Goal: Task Accomplishment & Management: Complete application form

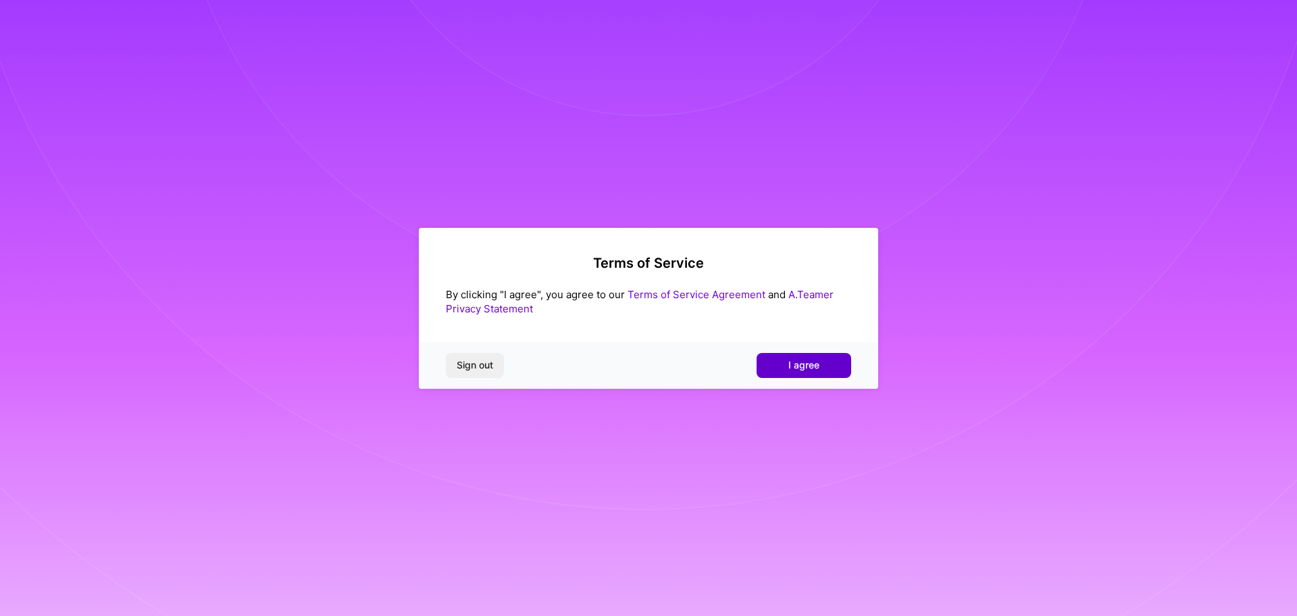
click at [795, 366] on span "I agree" at bounding box center [804, 365] width 31 height 14
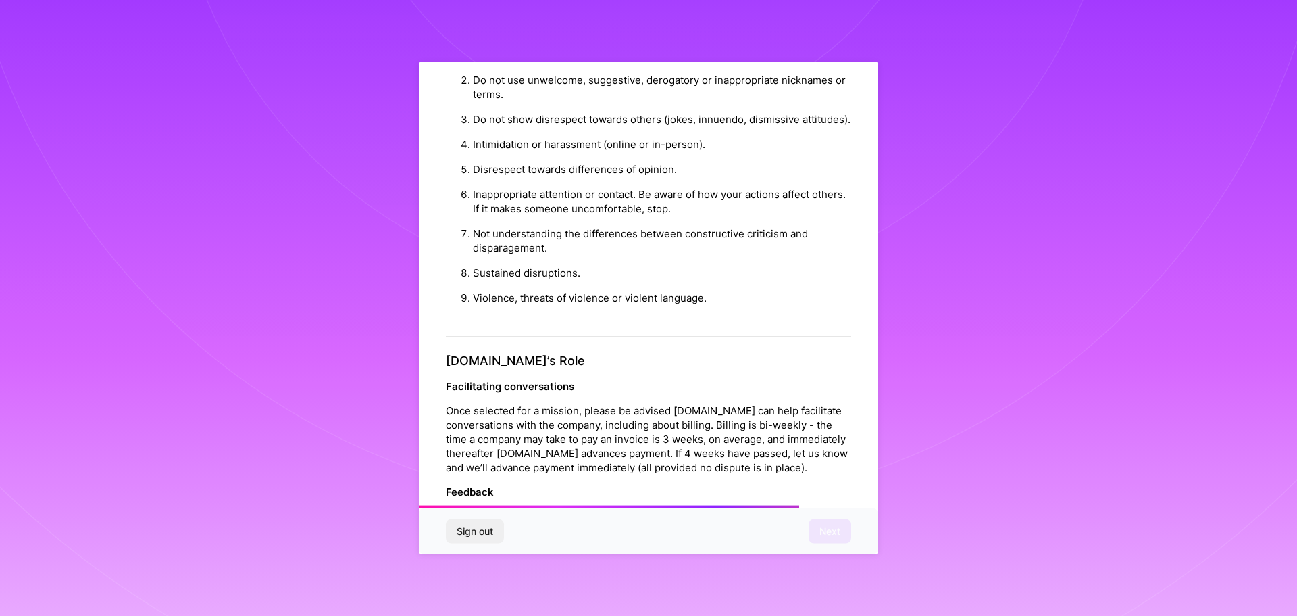
scroll to position [1464, 0]
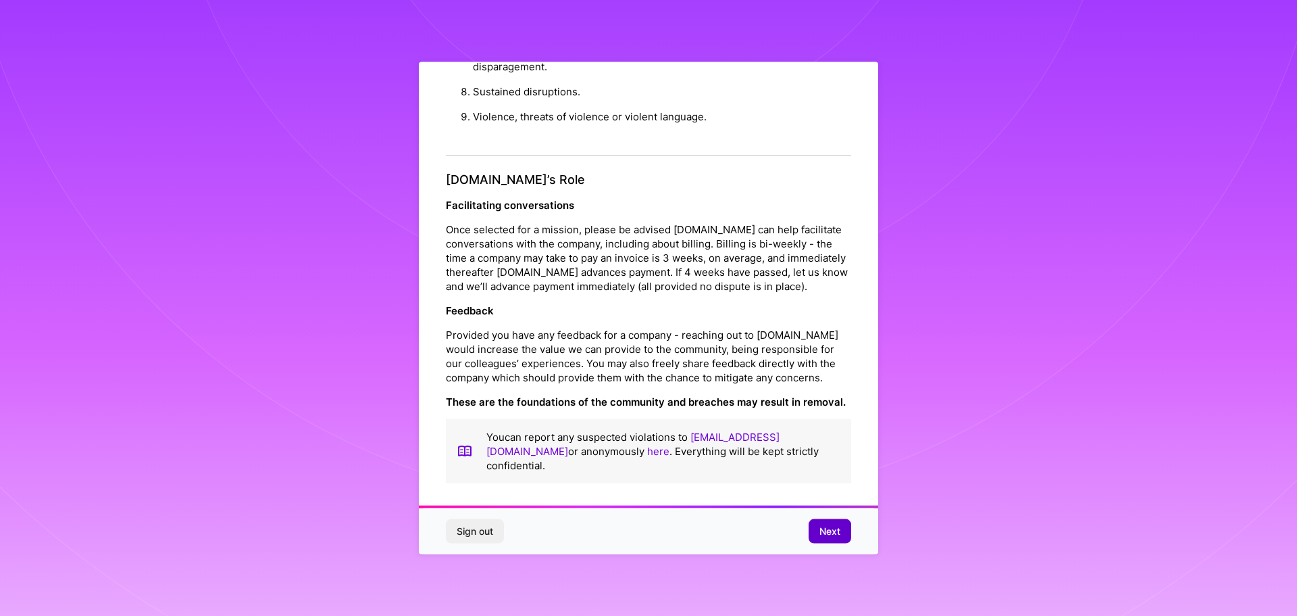
click at [836, 534] on span "Next" at bounding box center [830, 531] width 21 height 14
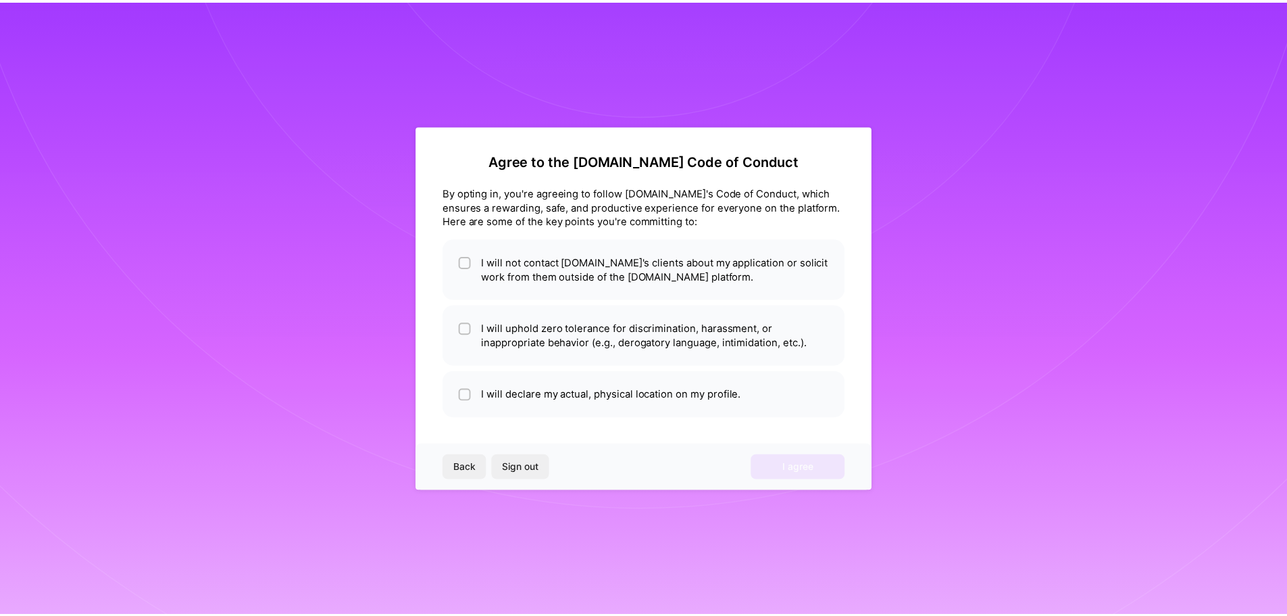
scroll to position [0, 0]
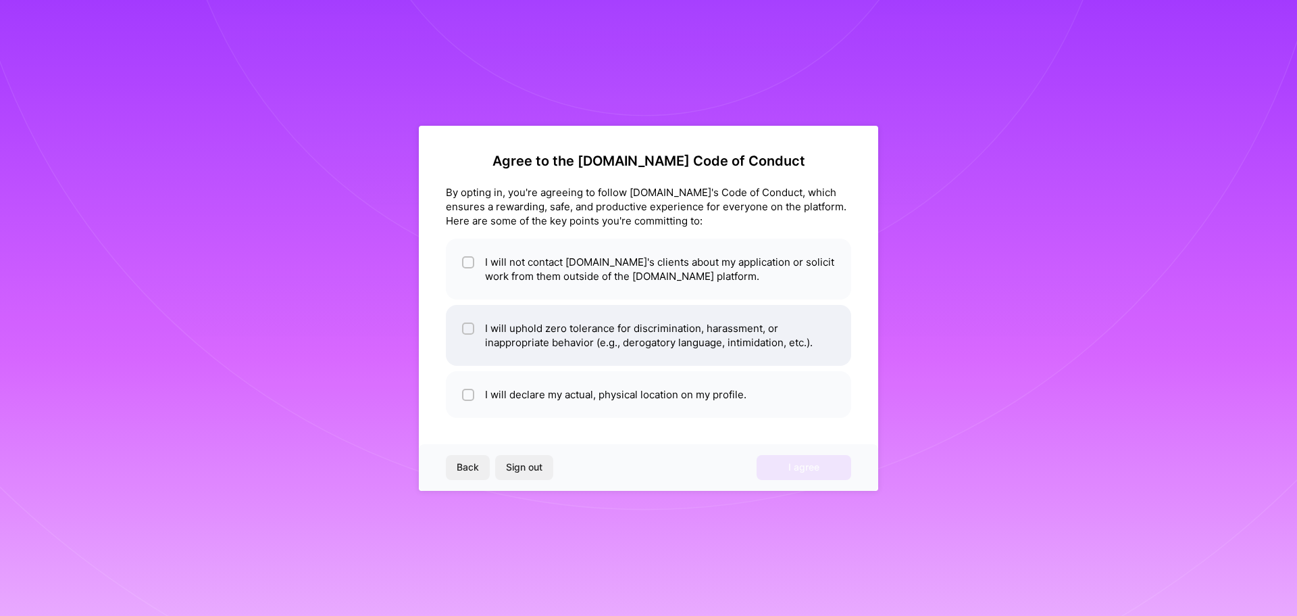
click at [610, 343] on li "I will uphold zero tolerance for discrimination, harassment, or inappropriate b…" at bounding box center [648, 335] width 405 height 61
checkbox input "true"
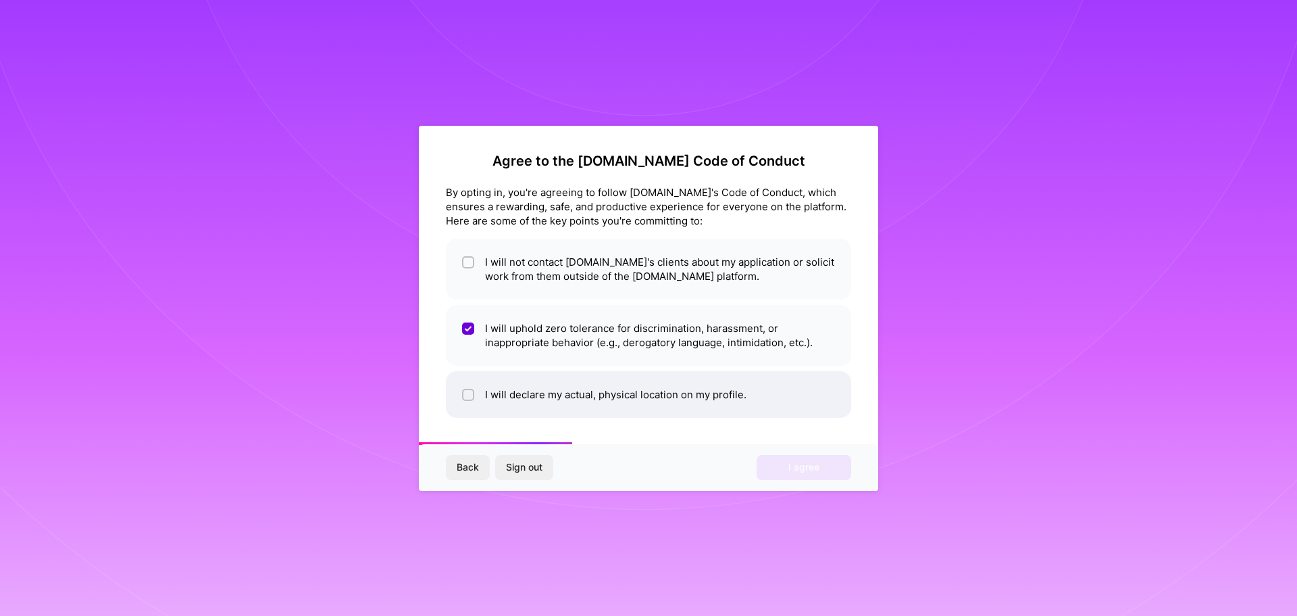
click at [612, 406] on li "I will declare my actual, physical location on my profile." at bounding box center [648, 394] width 405 height 47
click at [614, 384] on li "I will declare my actual, physical location on my profile." at bounding box center [648, 394] width 405 height 47
checkbox input "false"
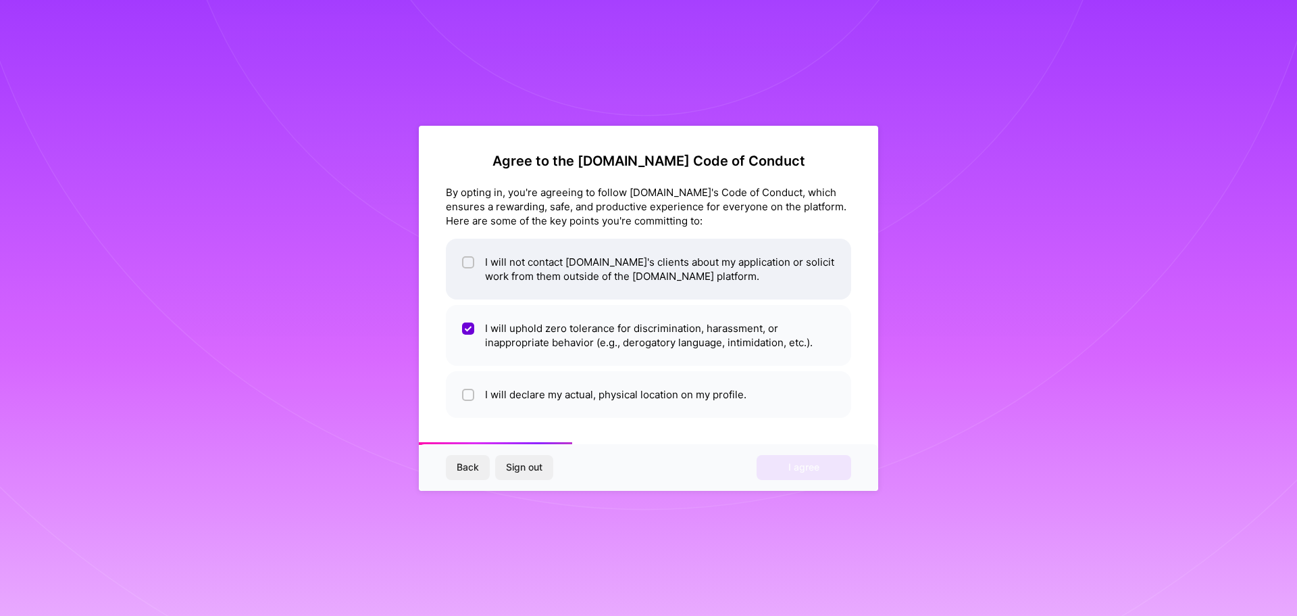
click at [653, 256] on li "I will not contact [DOMAIN_NAME]'s clients about my application or solicit work…" at bounding box center [648, 269] width 405 height 61
checkbox input "true"
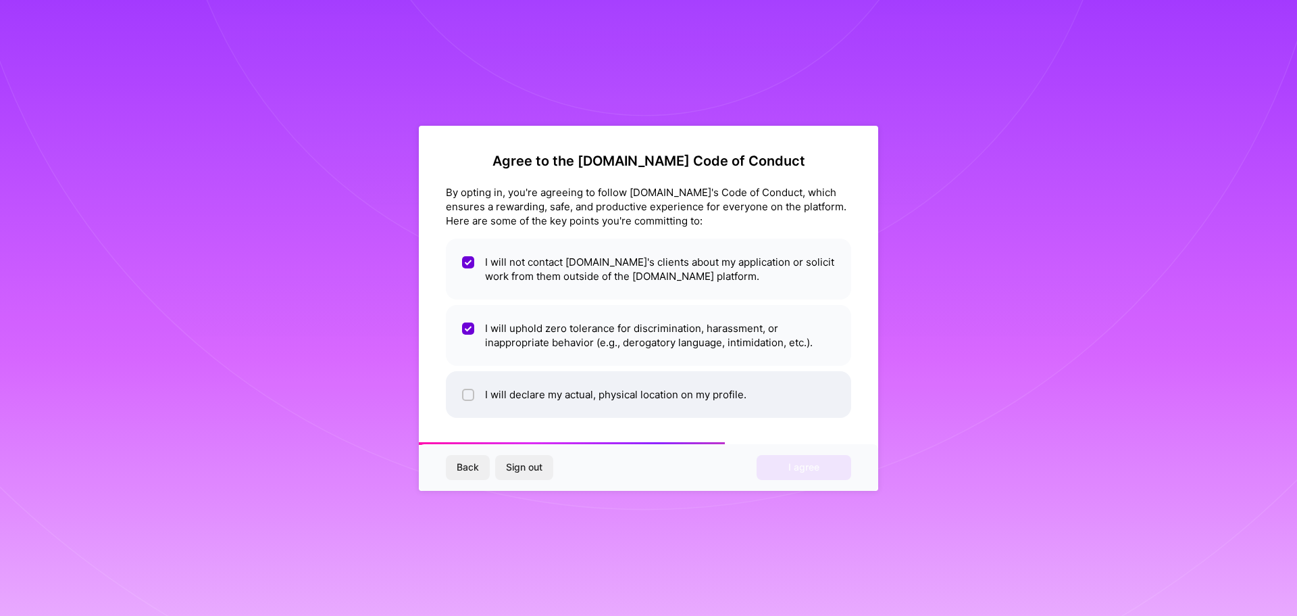
click at [643, 395] on li "I will declare my actual, physical location on my profile." at bounding box center [648, 394] width 405 height 47
checkbox input "true"
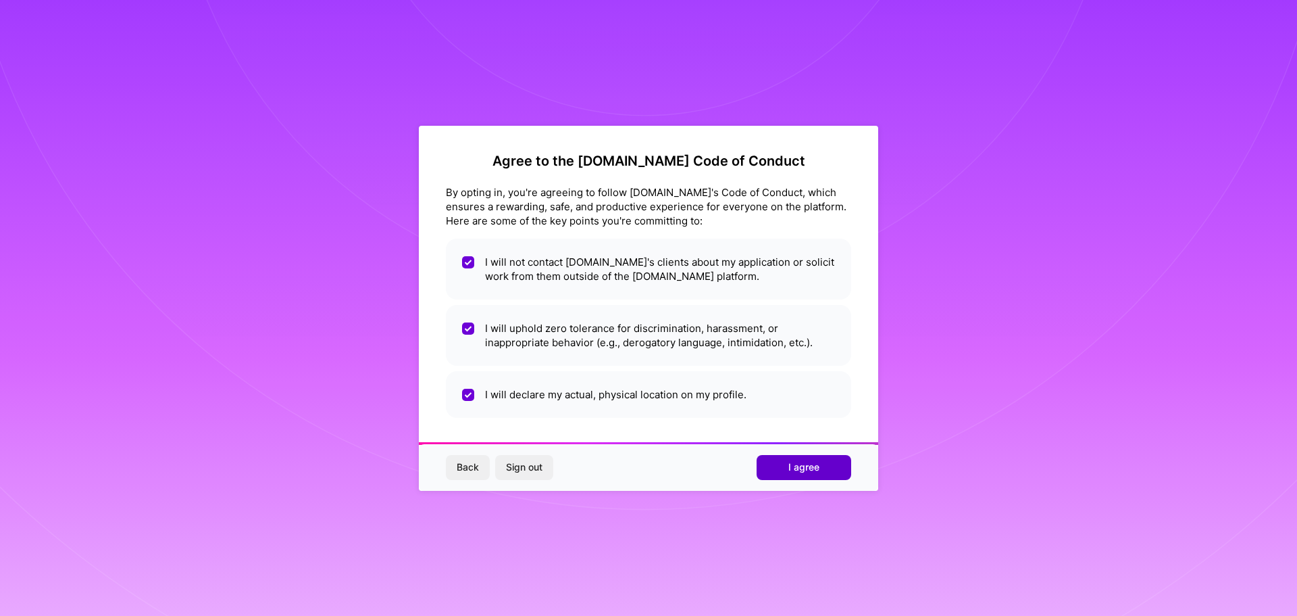
click at [776, 470] on button "I agree" at bounding box center [804, 467] width 95 height 24
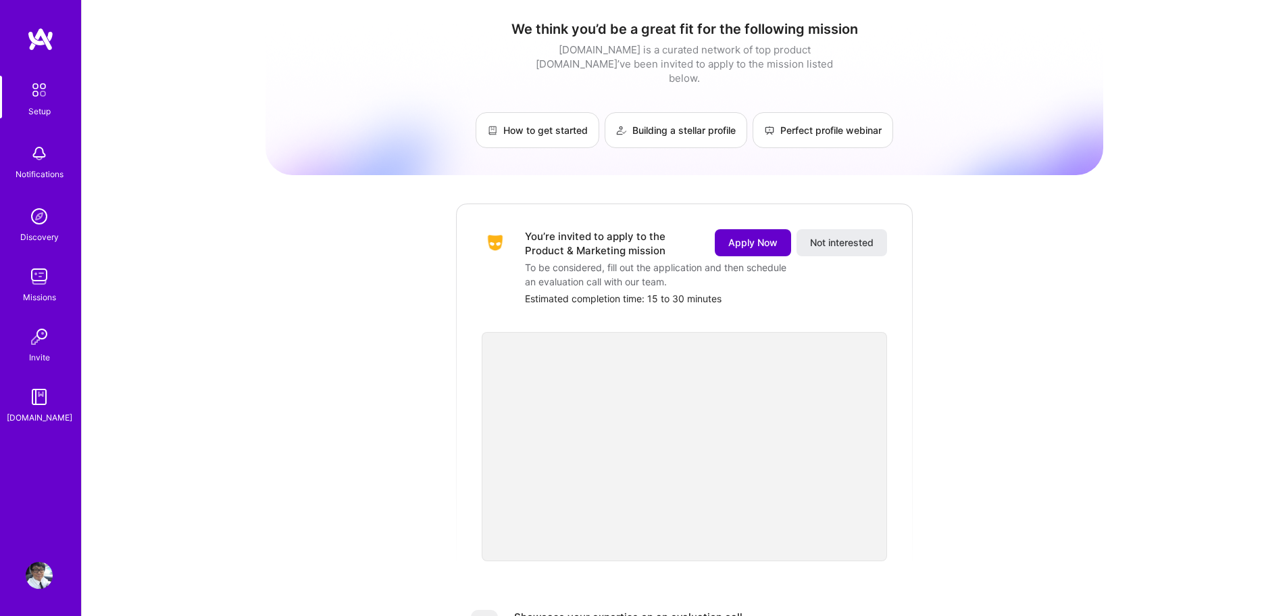
click at [734, 236] on span "Apply Now" at bounding box center [752, 243] width 49 height 14
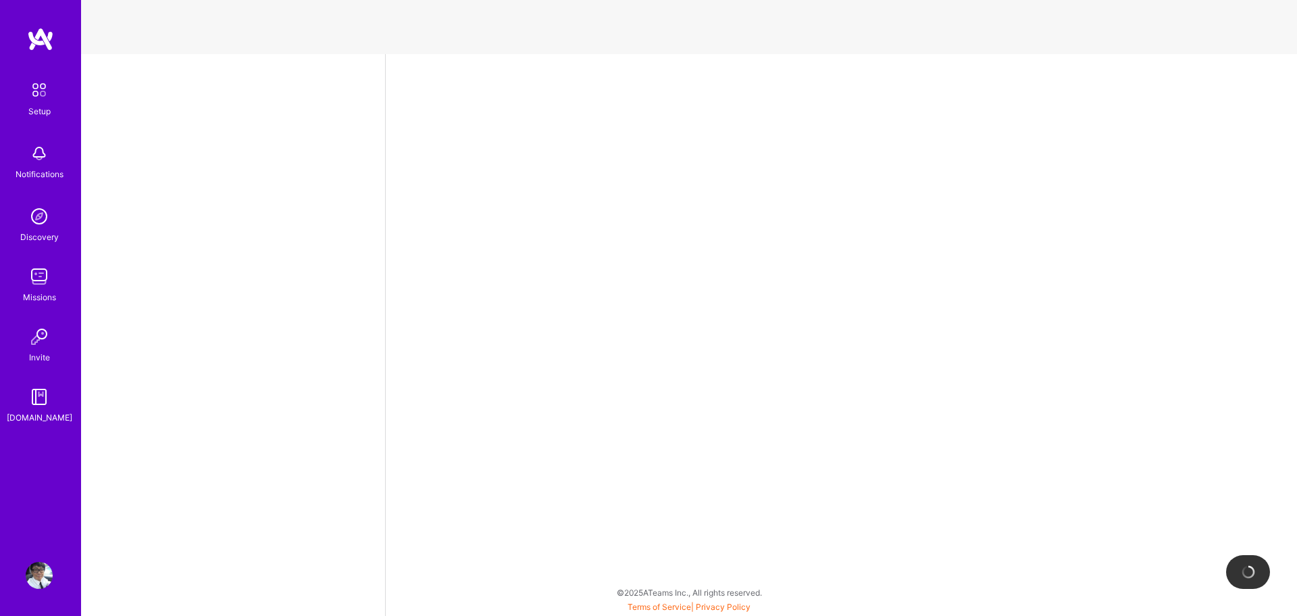
select select "US"
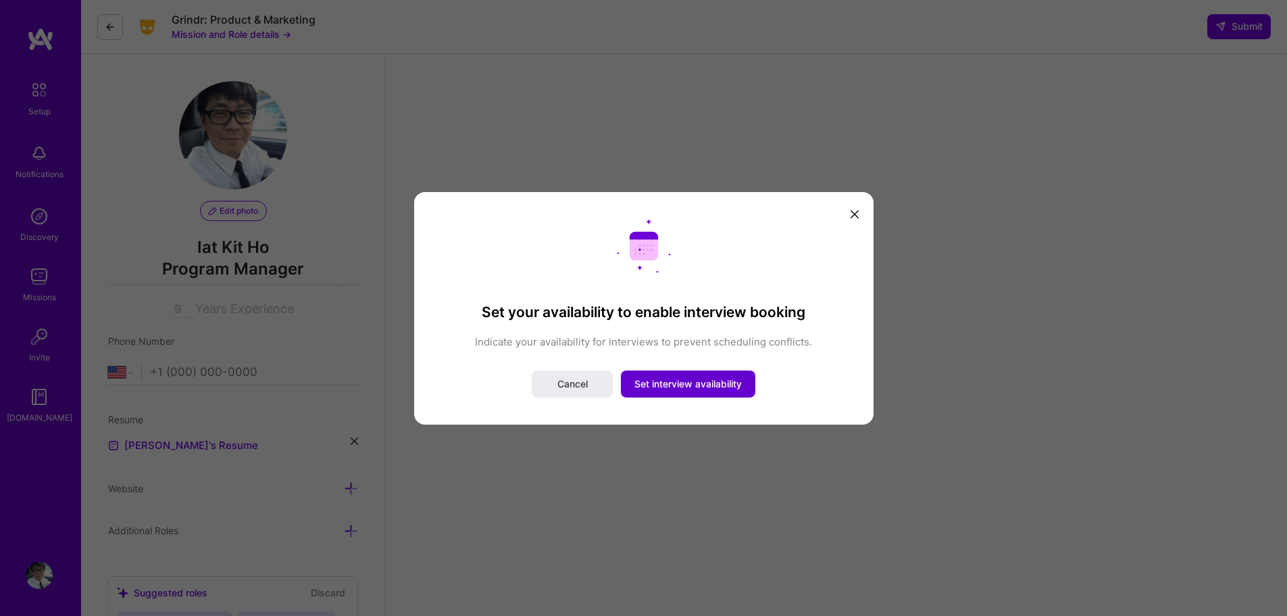
click at [678, 384] on span "Set interview availability" at bounding box center [687, 384] width 107 height 14
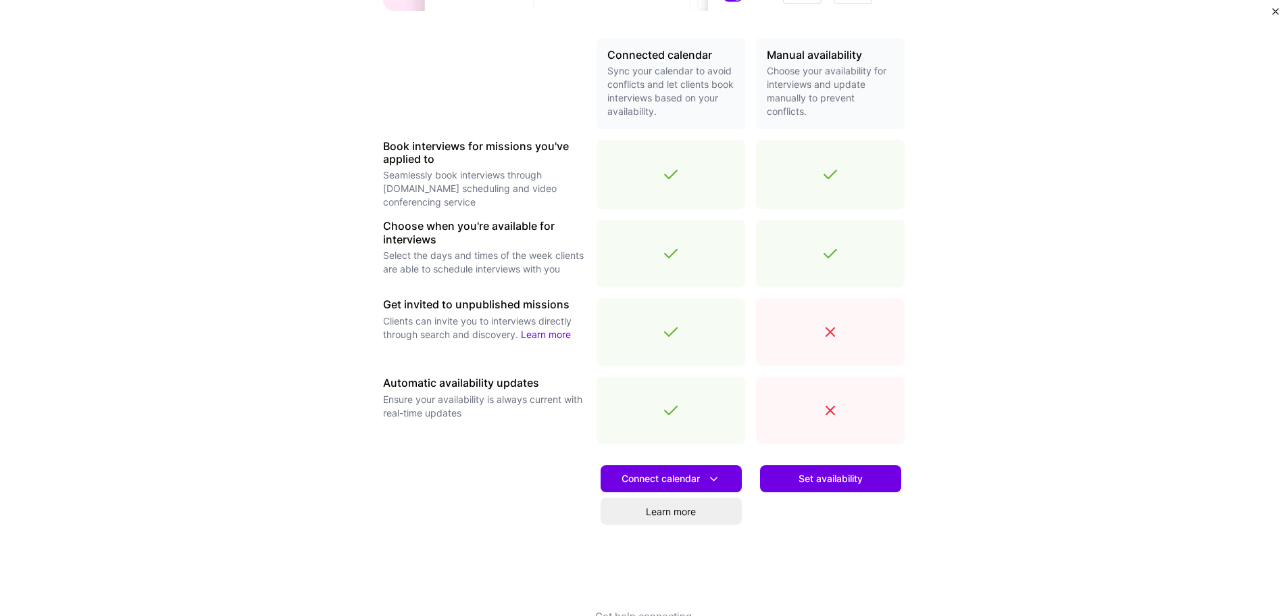
scroll to position [297, 0]
click at [791, 476] on button "Set availability" at bounding box center [830, 477] width 141 height 27
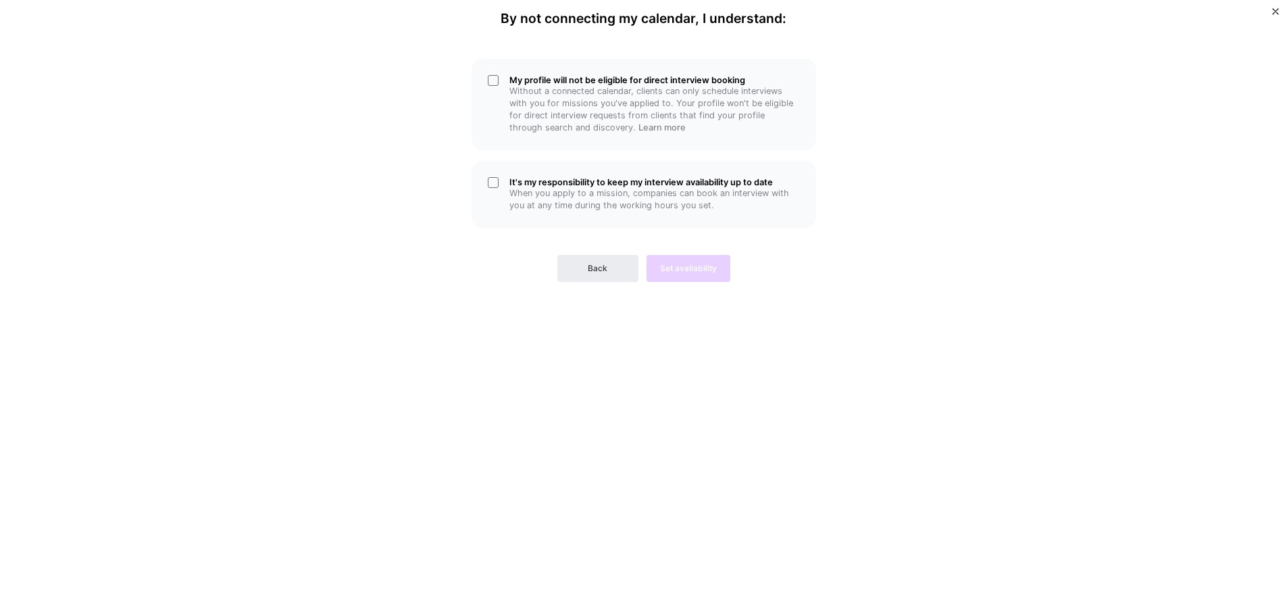
scroll to position [0, 0]
click at [564, 109] on p "Without a connected calendar, clients can only schedule interviews with you for…" at bounding box center [654, 109] width 291 height 49
click at [572, 195] on p "When you apply to a mission, companies can book an interview with you at any ti…" at bounding box center [654, 199] width 291 height 24
click at [695, 264] on span "Set availability" at bounding box center [688, 268] width 57 height 12
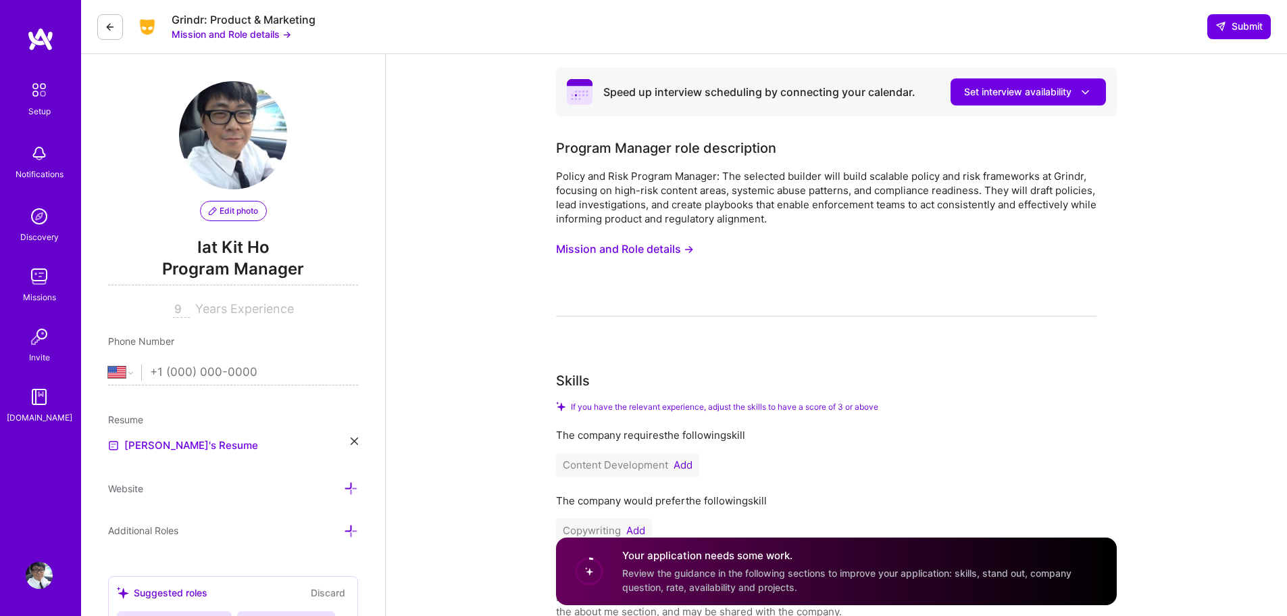
scroll to position [341, 0]
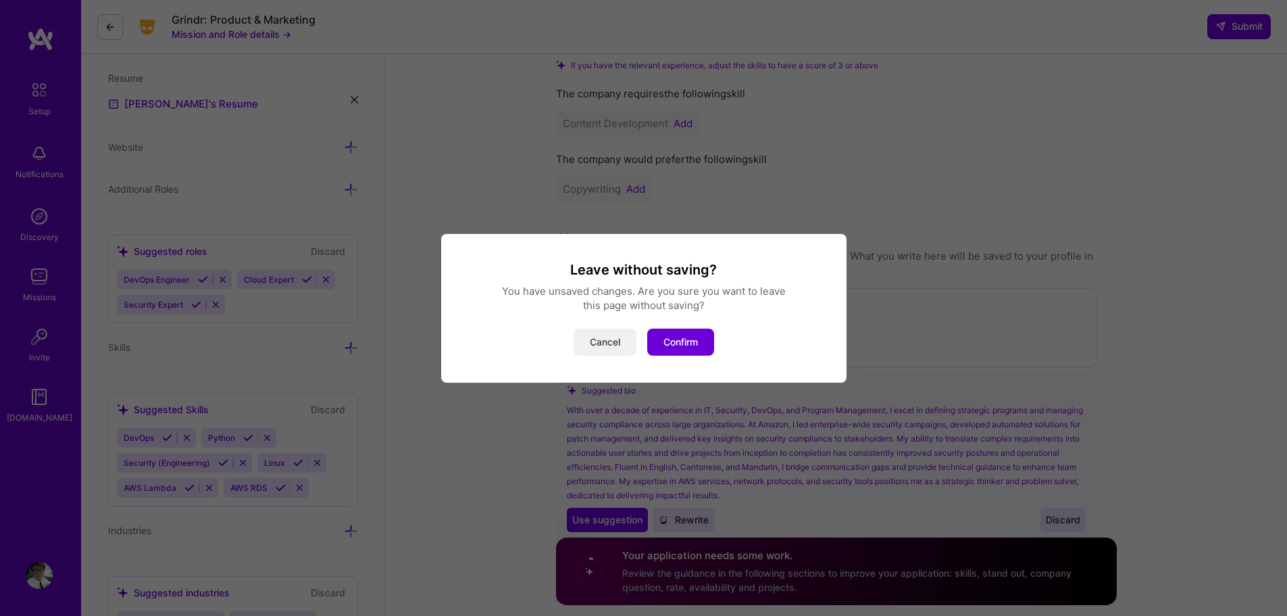
click at [616, 334] on button "Cancel" at bounding box center [605, 341] width 63 height 27
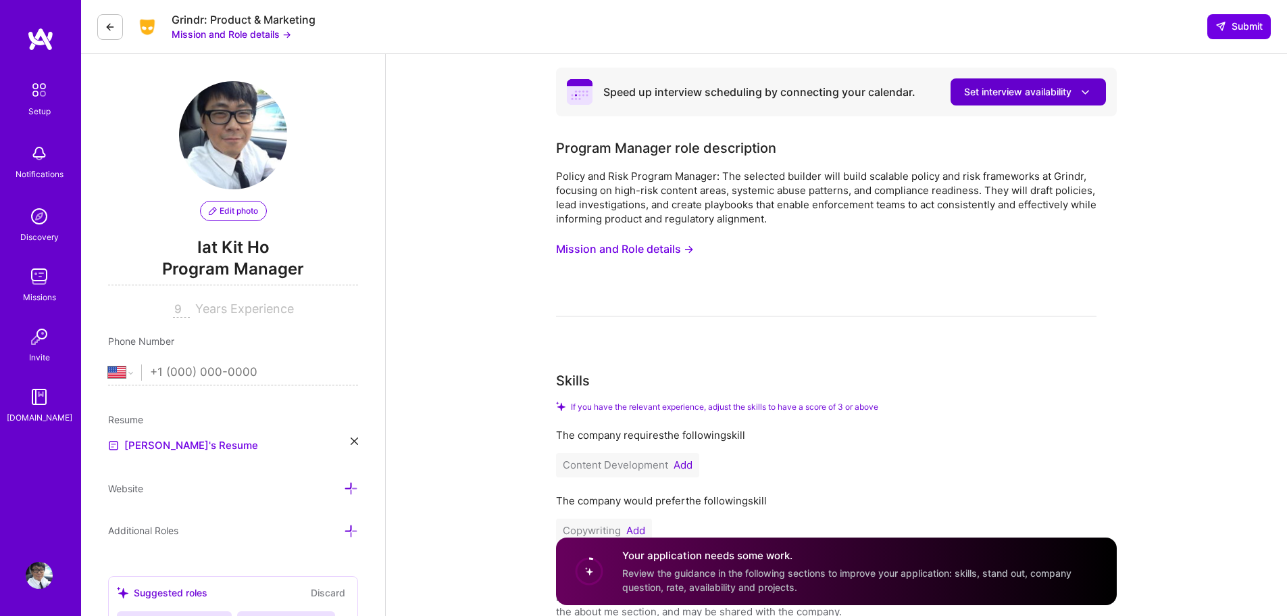
click at [1091, 93] on icon at bounding box center [1085, 92] width 14 height 14
click at [1022, 91] on span "Set interview availability" at bounding box center [1028, 92] width 128 height 14
click at [816, 105] on div "Speed up interview scheduling by connecting your calendar. Set interview availa…" at bounding box center [836, 91] width 539 height 27
click at [104, 30] on button at bounding box center [110, 27] width 26 height 26
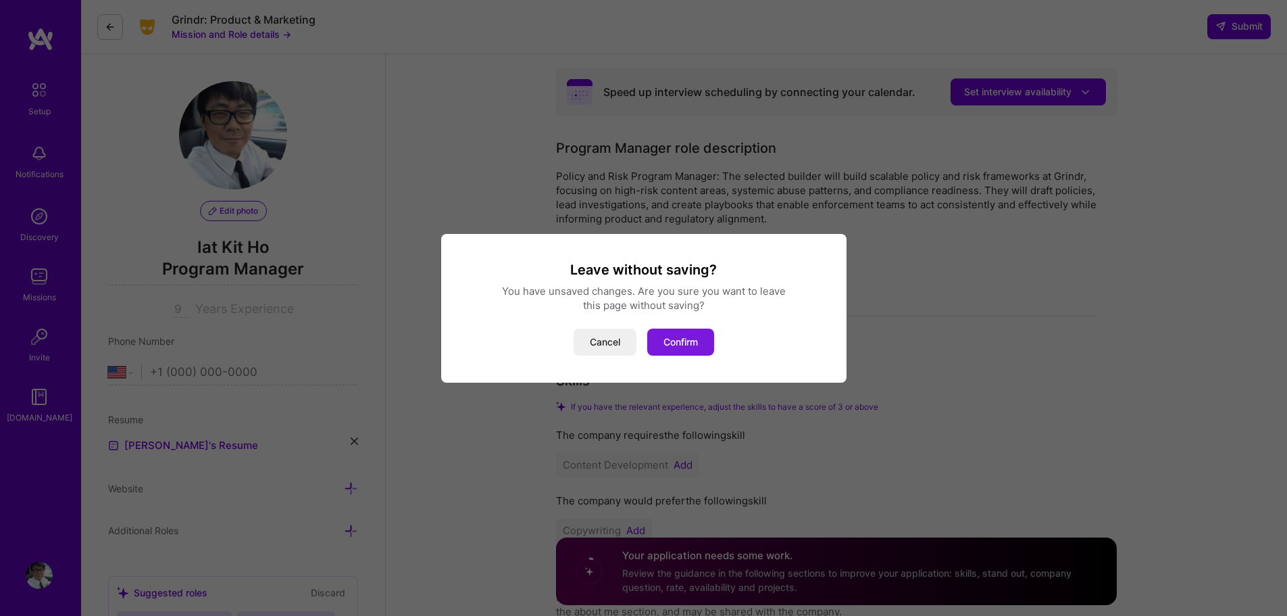
click at [673, 343] on button "Confirm" at bounding box center [680, 341] width 67 height 27
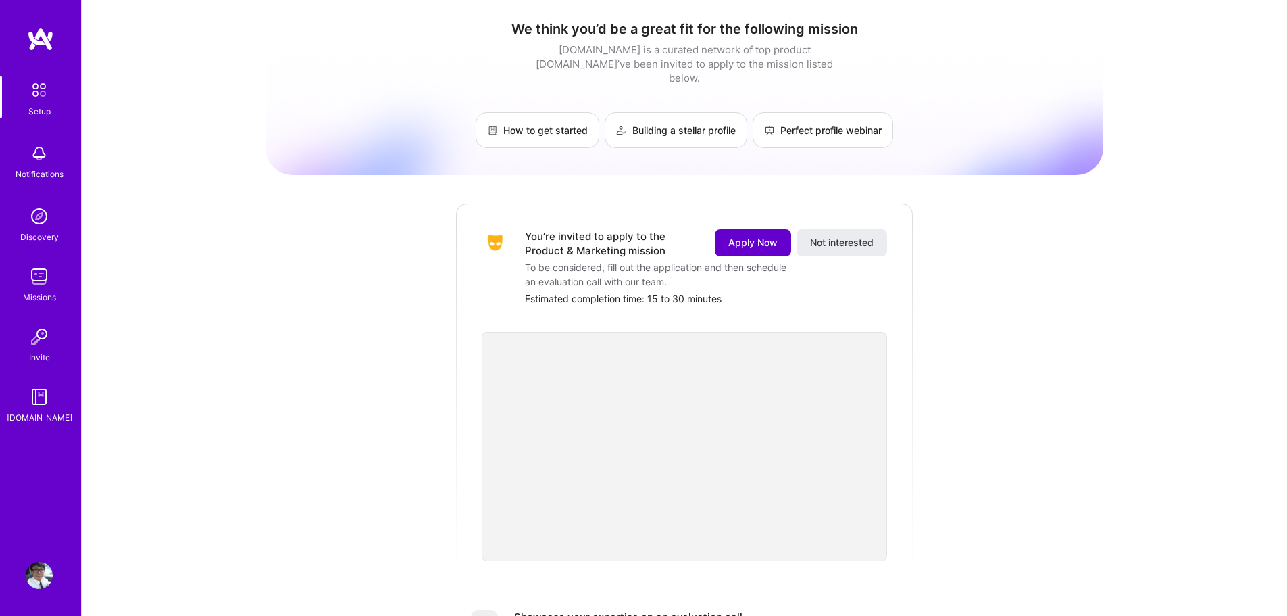
click at [751, 238] on button "Apply Now" at bounding box center [753, 242] width 76 height 27
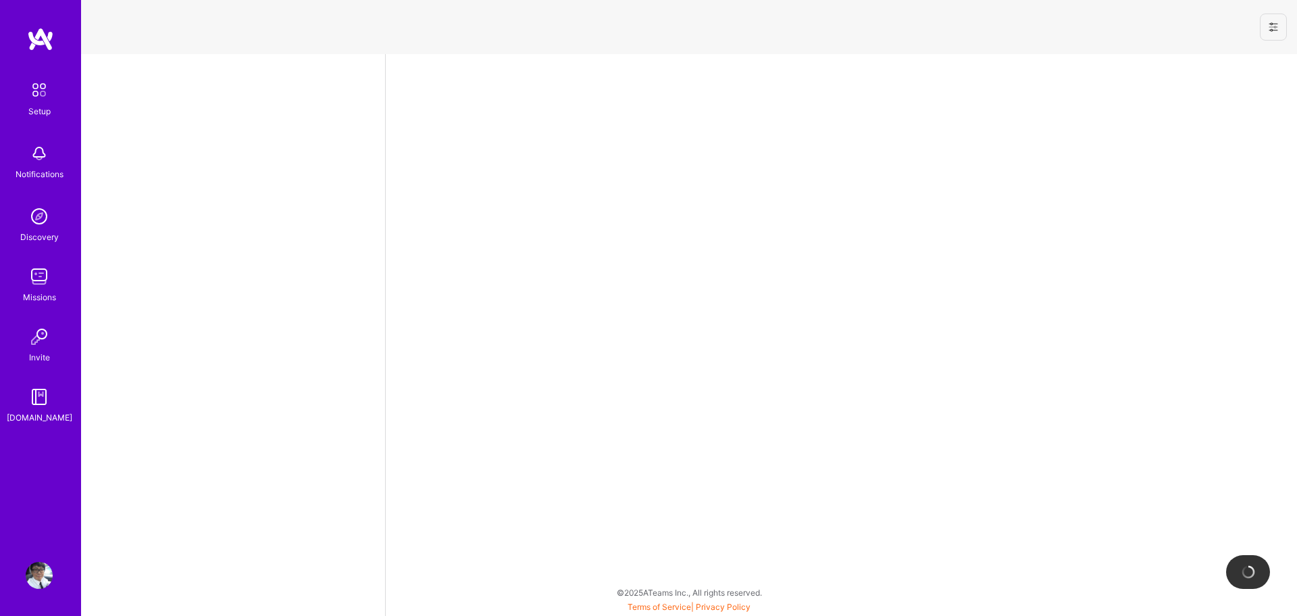
select select "US"
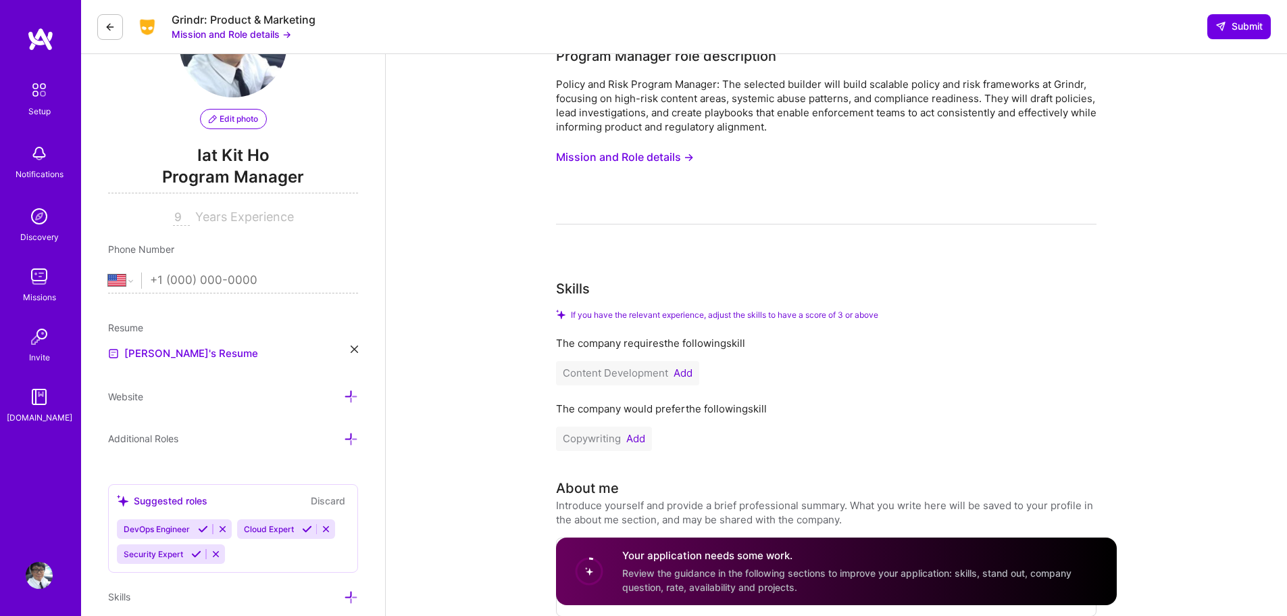
scroll to position [93, 0]
click at [240, 264] on input "tel" at bounding box center [254, 279] width 208 height 39
click at [214, 284] on input "tel" at bounding box center [254, 279] width 208 height 39
type input "[PHONE_NUMBER]"
click at [191, 352] on link "[PERSON_NAME]'s Resume" at bounding box center [183, 353] width 150 height 16
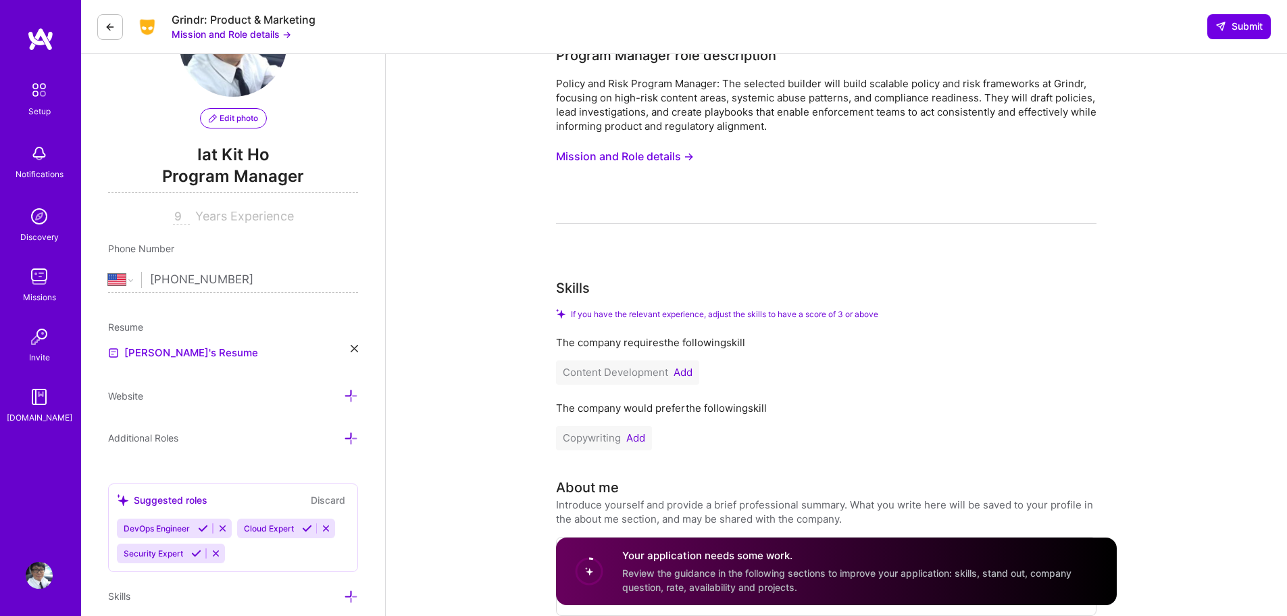
click at [353, 437] on icon at bounding box center [351, 438] width 14 height 14
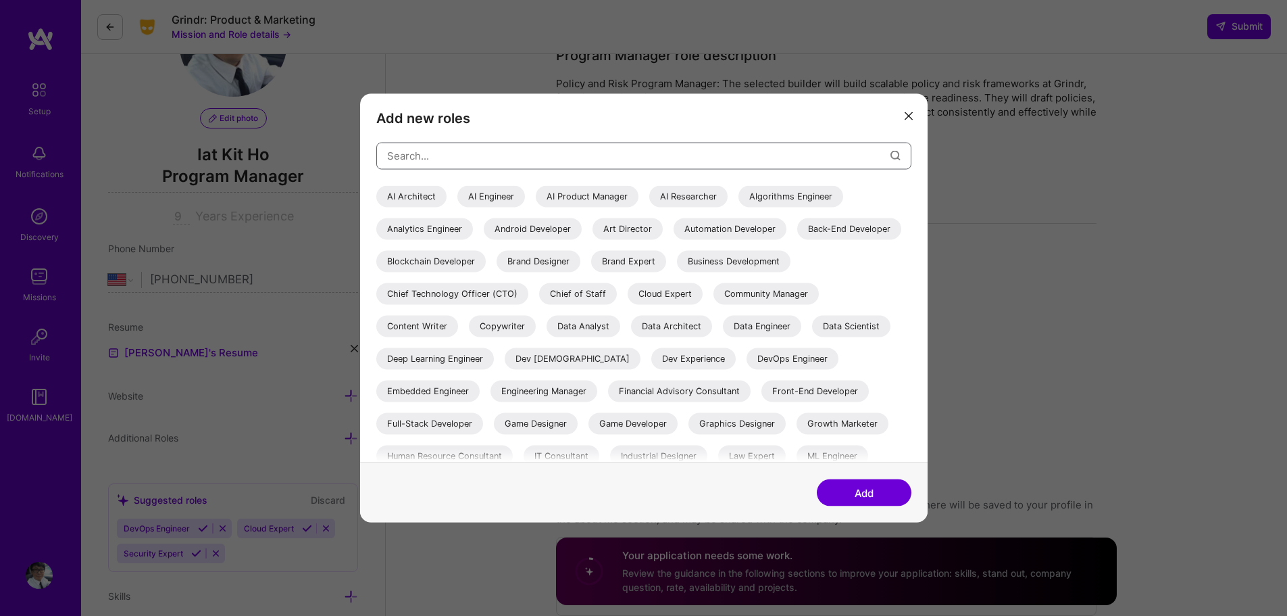
click at [493, 158] on input "modal" at bounding box center [638, 156] width 503 height 34
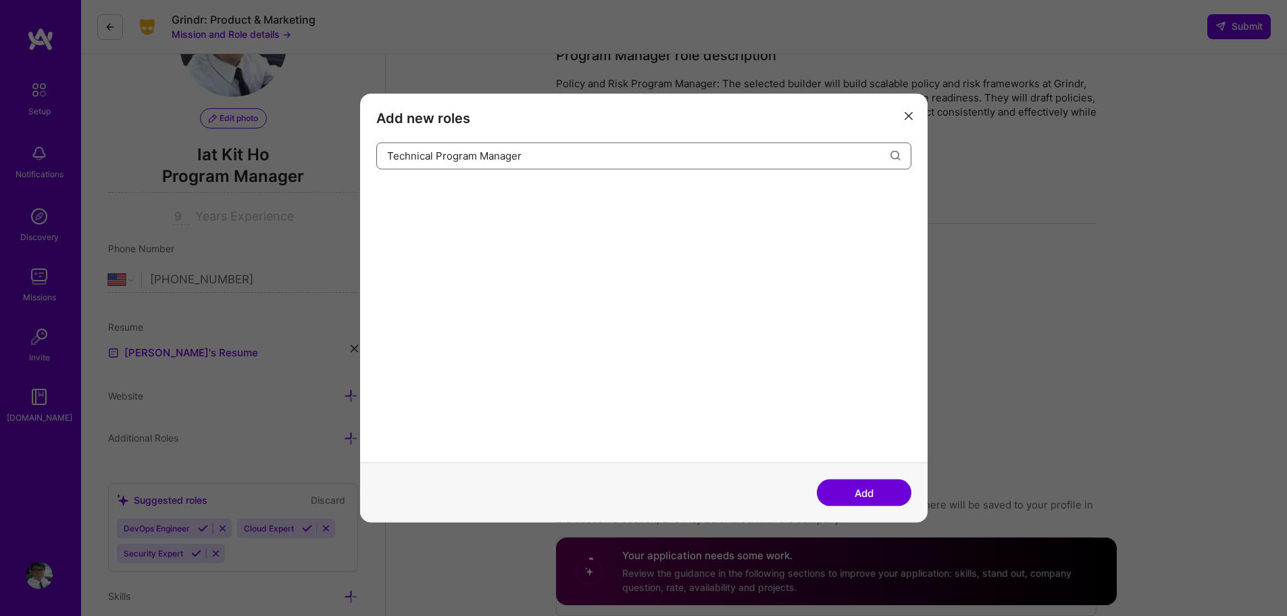
type input "Technical Program Manager"
click at [856, 491] on button "Add" at bounding box center [864, 492] width 95 height 27
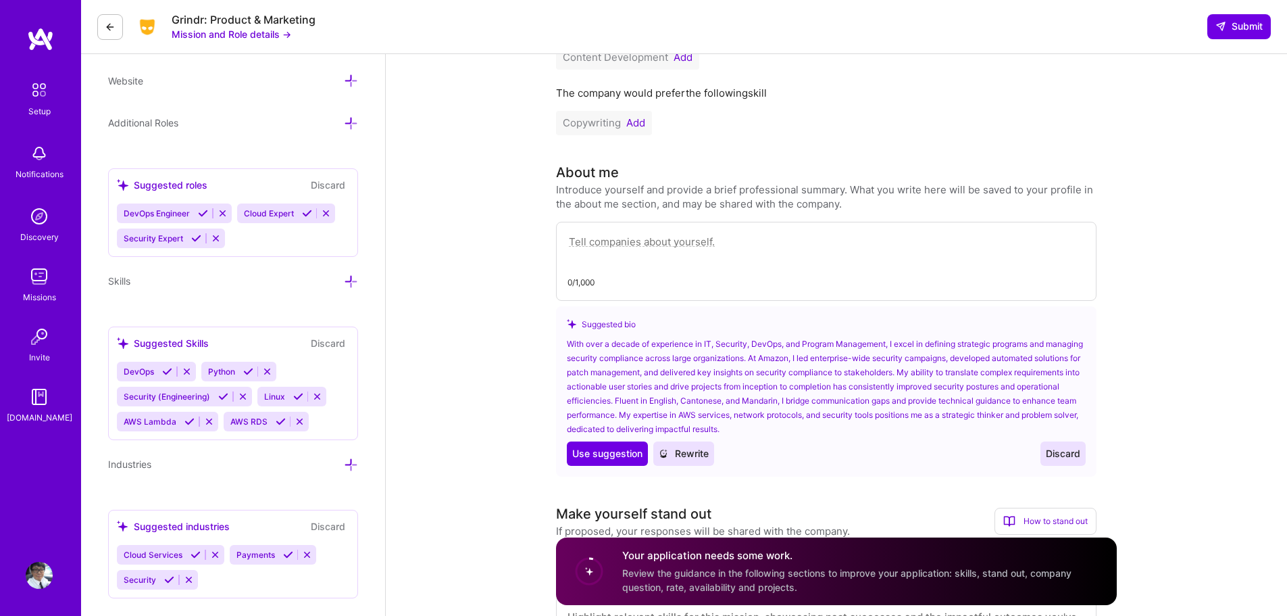
scroll to position [409, 0]
click at [680, 228] on div "0/1,000" at bounding box center [826, 259] width 541 height 79
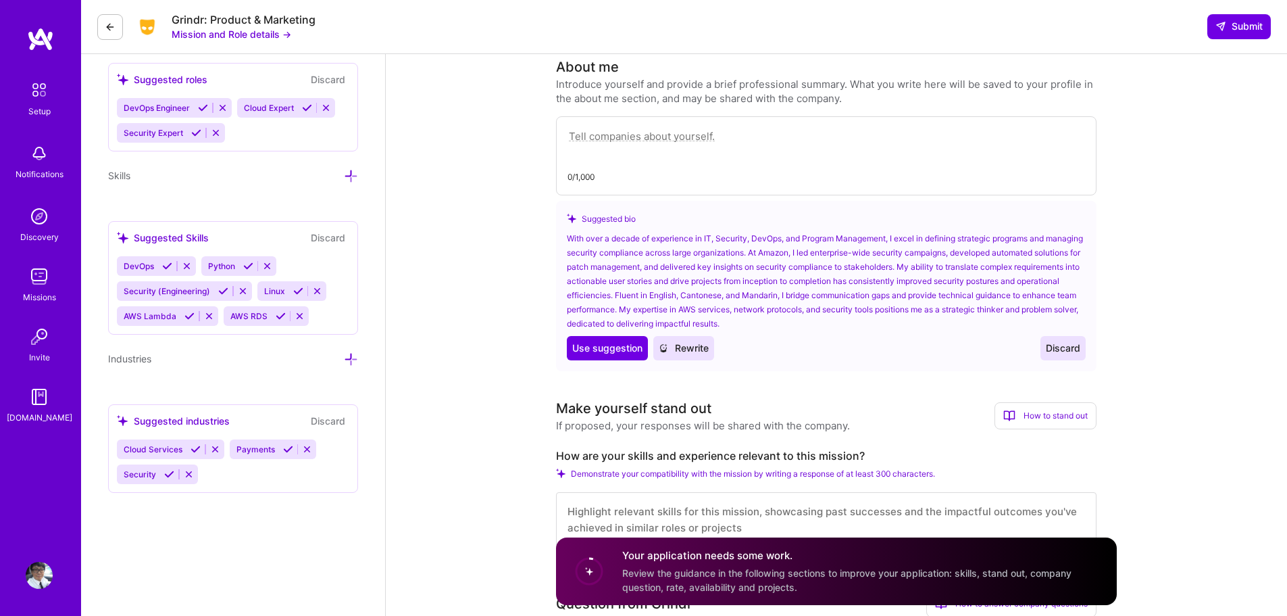
scroll to position [514, 0]
click at [768, 255] on div "With over a decade of experience in IT, Security, DevOps, and Program Managemen…" at bounding box center [826, 279] width 519 height 99
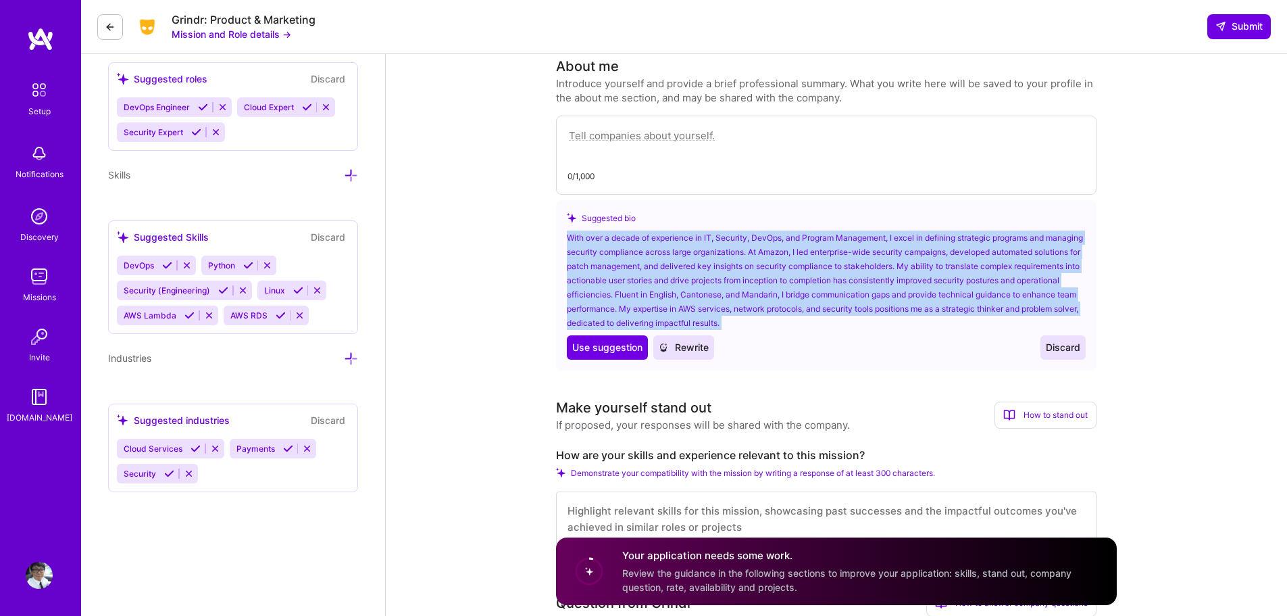
click at [768, 255] on div "With over a decade of experience in IT, Security, DevOps, and Program Managemen…" at bounding box center [826, 279] width 519 height 99
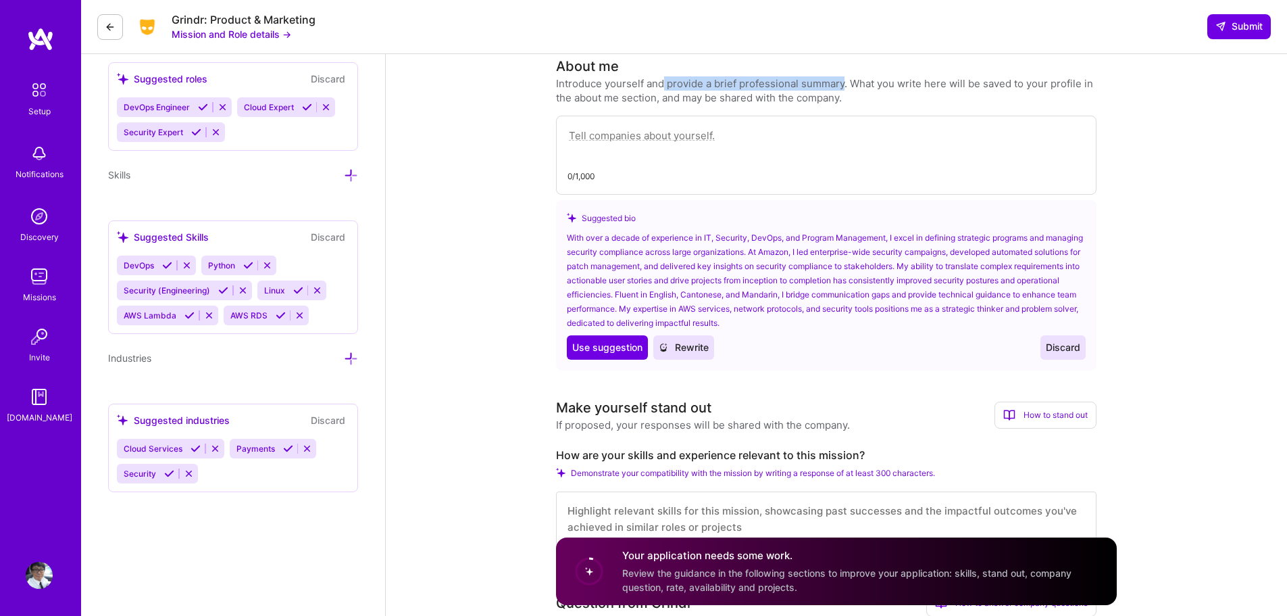
drag, startPoint x: 665, startPoint y: 84, endPoint x: 842, endPoint y: 86, distance: 177.0
click at [842, 86] on div "Introduce yourself and provide a brief professional summary. What you write her…" at bounding box center [826, 90] width 541 height 28
copy div "provide a brief professional summary"
click at [786, 130] on textarea at bounding box center [827, 142] width 518 height 31
paste textarea "[PERSON_NAME] (Ives) Ho is an accomplished Security Technical Program Manager w…"
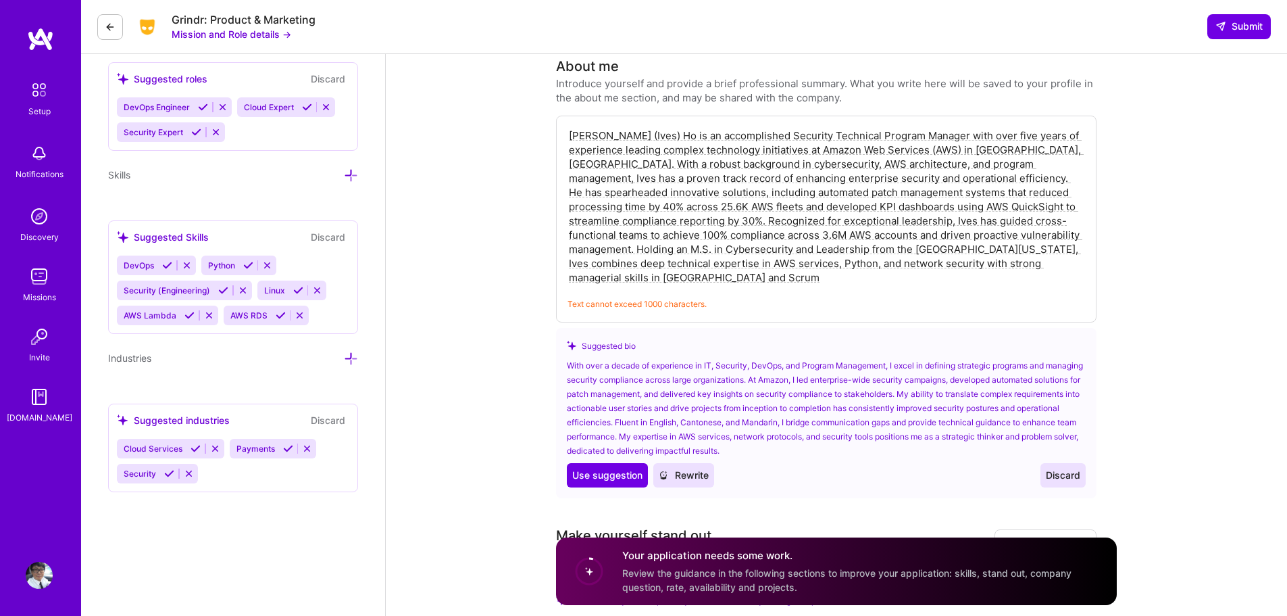
drag, startPoint x: 668, startPoint y: 137, endPoint x: 564, endPoint y: 140, distance: 104.8
click at [564, 140] on div "[PERSON_NAME] (Ives) Ho is an accomplished Security Technical Program Manager w…" at bounding box center [826, 219] width 541 height 207
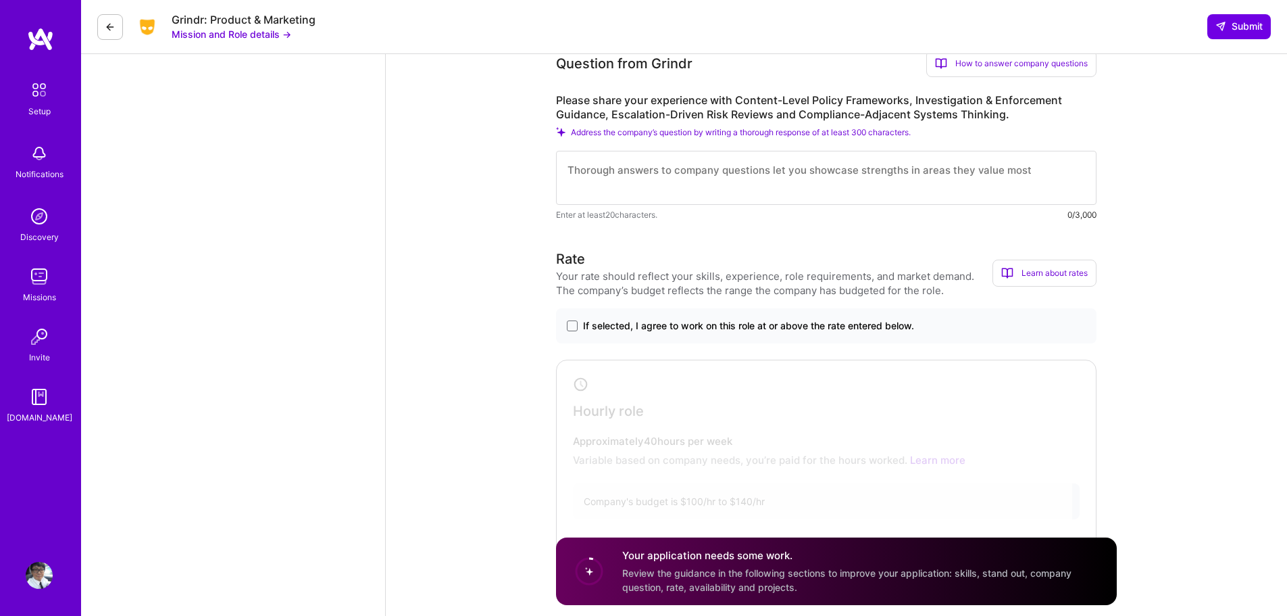
scroll to position [1165, 0]
type textarea "I am a Security Technical Program Manager with over five years of experience le…"
click at [761, 95] on label "Please share your experience with Content-Level Policy Frameworks, Investigatio…" at bounding box center [826, 109] width 541 height 28
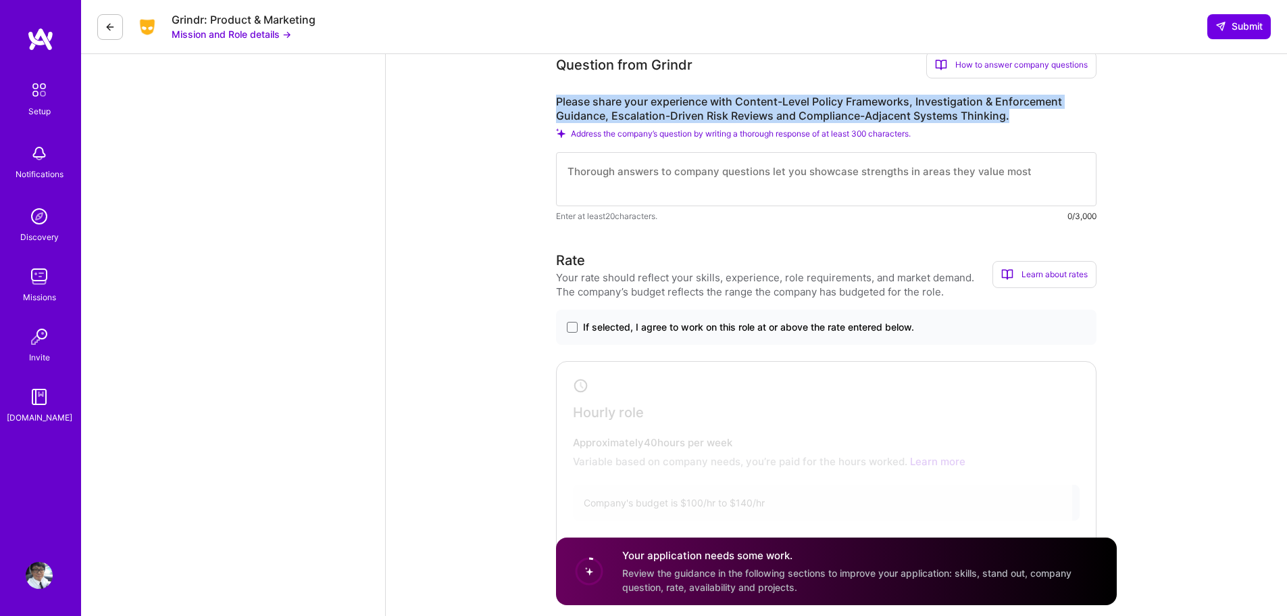
click at [761, 95] on label "Please share your experience with Content-Level Policy Frameworks, Investigatio…" at bounding box center [826, 109] width 541 height 28
copy label "Please share your experience with Content-Level Policy Frameworks, Investigatio…"
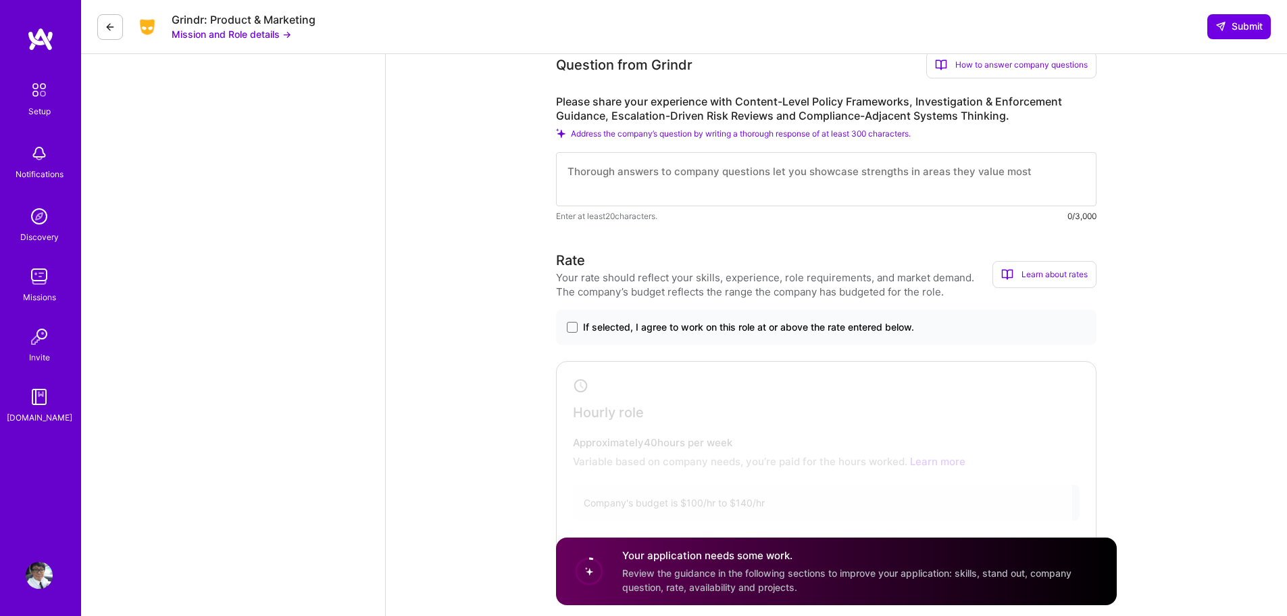
click at [728, 164] on textarea at bounding box center [826, 179] width 541 height 54
click at [855, 170] on textarea "My experience with content-level policy framework is close to a business GRC" at bounding box center [826, 179] width 541 height 54
click at [968, 170] on textarea "My experience with content-level policy framework is closed to a business GRC" at bounding box center [826, 179] width 541 height 54
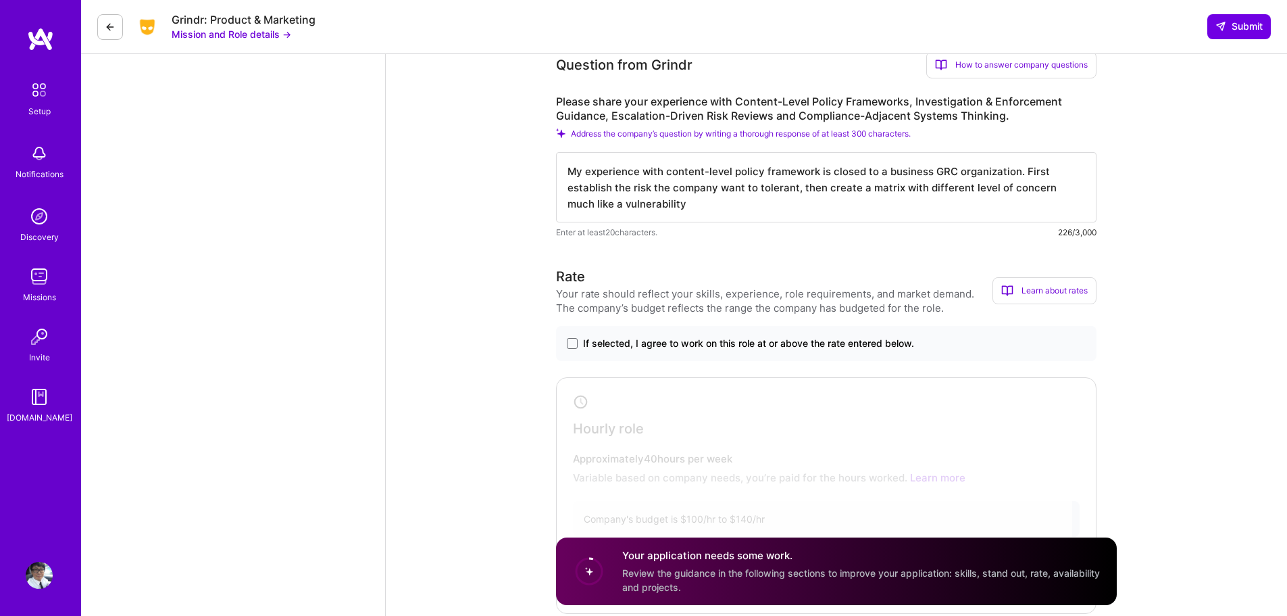
click at [622, 200] on textarea "My experience with content-level policy framework is closed to a business GRC o…" at bounding box center [826, 187] width 541 height 70
click at [787, 208] on textarea "My experience with content-level policy framework is closed to a business GRC o…" at bounding box center [826, 187] width 541 height 70
click at [872, 205] on textarea "My experience with content-level policy framework is closed to a business GRC o…" at bounding box center [826, 187] width 541 height 70
click at [1027, 207] on textarea "My experience with content-level policy framework is closed to a business GRC o…" at bounding box center [826, 187] width 541 height 70
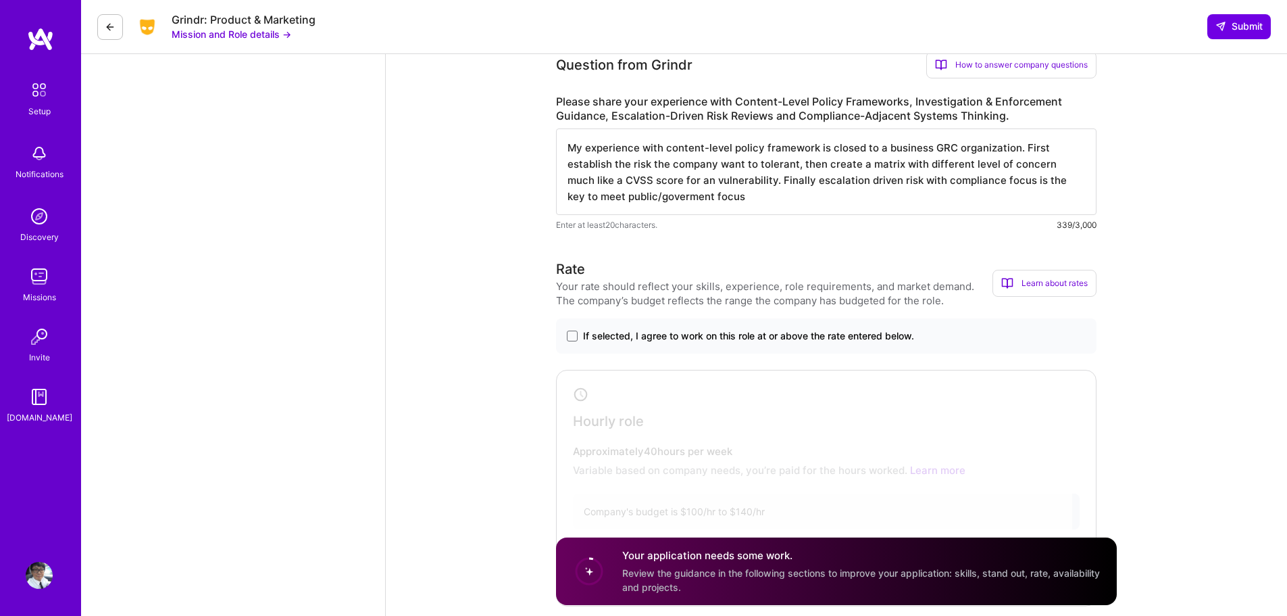
click at [682, 201] on textarea "My experience with content-level policy framework is closed to a business GRC o…" at bounding box center [826, 171] width 541 height 86
click at [761, 202] on textarea "My experience with content-level policy framework is closed to a business GRC o…" at bounding box center [826, 171] width 541 height 86
click at [627, 146] on textarea "My experience with content-level policy framework is closed to a business GRC o…" at bounding box center [826, 171] width 541 height 86
click at [796, 203] on textarea "My understanding with content-level policy framework is closed to a business GR…" at bounding box center [826, 171] width 541 height 86
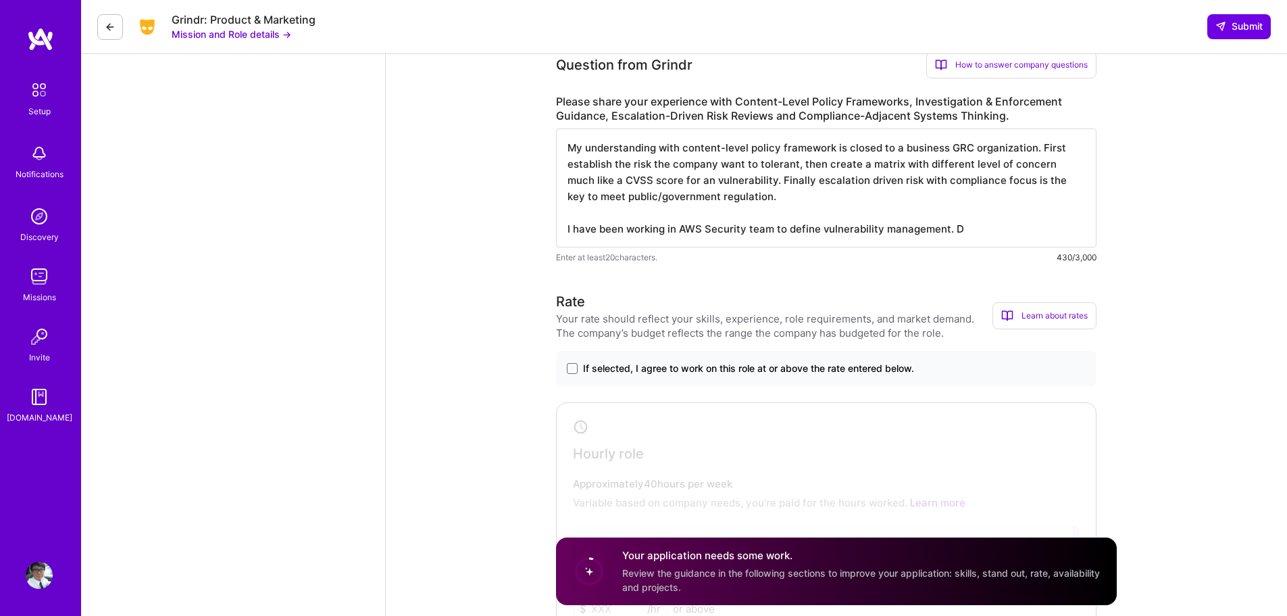
click at [1003, 234] on textarea "My understanding with content-level policy framework is closed to a business GR…" at bounding box center [826, 187] width 541 height 119
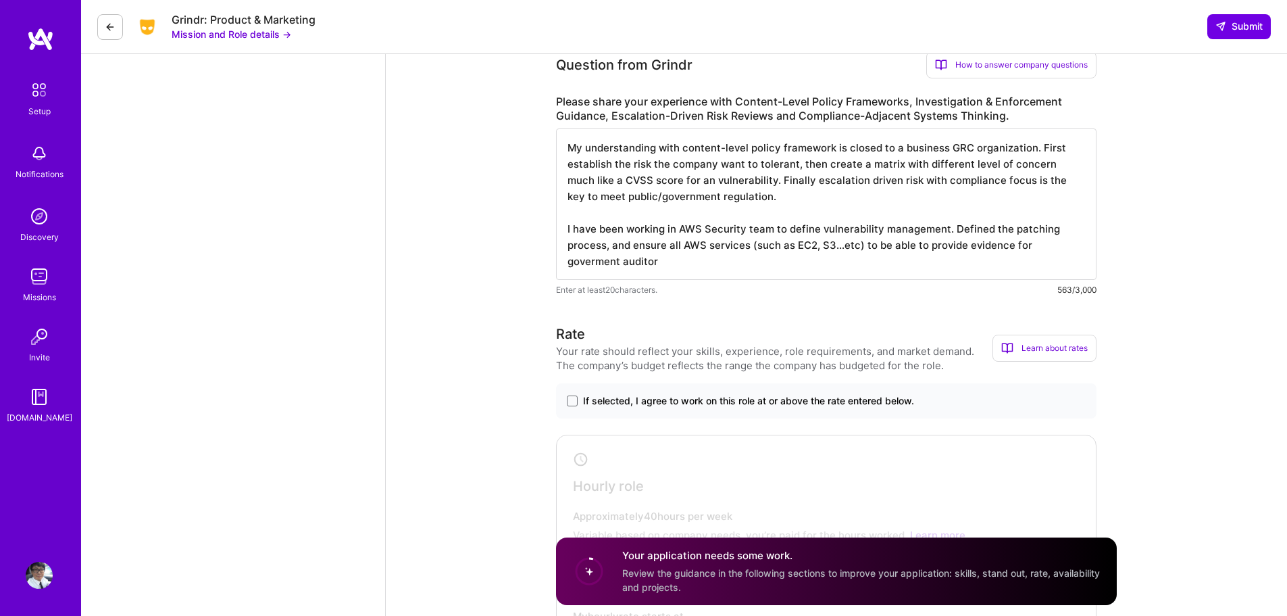
click at [581, 268] on textarea "My understanding with content-level policy framework is closed to a business GR…" at bounding box center [826, 203] width 541 height 151
click at [673, 257] on textarea "My understanding with content-level policy framework is closed to a business GR…" at bounding box center [826, 203] width 541 height 151
click at [944, 227] on textarea "My understanding with content-level policy framework is closed to a business GR…" at bounding box center [826, 203] width 541 height 151
click at [764, 277] on textarea "My understanding with content-level policy framework is closed to a business GR…" at bounding box center [826, 203] width 541 height 151
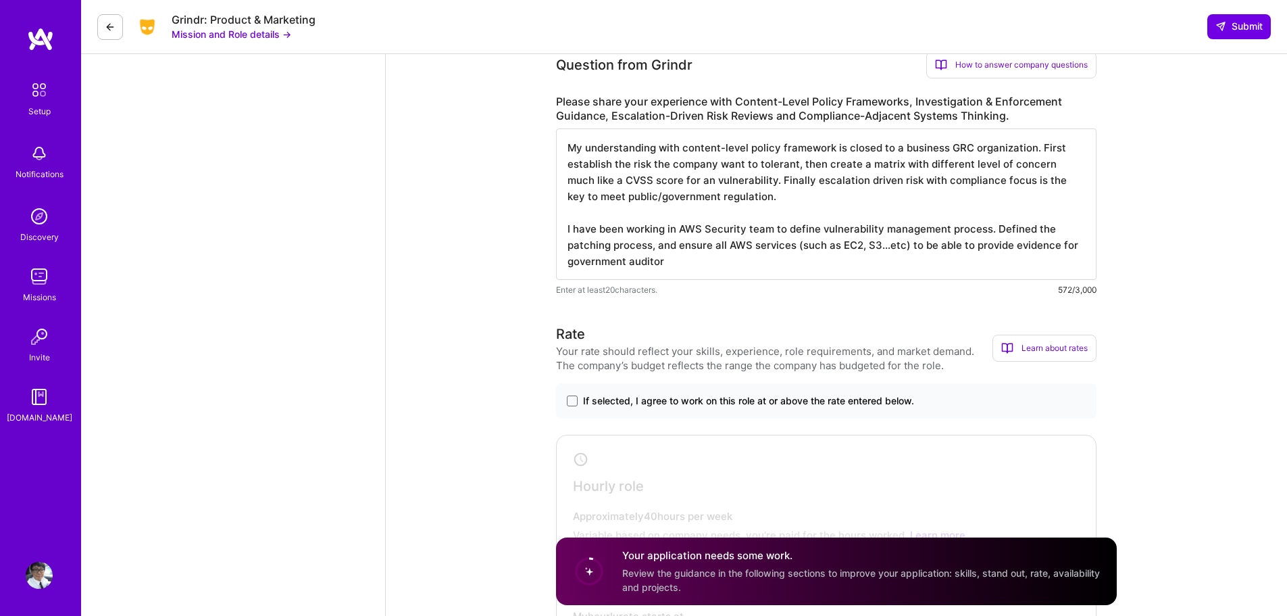
click at [807, 226] on textarea "My understanding with content-level policy framework is closed to a business GR…" at bounding box center [826, 203] width 541 height 151
click at [632, 248] on textarea "My understanding with content-level policy framework is closed to a business GR…" at bounding box center [826, 203] width 541 height 151
click at [730, 245] on textarea "My understanding with content-level policy framework is closed to a business GR…" at bounding box center [826, 203] width 541 height 151
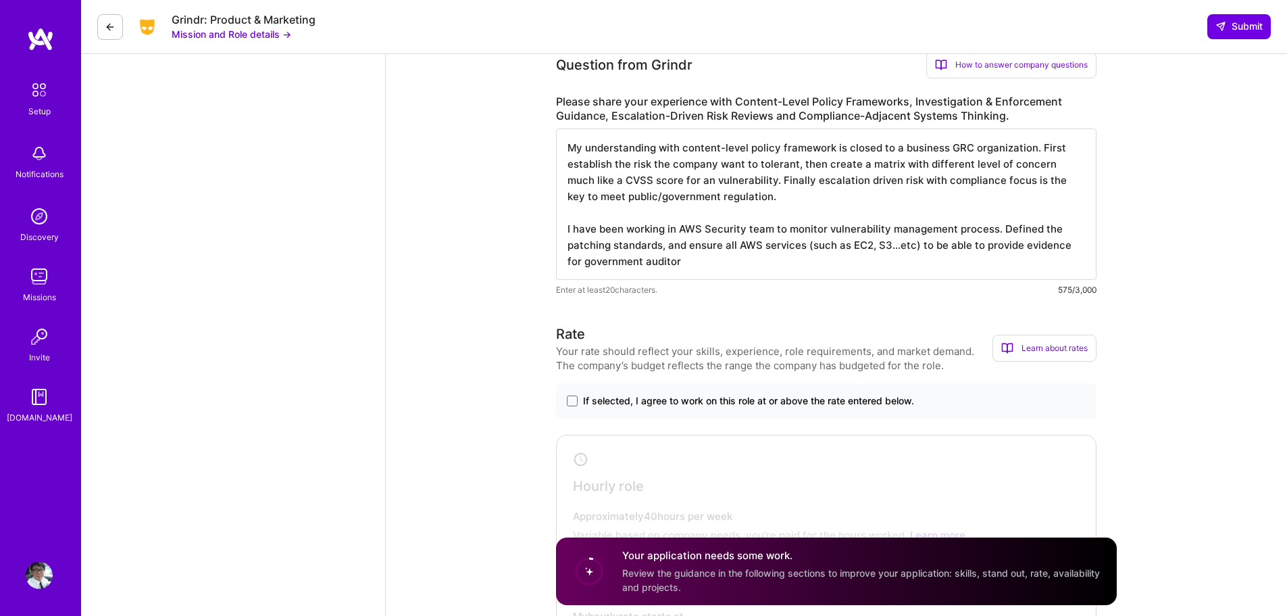
click at [730, 245] on textarea "My understanding with content-level policy framework is closed to a business GR…" at bounding box center [826, 203] width 541 height 151
click at [776, 269] on textarea "My understanding with content-level policy framework is closed to a business GR…" at bounding box center [826, 203] width 541 height 151
type textarea "My understanding with content-level policy framework is closed to a business GR…"
click at [626, 394] on span "If selected, I agree to work on this role at or above the rate entered below." at bounding box center [748, 401] width 331 height 14
click at [0, 0] on input "If selected, I agree to work on this role at or above the rate entered below." at bounding box center [0, 0] width 0 height 0
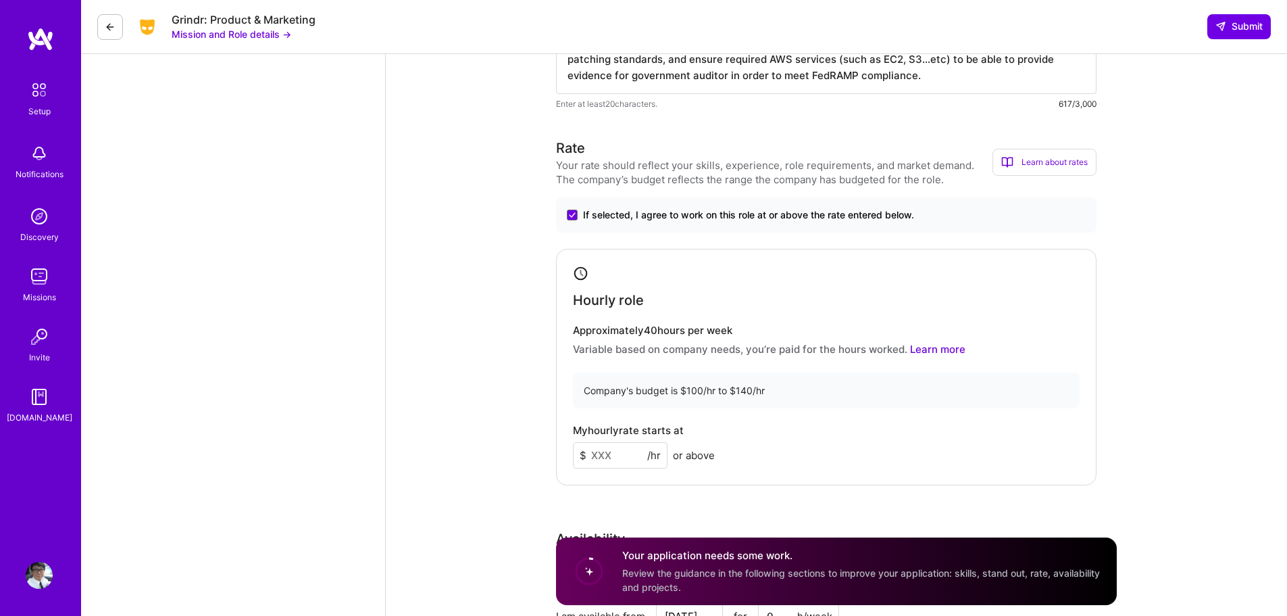
scroll to position [1356, 0]
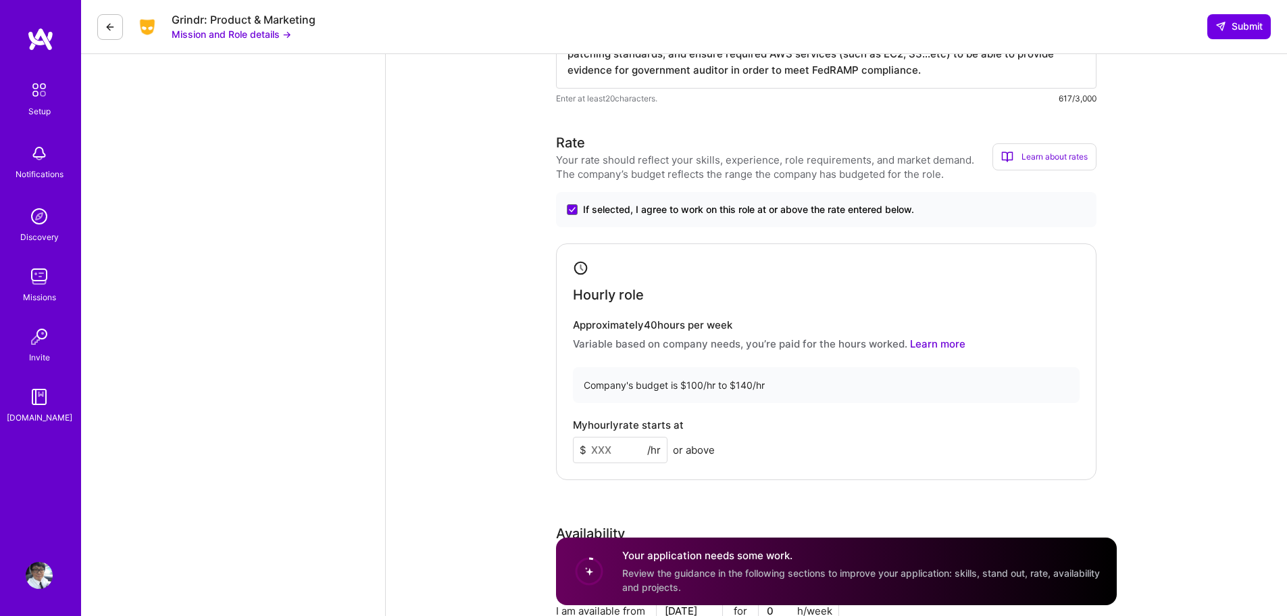
click at [614, 450] on input at bounding box center [620, 450] width 95 height 26
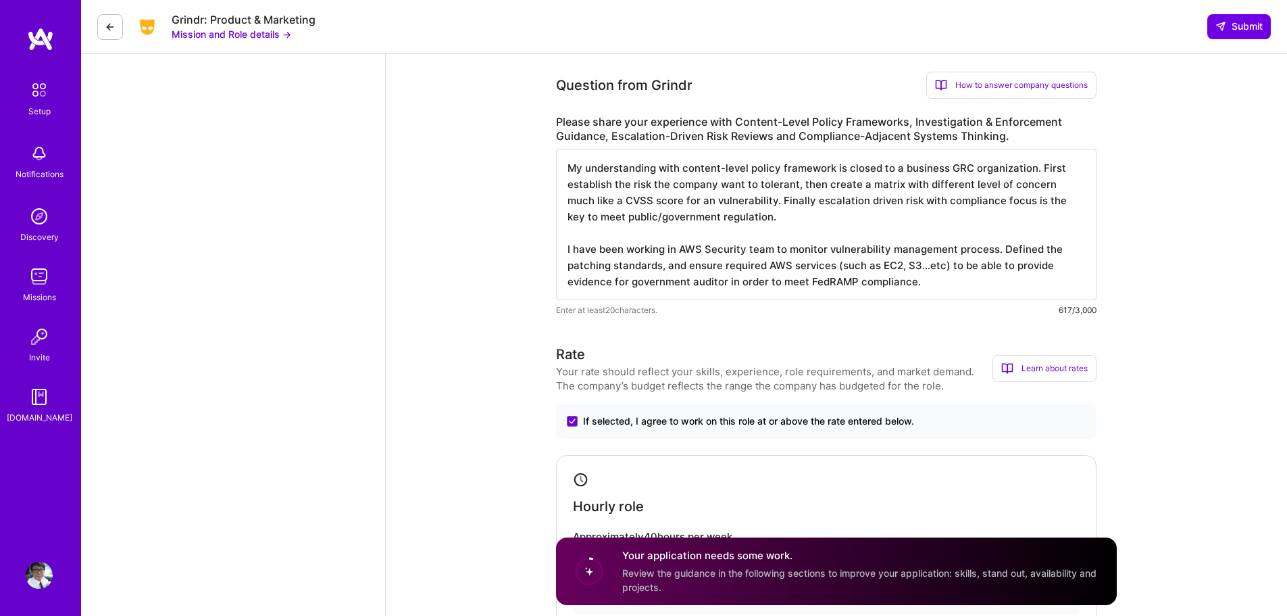
scroll to position [1129, 0]
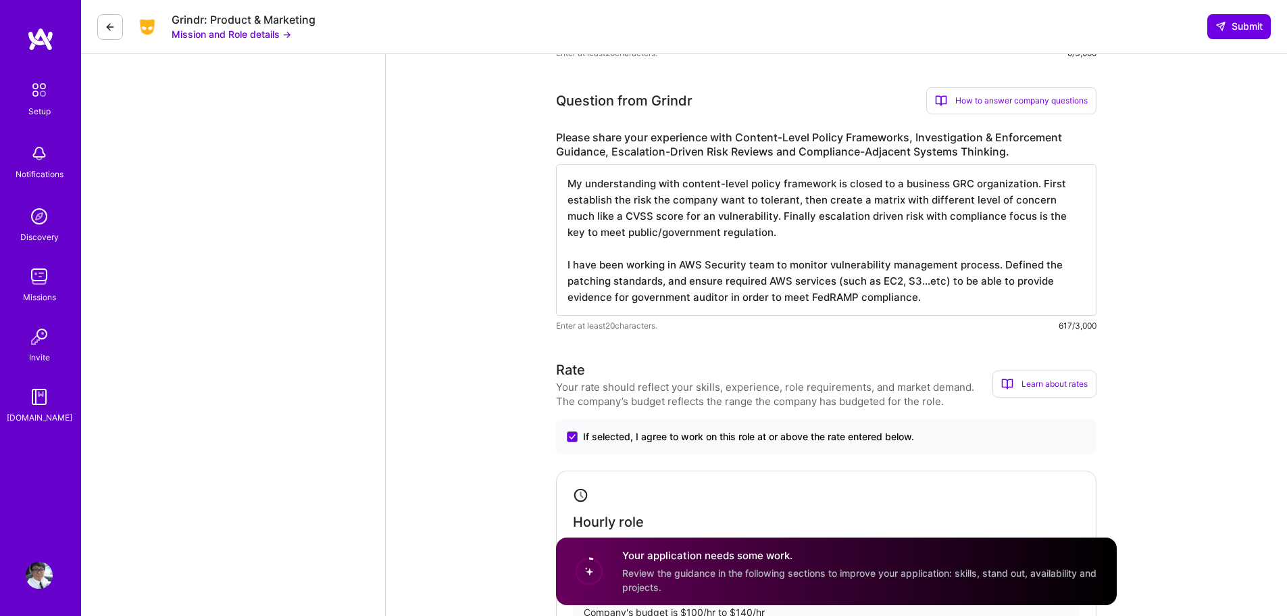
type input "120"
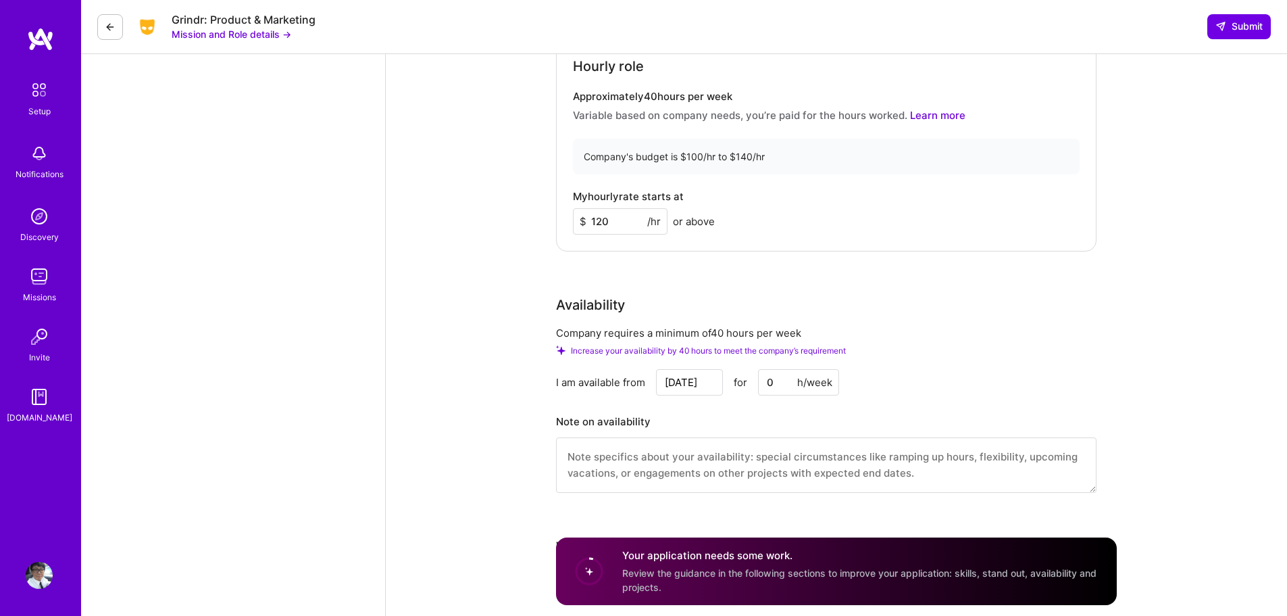
scroll to position [1586, 0]
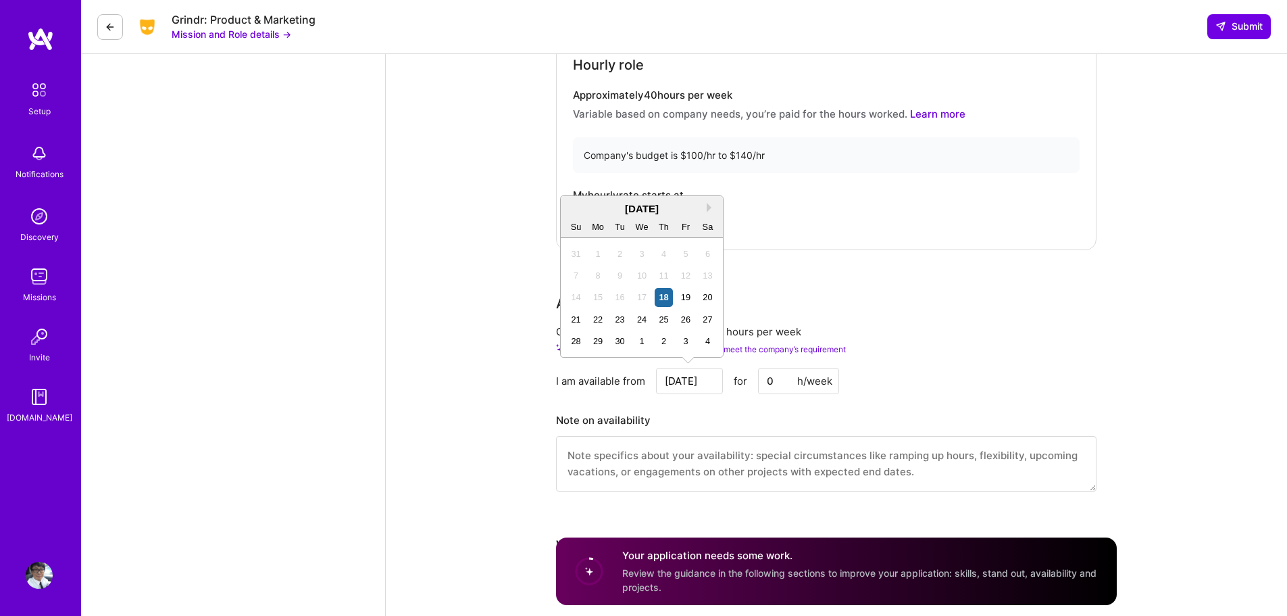
click at [701, 383] on input "[DATE]" at bounding box center [689, 381] width 67 height 26
click at [599, 324] on div "22" at bounding box center [598, 319] width 18 height 18
type input "[DATE]"
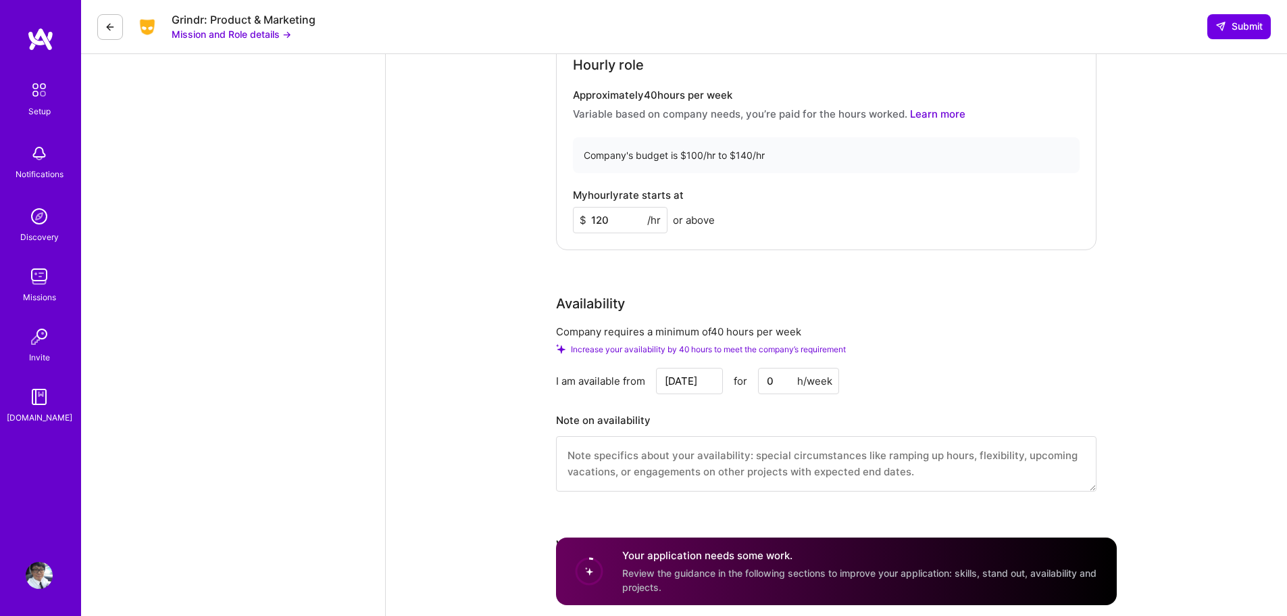
click at [782, 388] on input "0" at bounding box center [798, 381] width 81 height 26
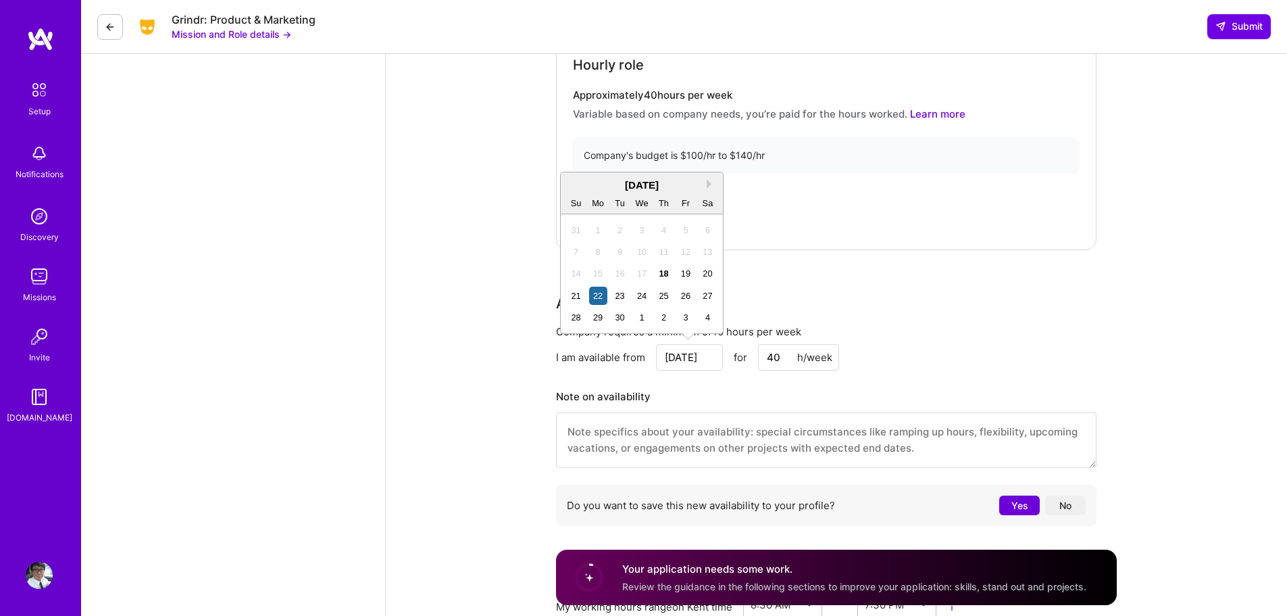
click at [705, 349] on input "[DATE]" at bounding box center [689, 357] width 67 height 26
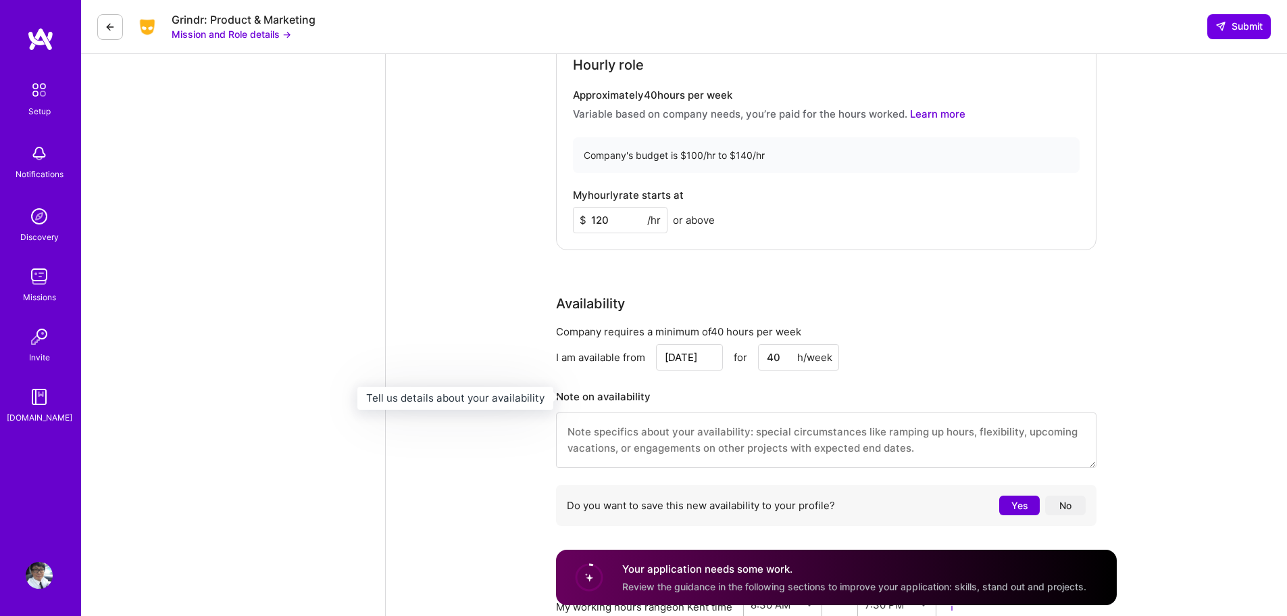
click at [818, 397] on h3 "Note on availability" at bounding box center [826, 397] width 541 height 20
click at [788, 359] on input "40" at bounding box center [798, 357] width 81 height 26
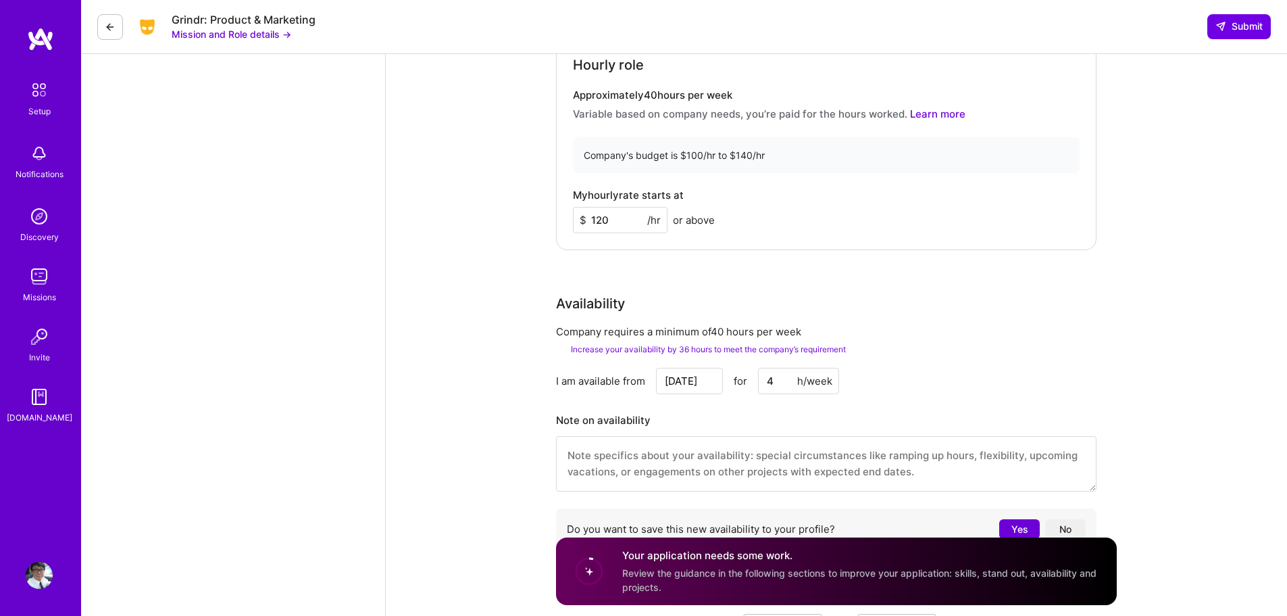
type input "40"
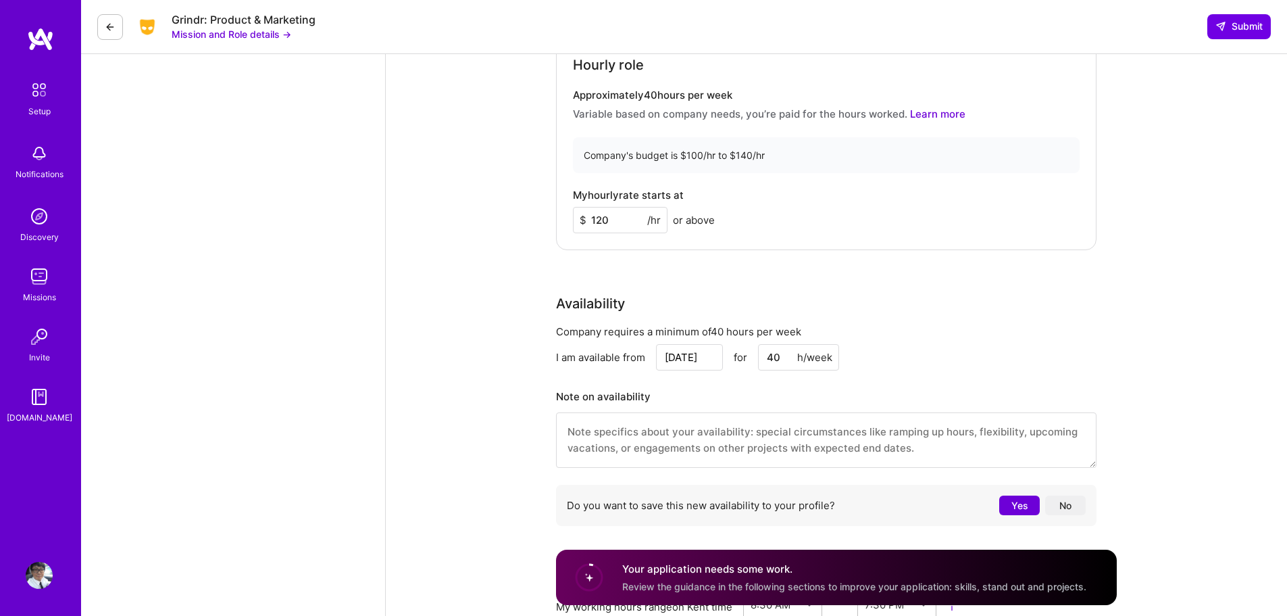
click at [730, 439] on textarea at bounding box center [826, 439] width 541 height 55
click at [716, 438] on textarea "I would like to discuss if this role is going to be a contract role or full tim…" at bounding box center [826, 439] width 541 height 55
click at [721, 441] on textarea "I would like to discuss if this role is going to be a contract role or full tim…" at bounding box center [826, 439] width 541 height 55
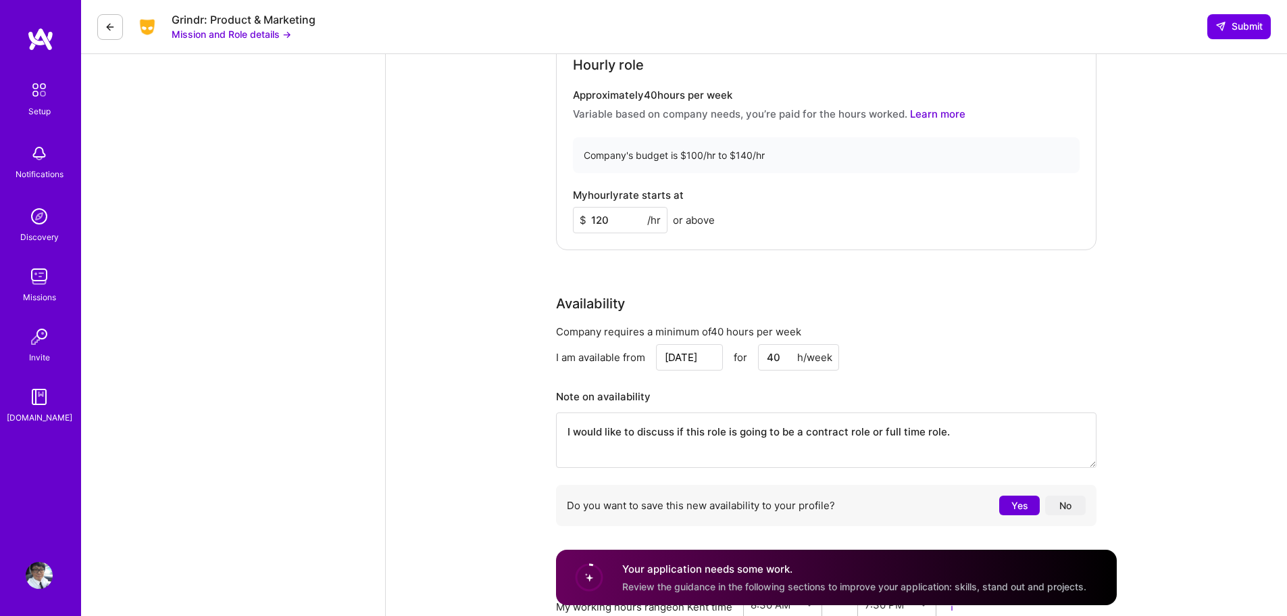
click at [721, 441] on textarea "I would like to discuss if this role is going to be a contract role or full tim…" at bounding box center [826, 439] width 541 height 55
click at [742, 432] on textarea "I would like to discuss if this role is going to be a contract role or full tim…" at bounding box center [826, 439] width 541 height 55
click at [956, 434] on textarea "I would like to discuss if this role is a contract role or full time role." at bounding box center [826, 439] width 541 height 55
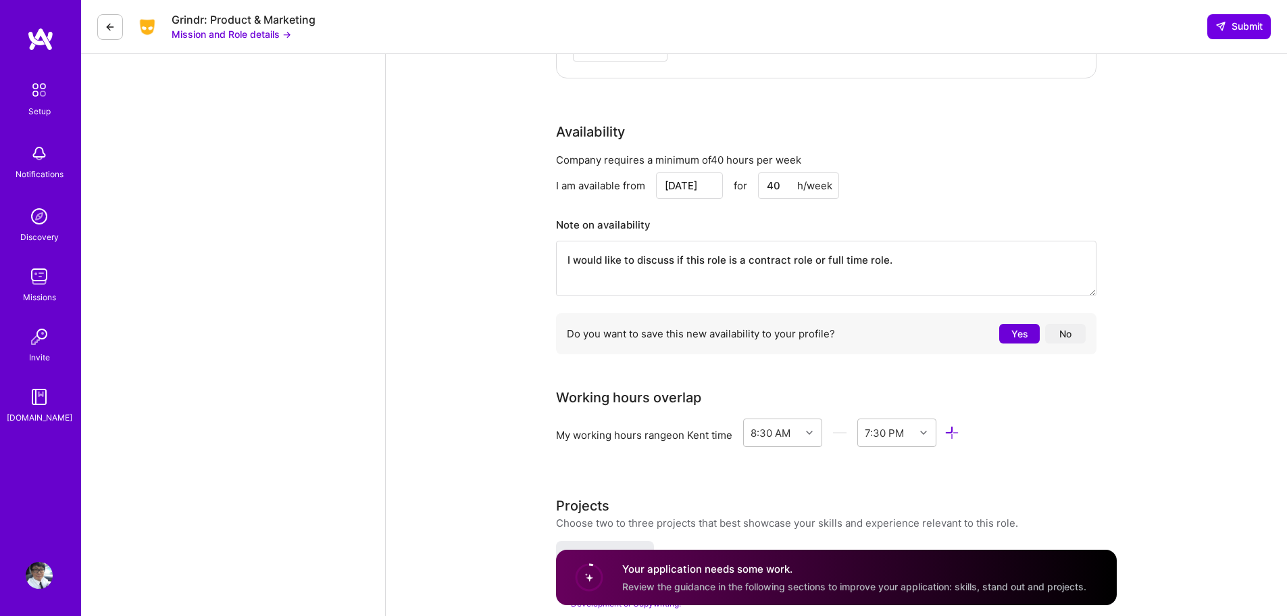
scroll to position [1760, 0]
type textarea "I would like to discuss if this role is a contract role or full time role."
click at [1070, 337] on button "No" at bounding box center [1065, 332] width 41 height 20
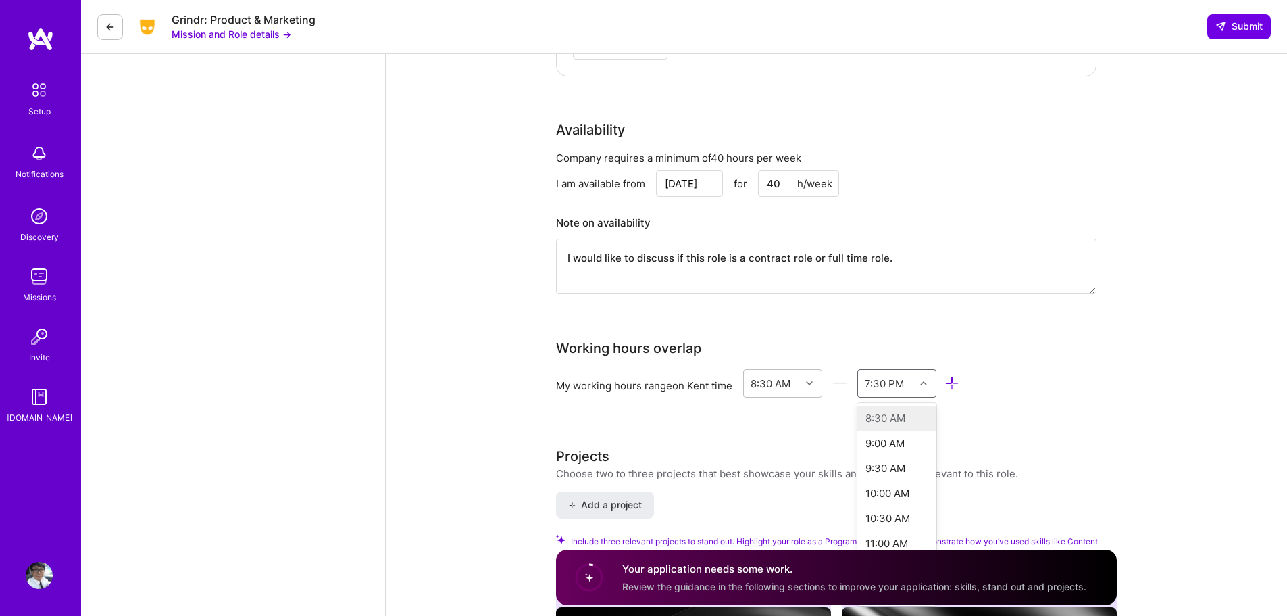
click at [924, 384] on icon at bounding box center [923, 383] width 7 height 7
click at [895, 435] on div "5:00 PM" at bounding box center [896, 432] width 79 height 25
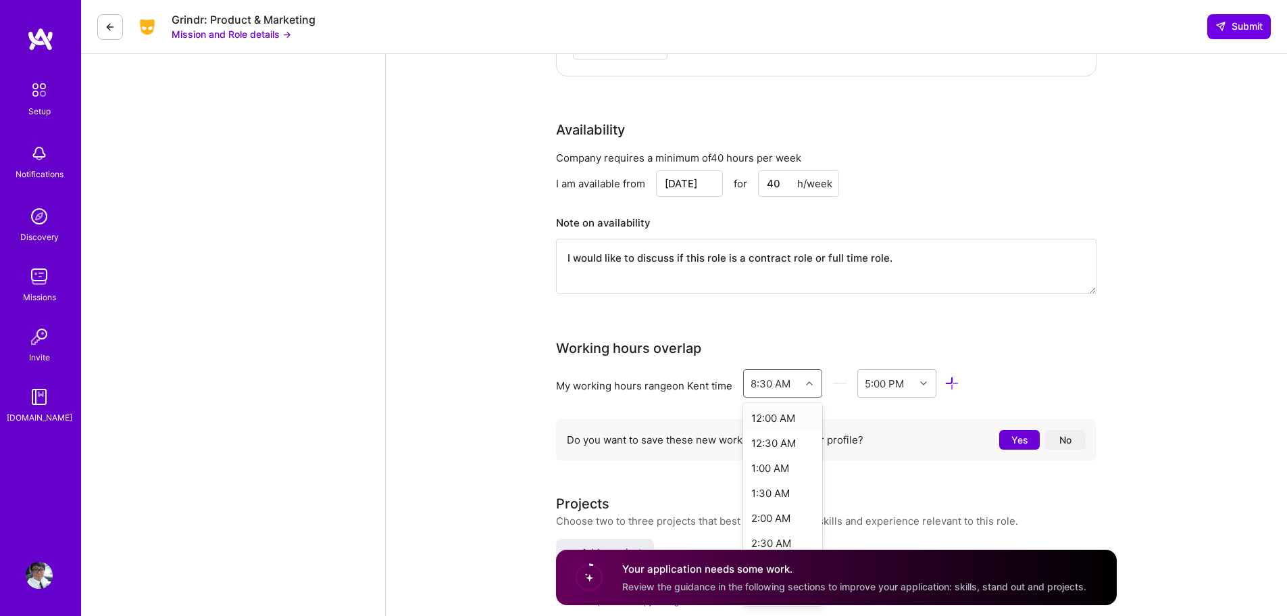
click at [791, 384] on div "8:30 AM" at bounding box center [771, 383] width 40 height 14
click at [792, 459] on div "8:00 AM" at bounding box center [782, 457] width 79 height 25
click at [1061, 433] on button "No" at bounding box center [1065, 440] width 41 height 20
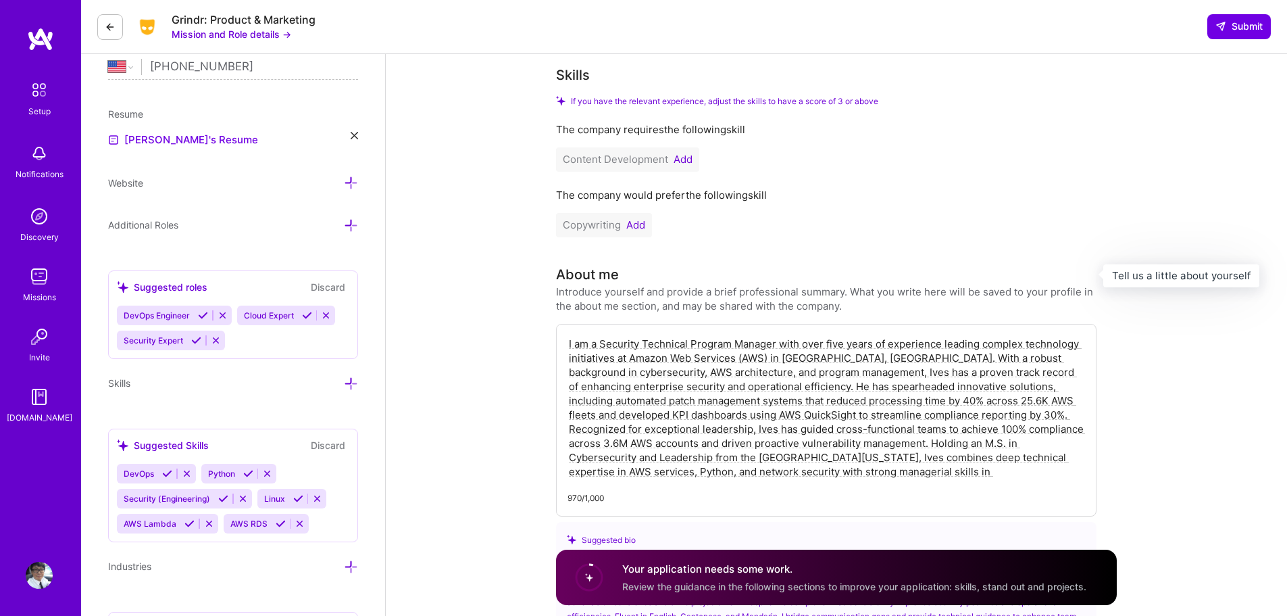
scroll to position [0, 0]
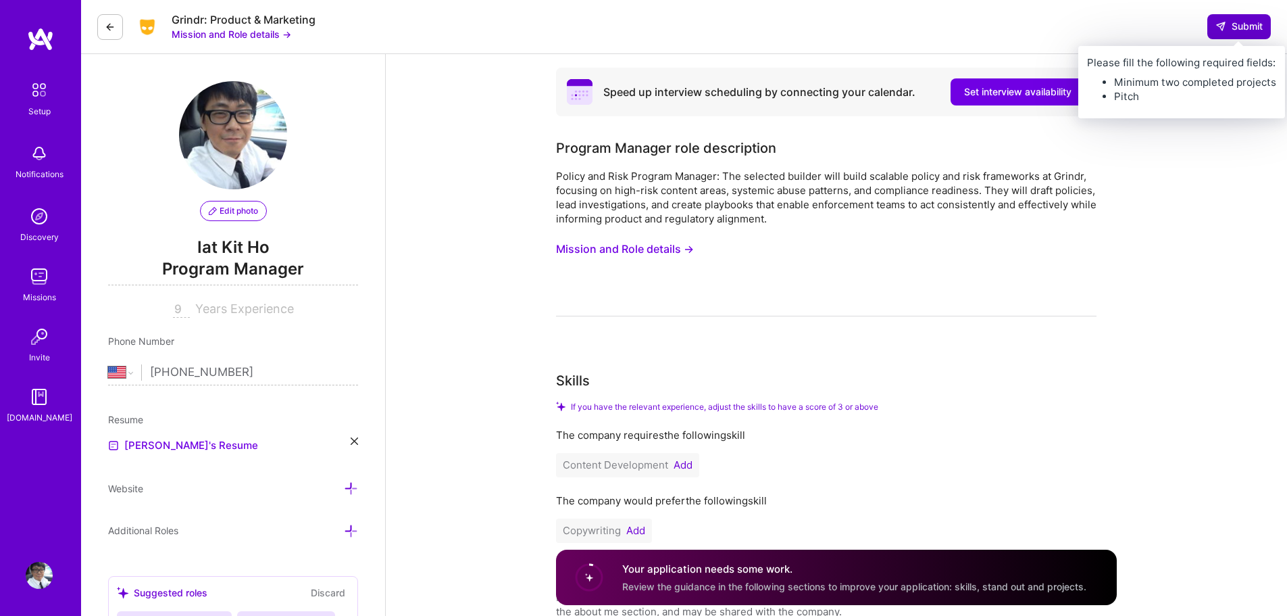
click at [1235, 23] on span "Submit" at bounding box center [1239, 27] width 47 height 14
click at [1234, 22] on span "Submit" at bounding box center [1239, 27] width 47 height 14
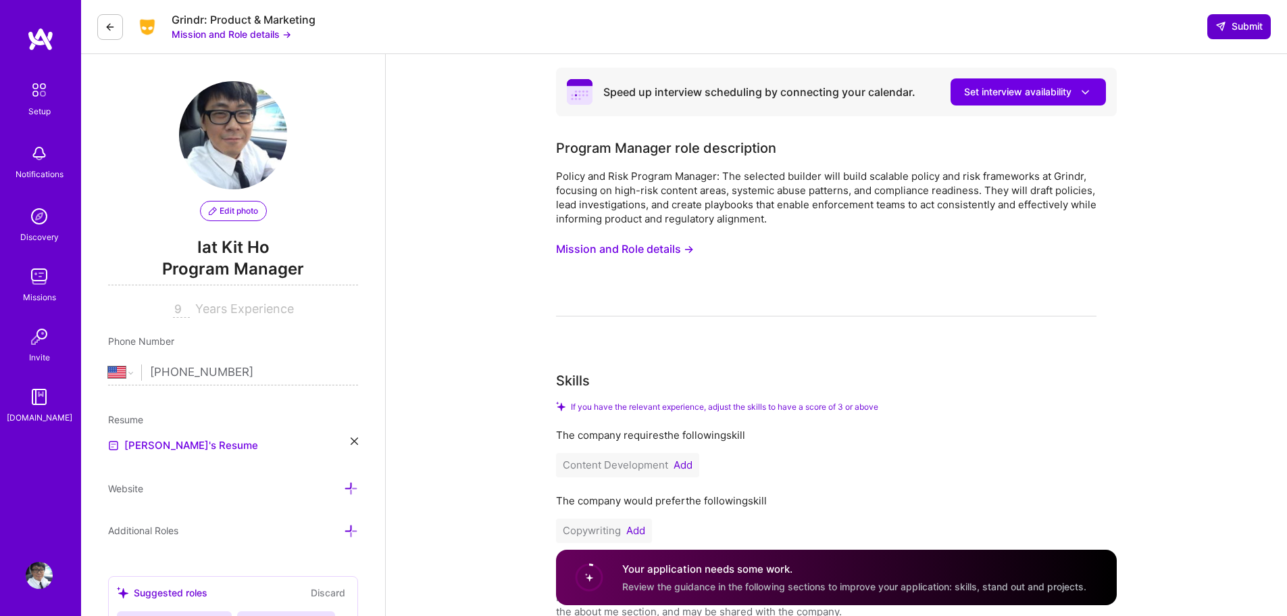
click at [1232, 24] on span "Submit" at bounding box center [1239, 27] width 47 height 14
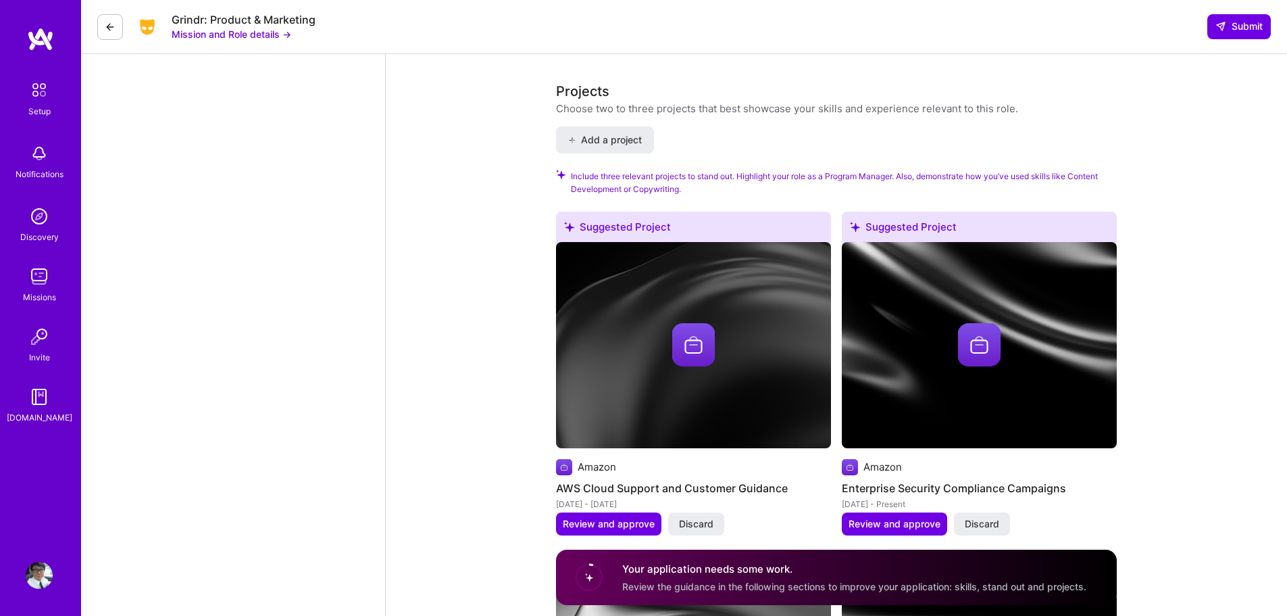
scroll to position [2126, 0]
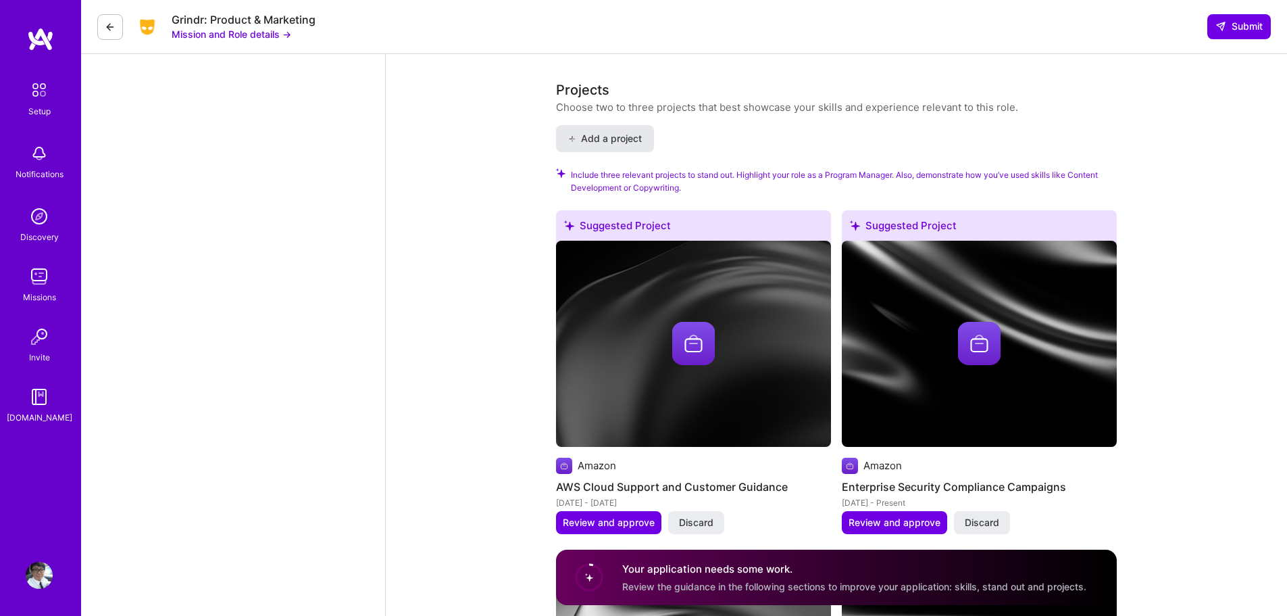
click at [624, 135] on span "Add a project" at bounding box center [605, 139] width 74 height 14
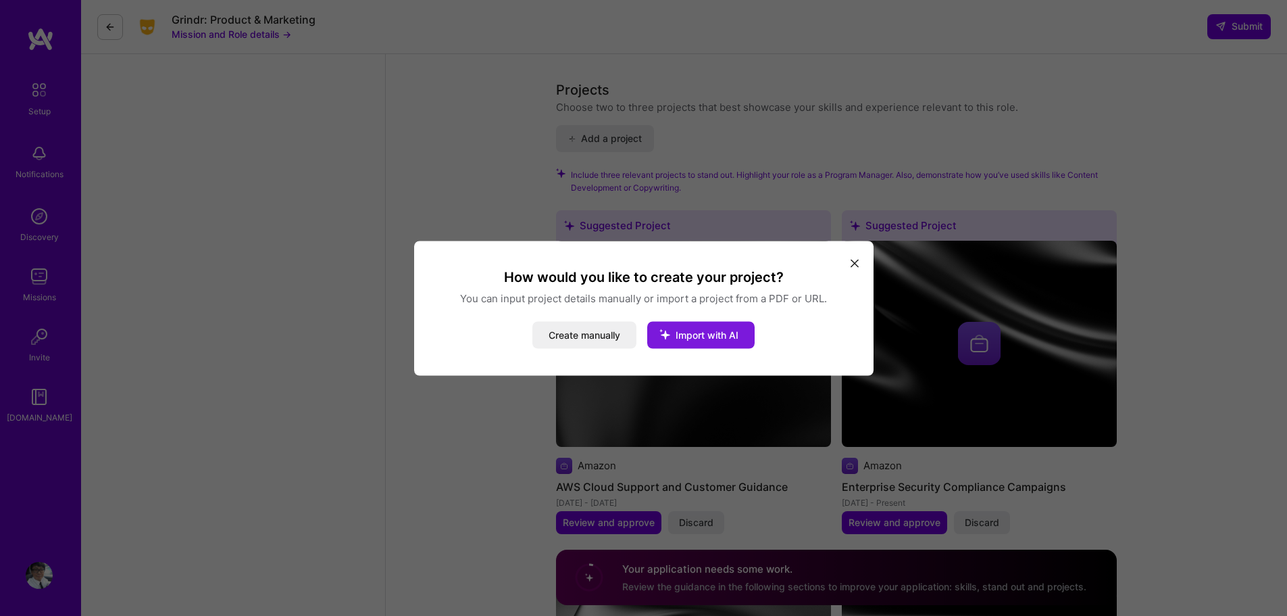
click at [685, 337] on span "Import with AI" at bounding box center [707, 333] width 63 height 11
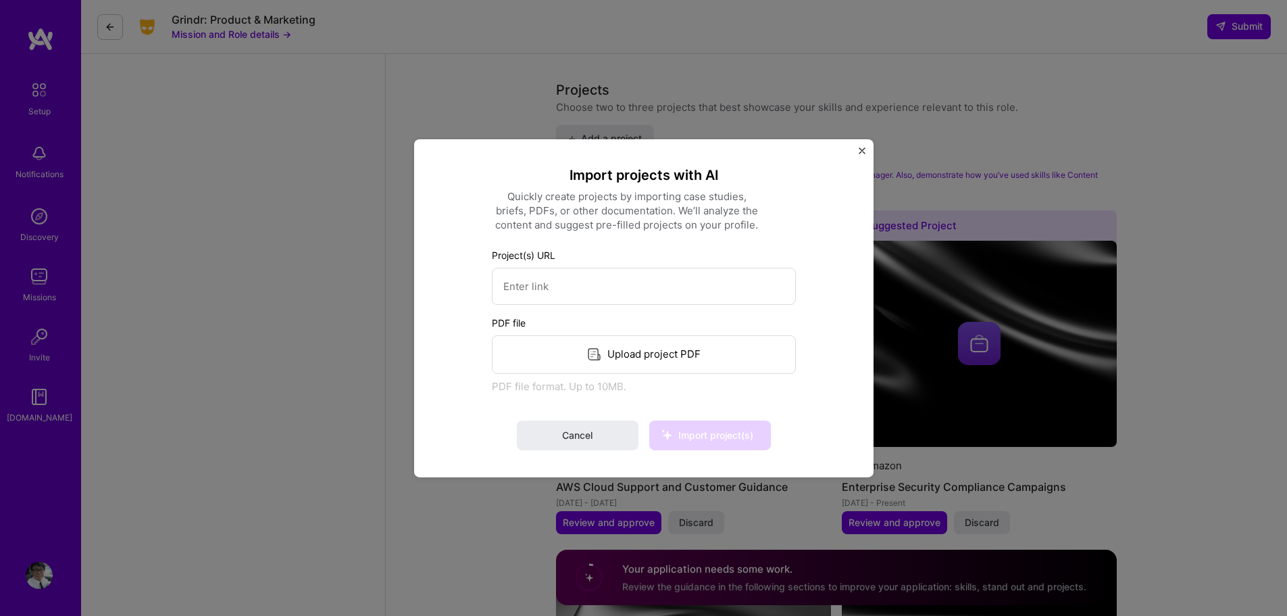
click at [862, 151] on img "Close" at bounding box center [862, 150] width 7 height 7
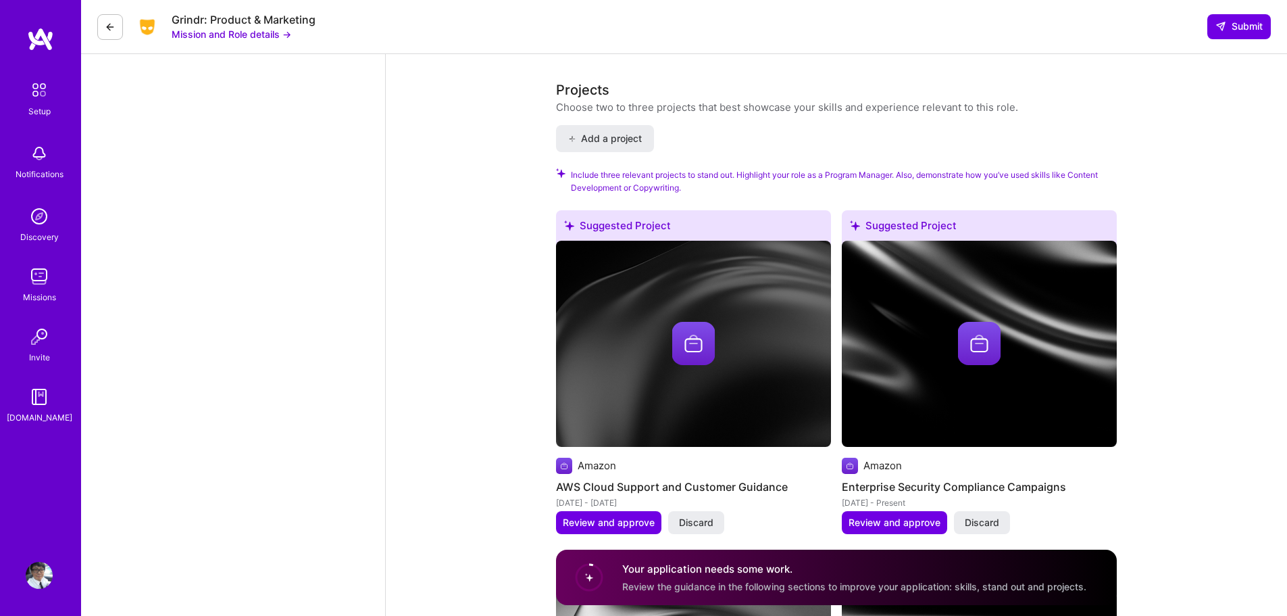
click at [560, 461] on img at bounding box center [564, 465] width 16 height 16
click at [693, 346] on img at bounding box center [693, 343] width 43 height 43
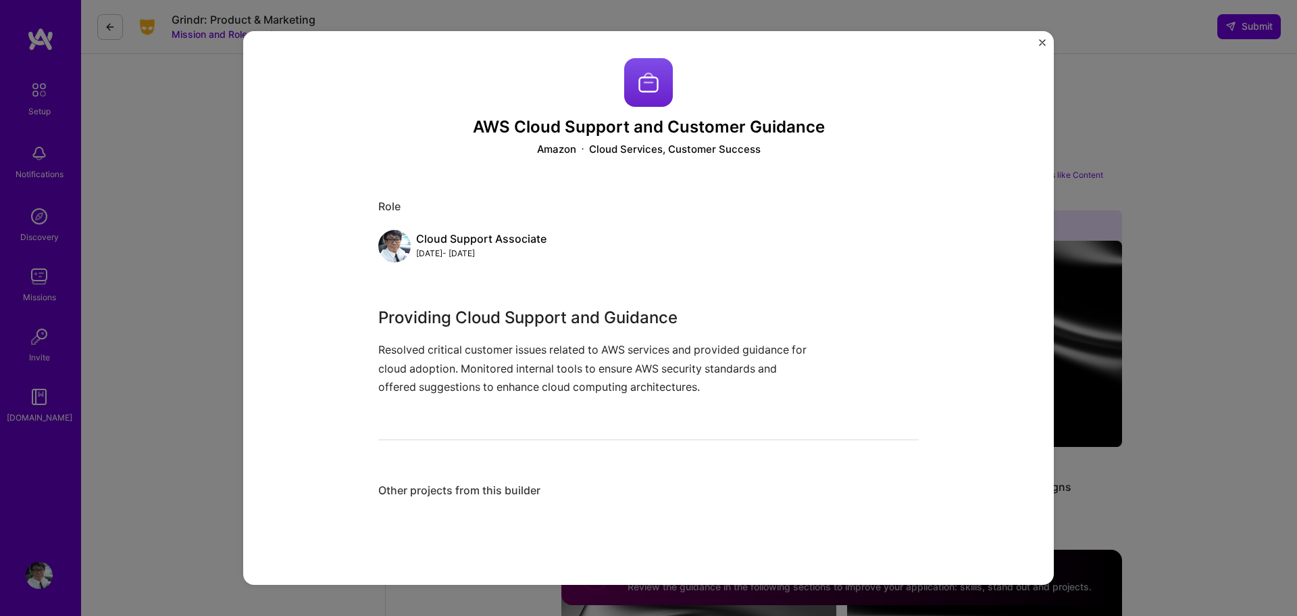
click at [1041, 43] on img "Close" at bounding box center [1042, 42] width 7 height 7
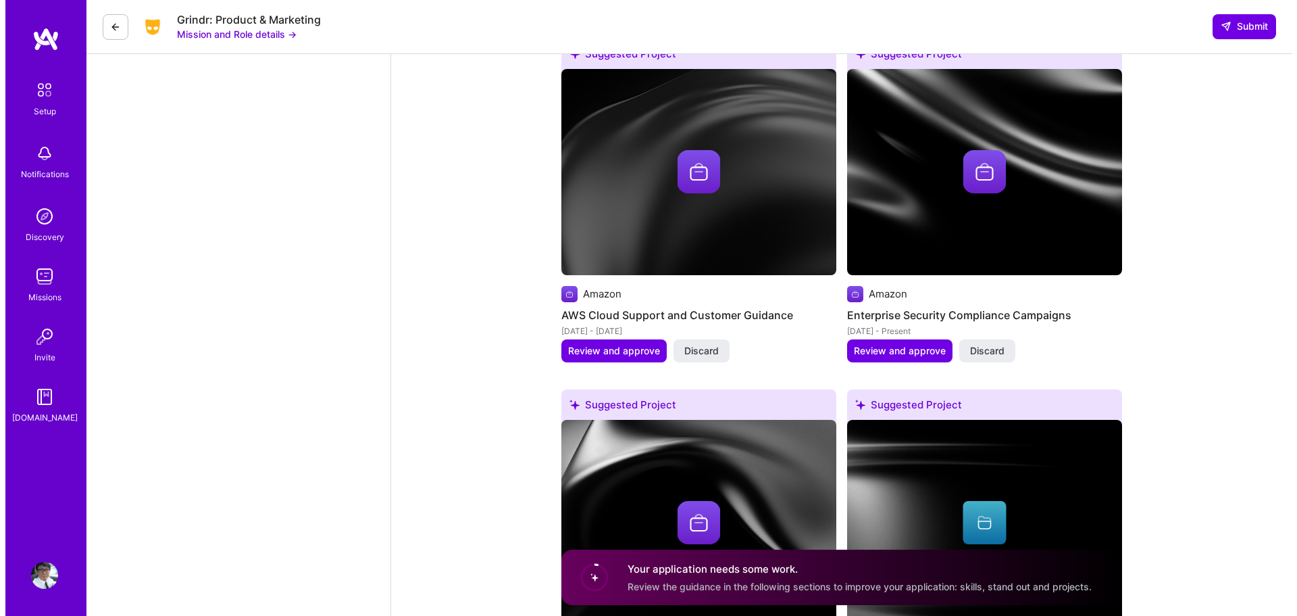
scroll to position [2298, 0]
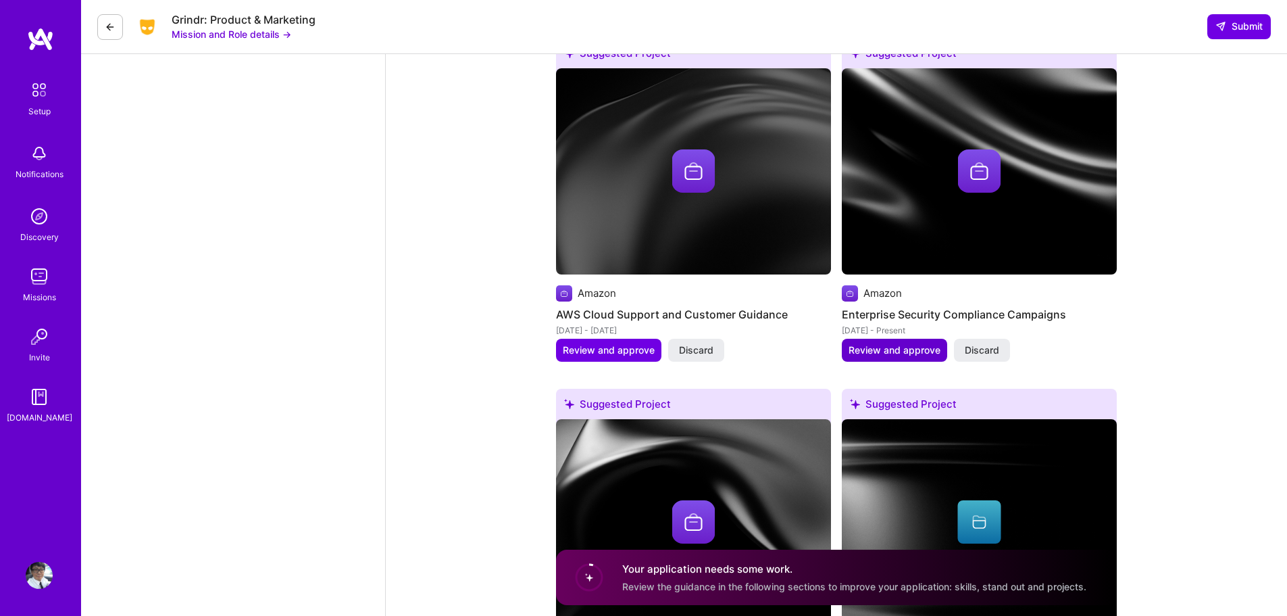
click at [898, 353] on span "Review and approve" at bounding box center [895, 350] width 92 height 14
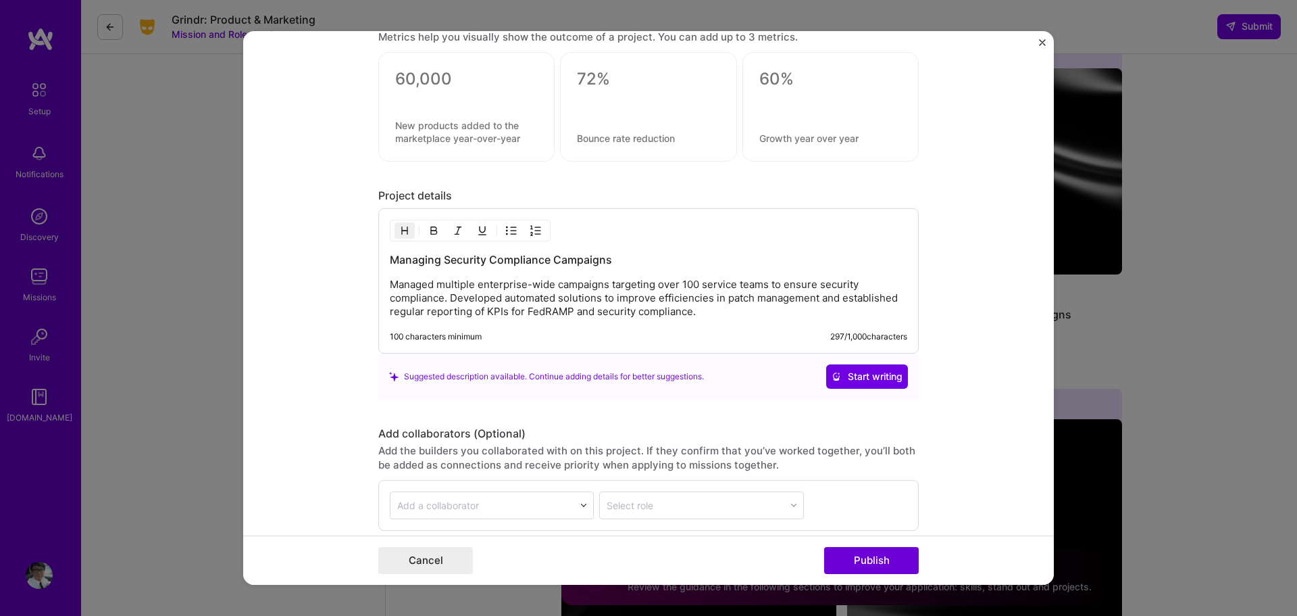
scroll to position [1093, 0]
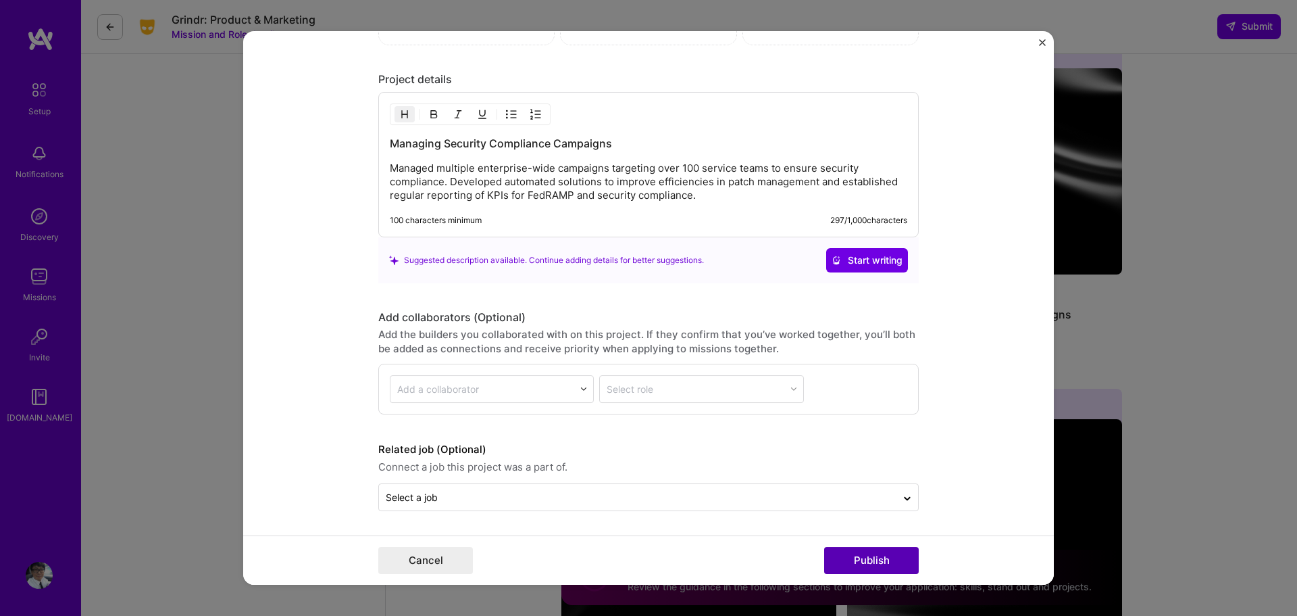
click at [874, 564] on button "Publish" at bounding box center [871, 560] width 95 height 27
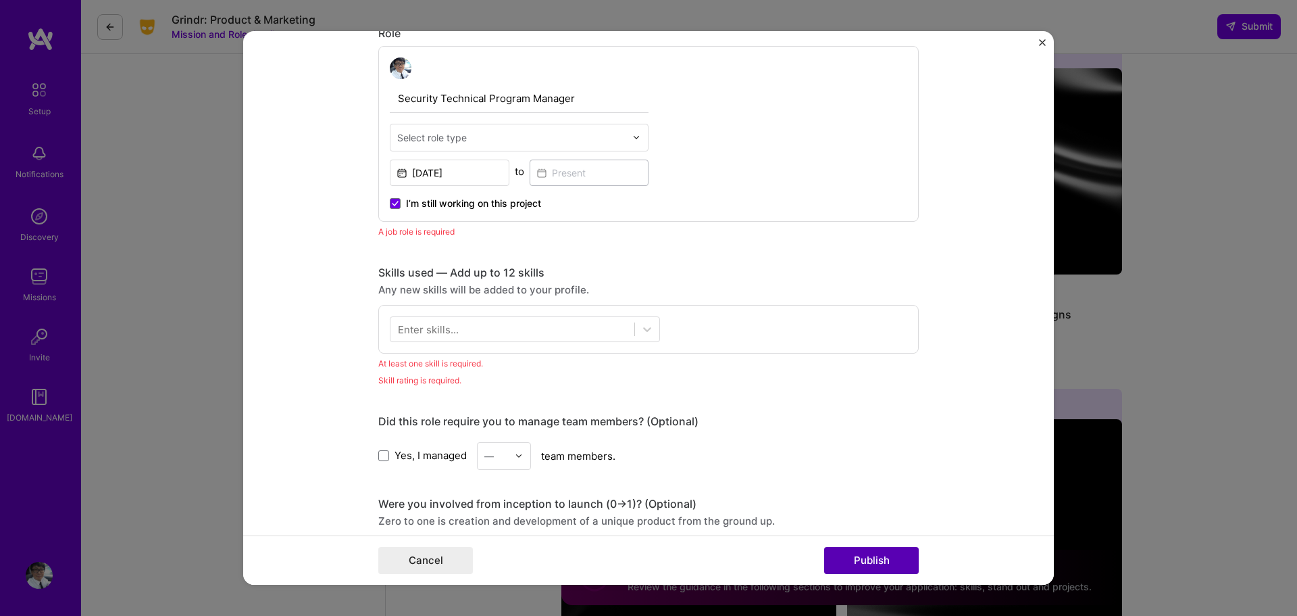
scroll to position [453, 0]
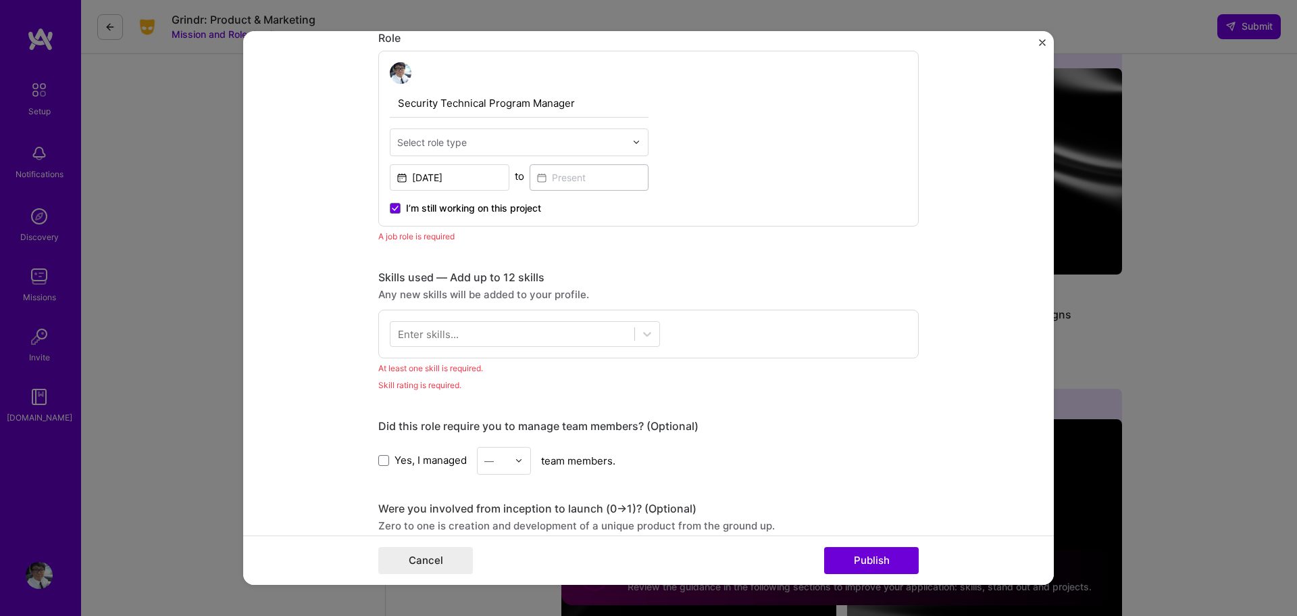
click at [532, 134] on div at bounding box center [511, 142] width 228 height 17
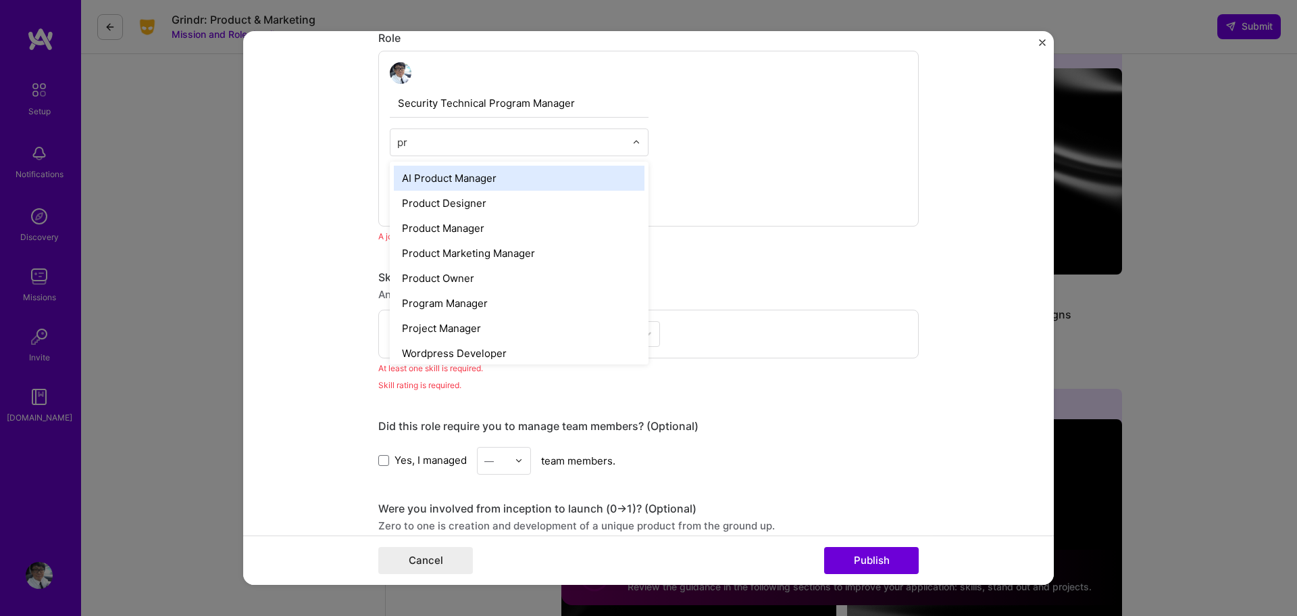
type input "pro"
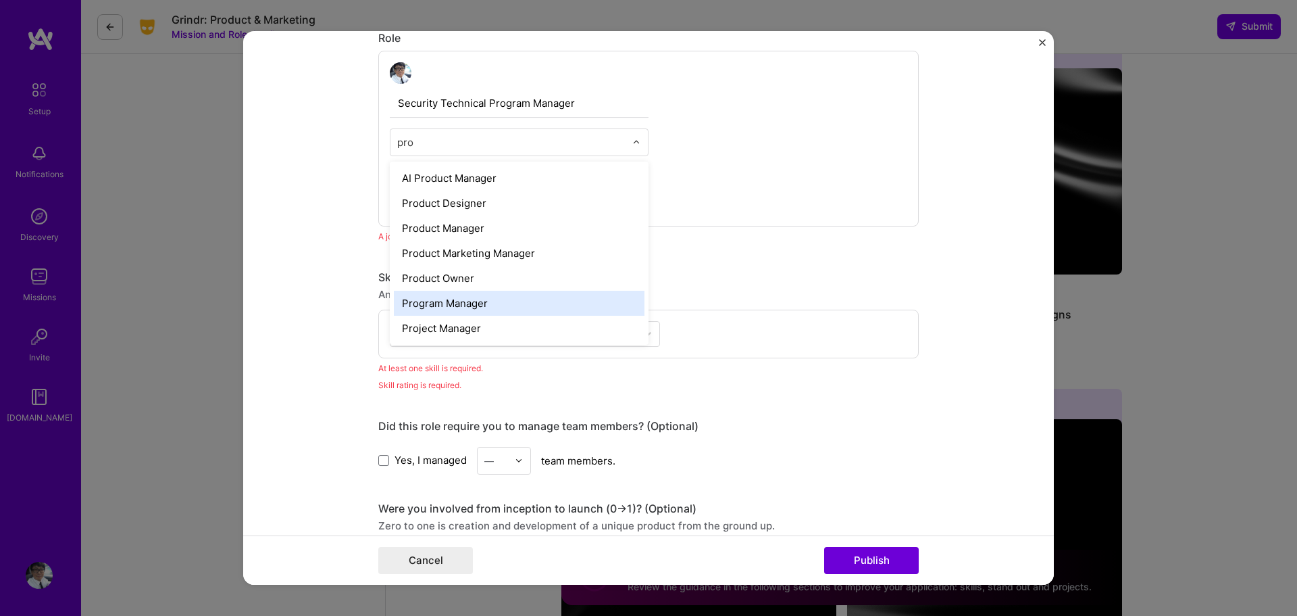
click at [516, 306] on div "Program Manager" at bounding box center [519, 303] width 251 height 25
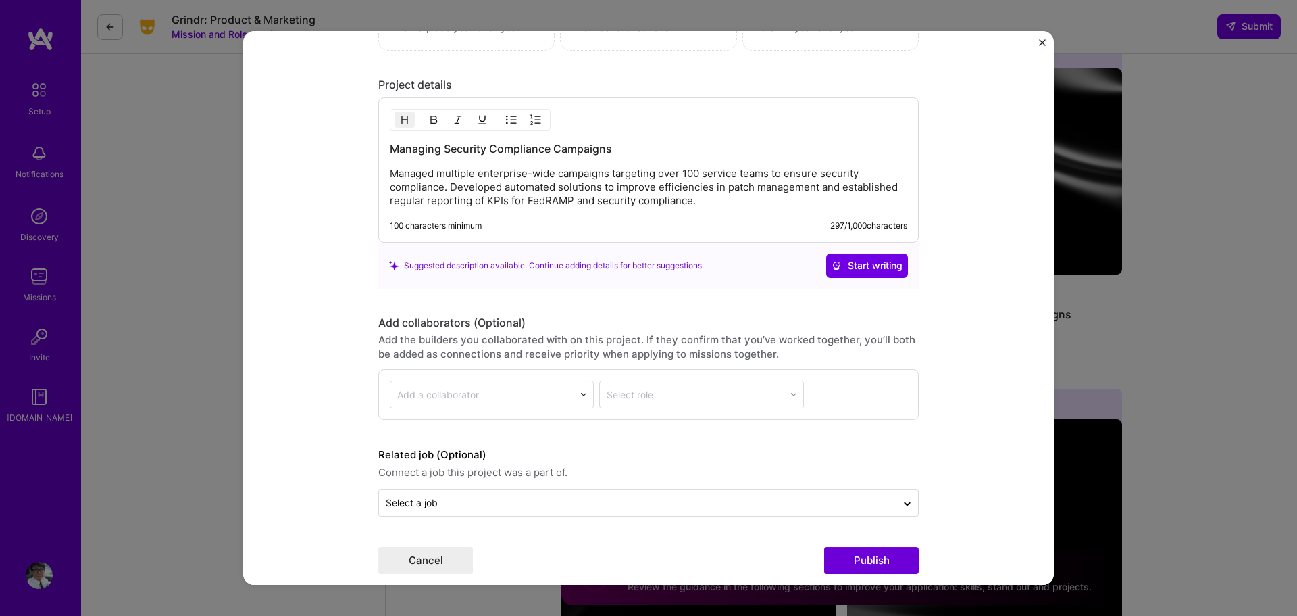
scroll to position [1127, 0]
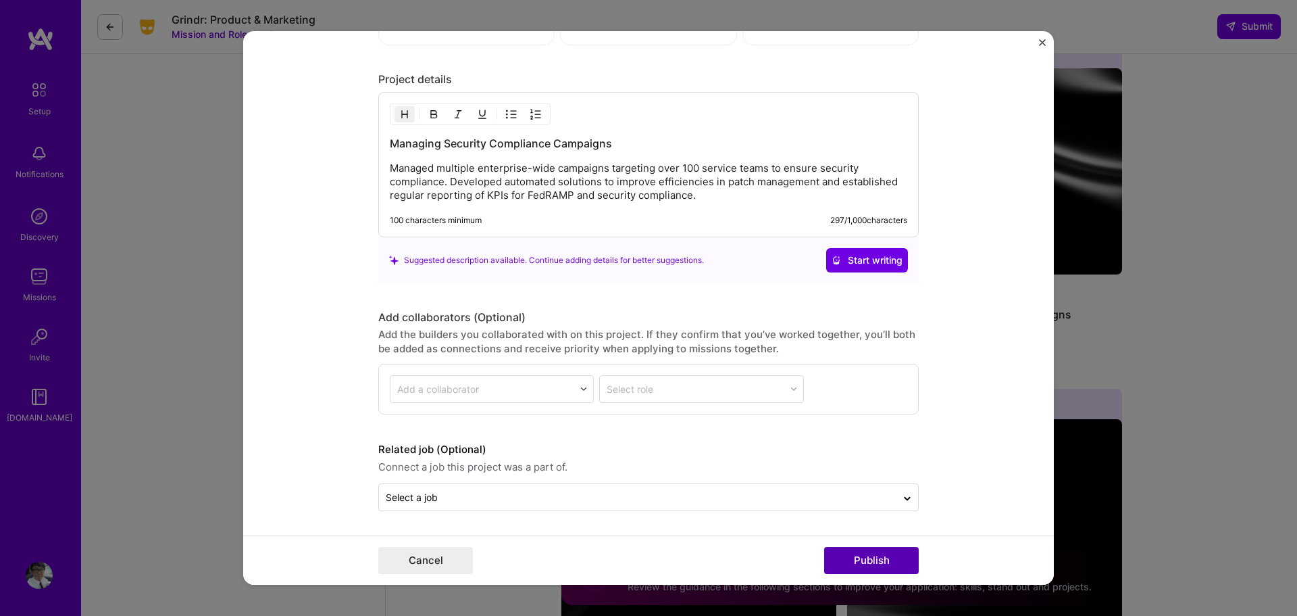
click at [862, 560] on button "Publish" at bounding box center [871, 560] width 95 height 27
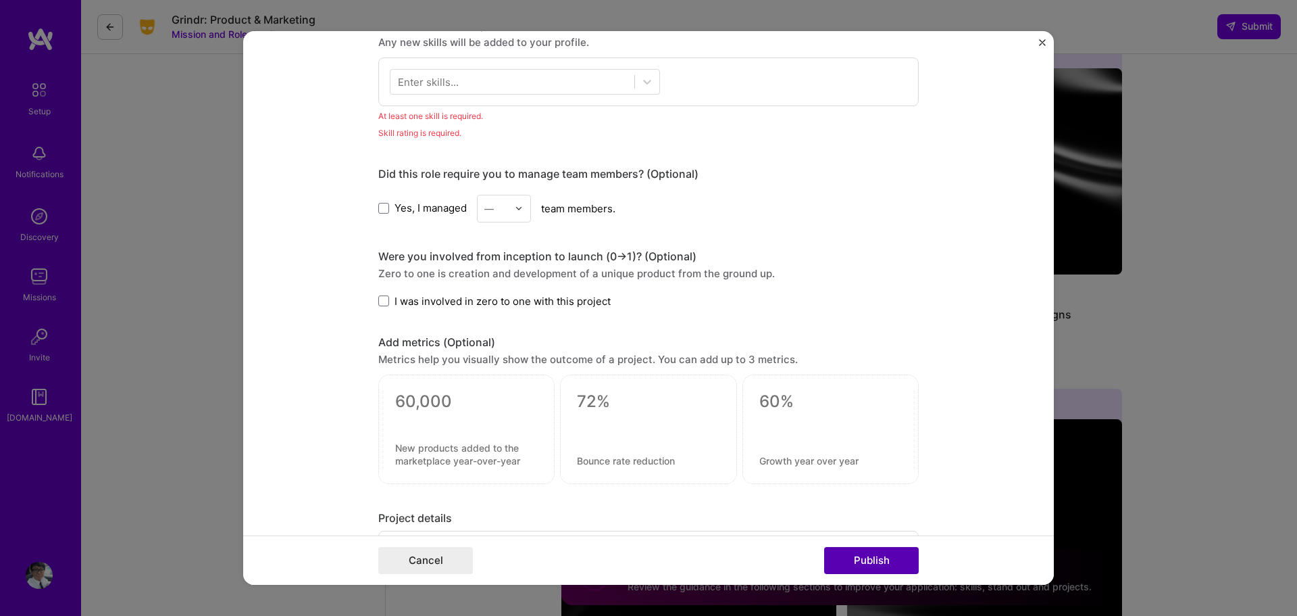
scroll to position [676, 0]
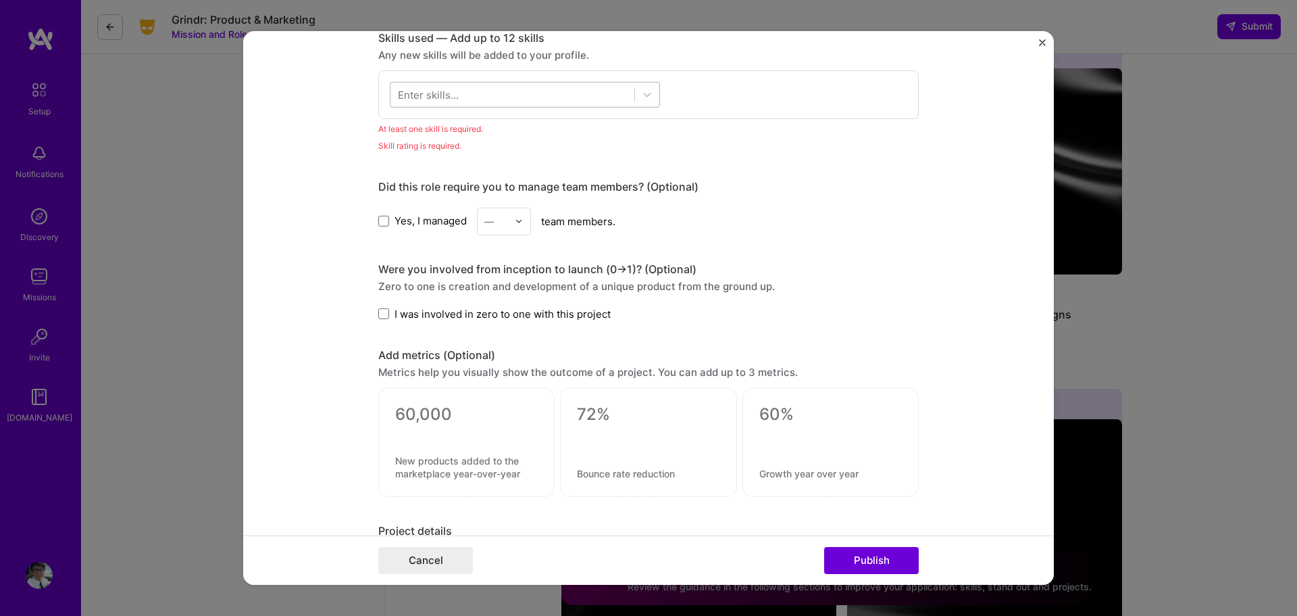
click at [530, 93] on div at bounding box center [513, 94] width 244 height 22
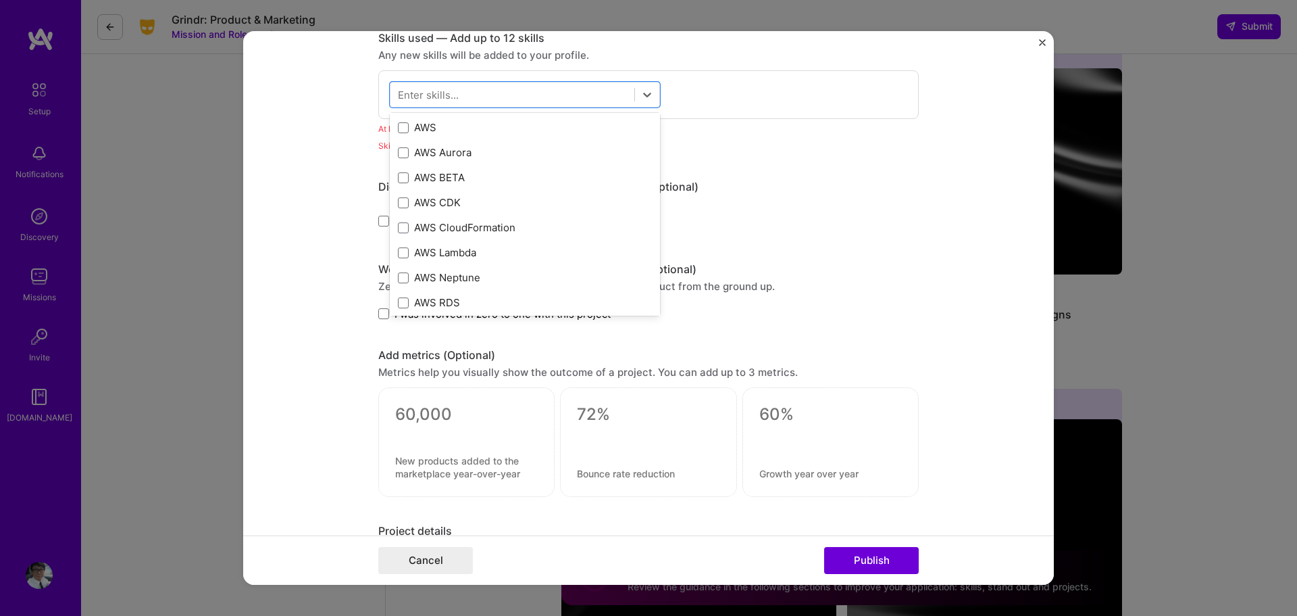
scroll to position [222, 0]
click at [470, 122] on div "AWS" at bounding box center [525, 127] width 254 height 14
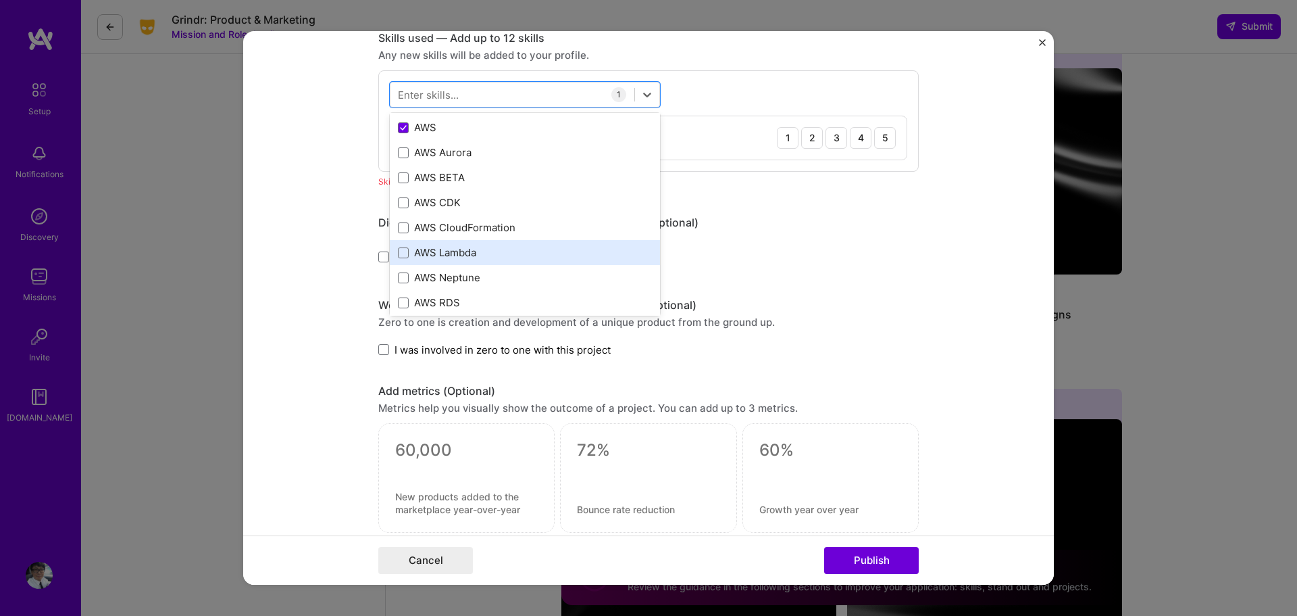
click at [460, 249] on div "AWS Lambda" at bounding box center [525, 252] width 254 height 14
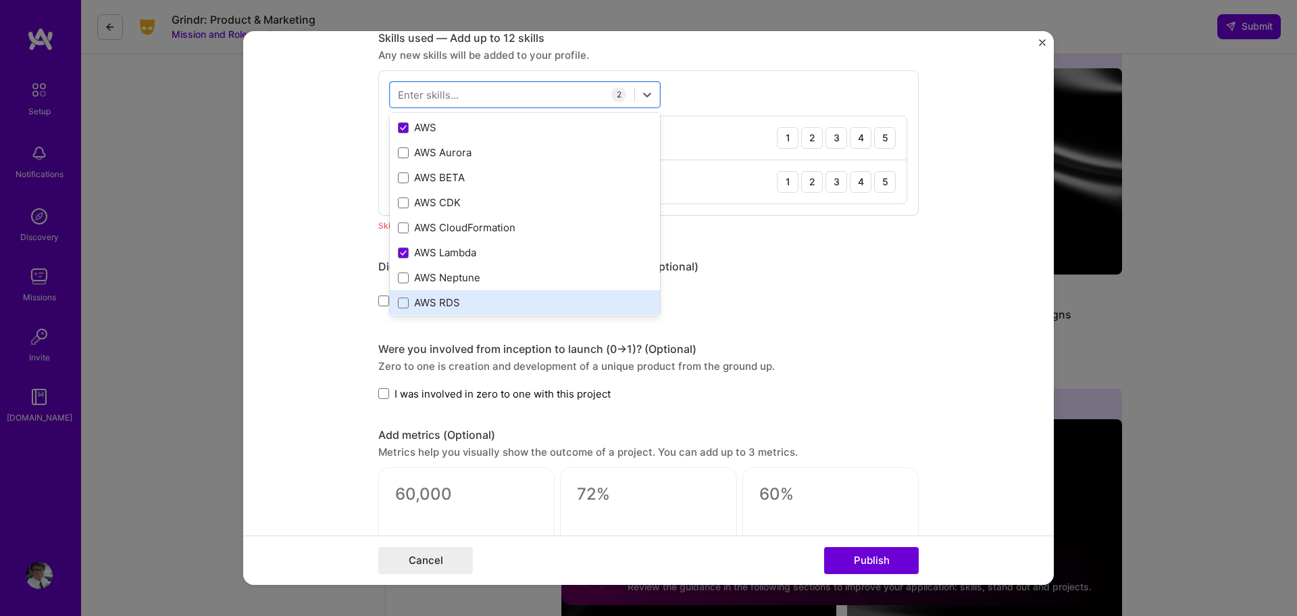
click at [451, 294] on div "AWS RDS" at bounding box center [525, 302] width 270 height 25
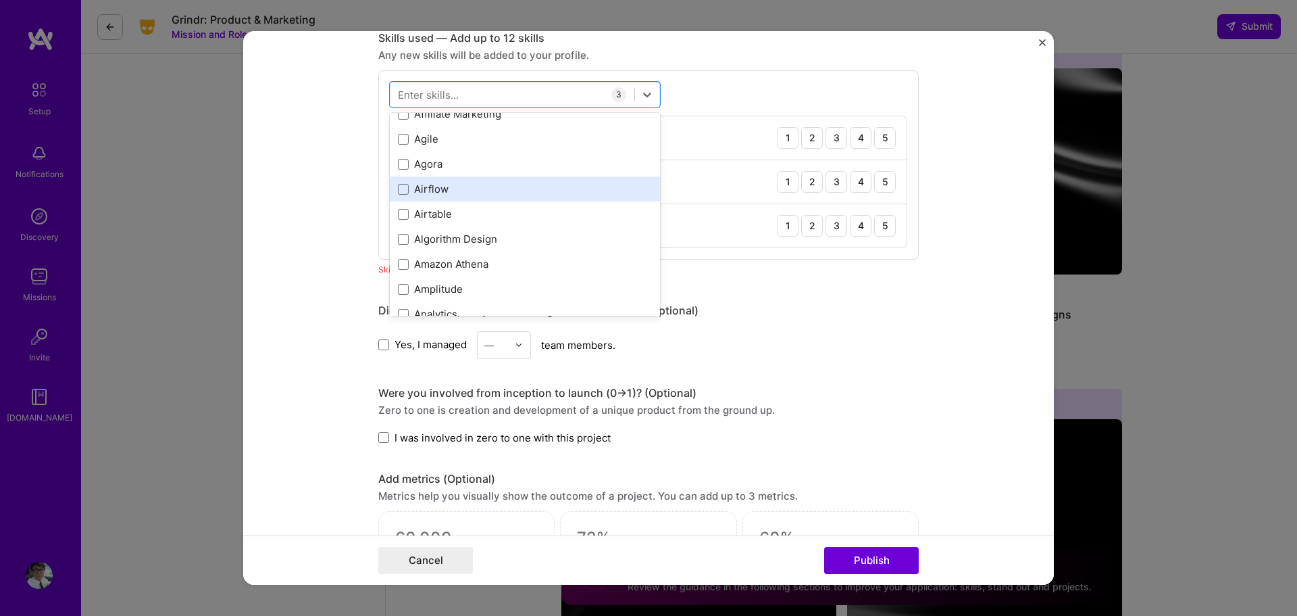
scroll to position [509, 0]
click at [450, 149] on div "Agile" at bounding box center [525, 139] width 270 height 25
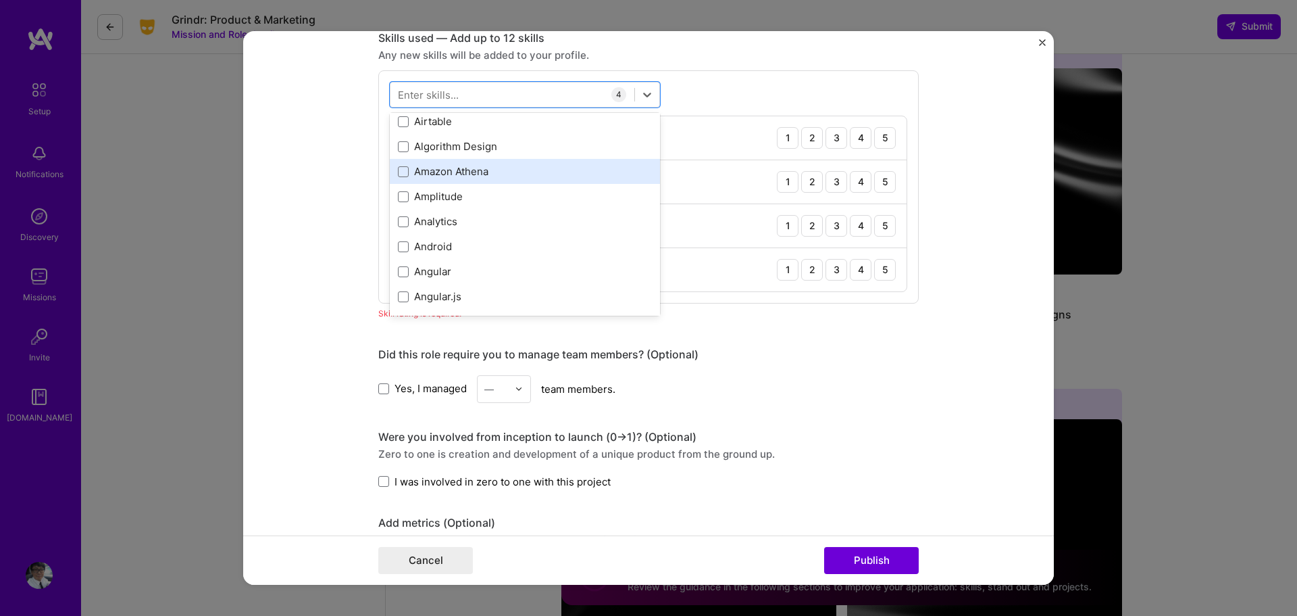
scroll to position [603, 0]
click at [516, 161] on div "Amazon Athena" at bounding box center [525, 170] width 270 height 25
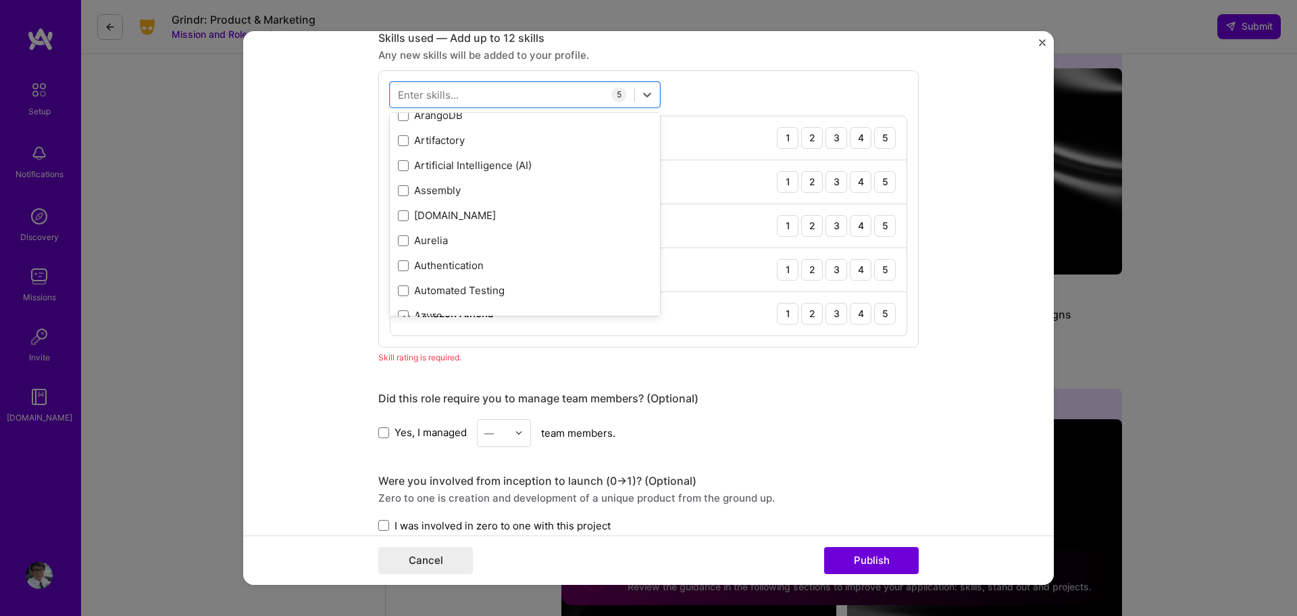
scroll to position [933, 0]
click at [484, 160] on div "Artificial Intelligence (AI)" at bounding box center [525, 166] width 254 height 14
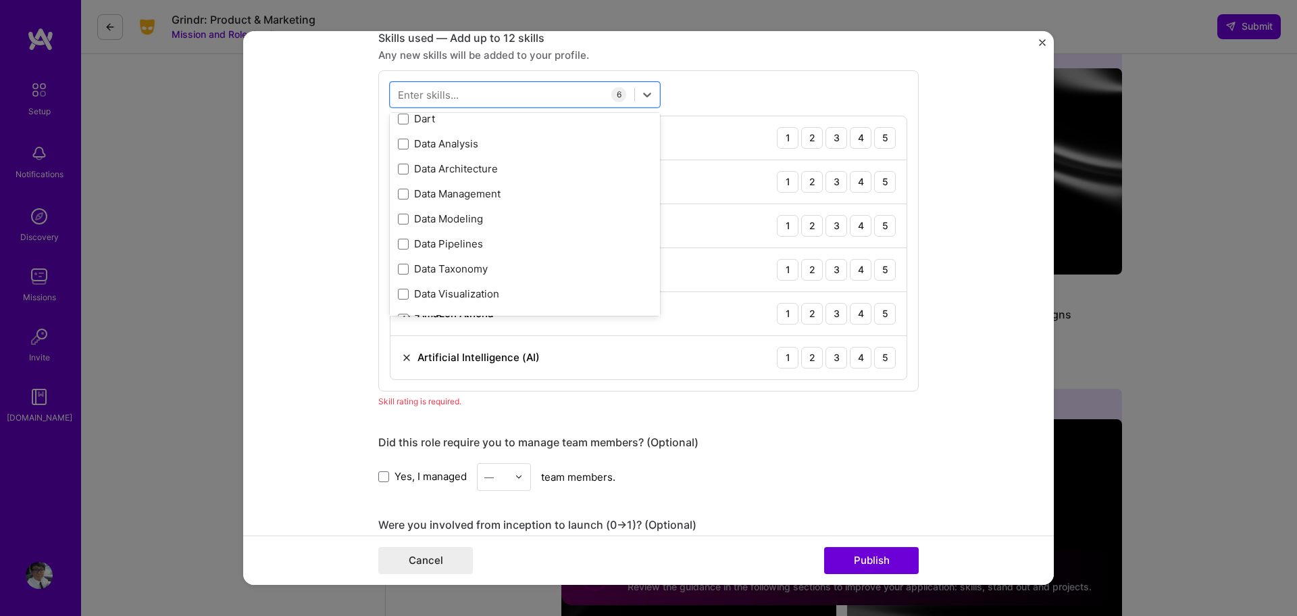
scroll to position [2129, 0]
click at [461, 146] on div "Data Analysis" at bounding box center [525, 145] width 254 height 14
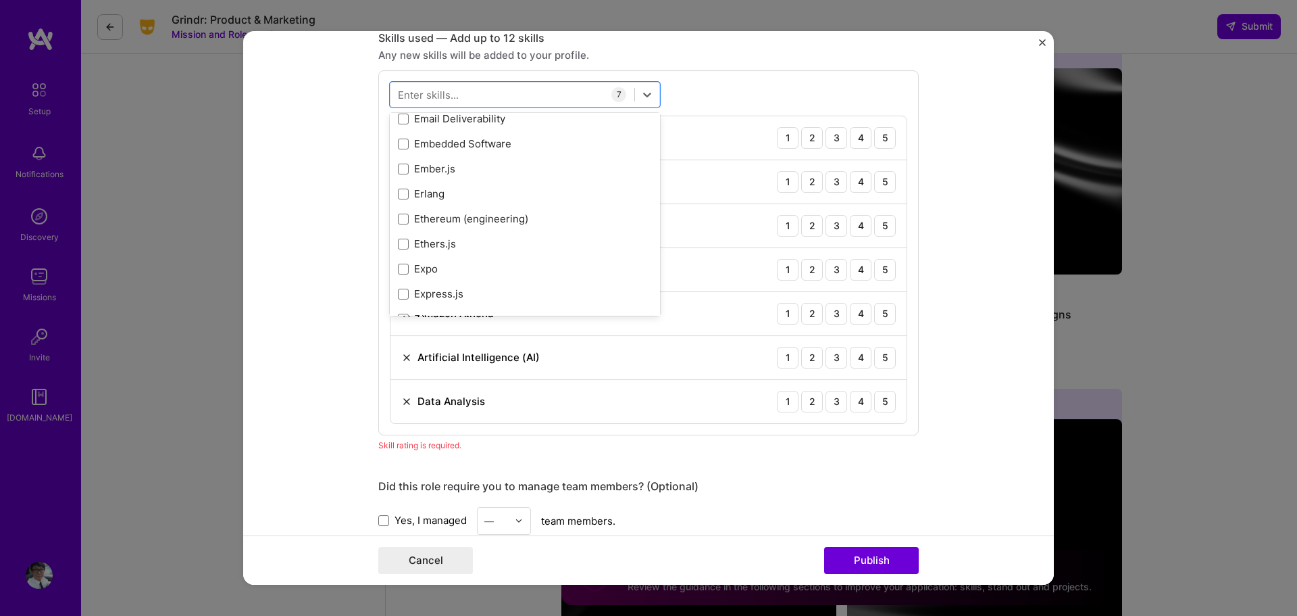
scroll to position [3141, 0]
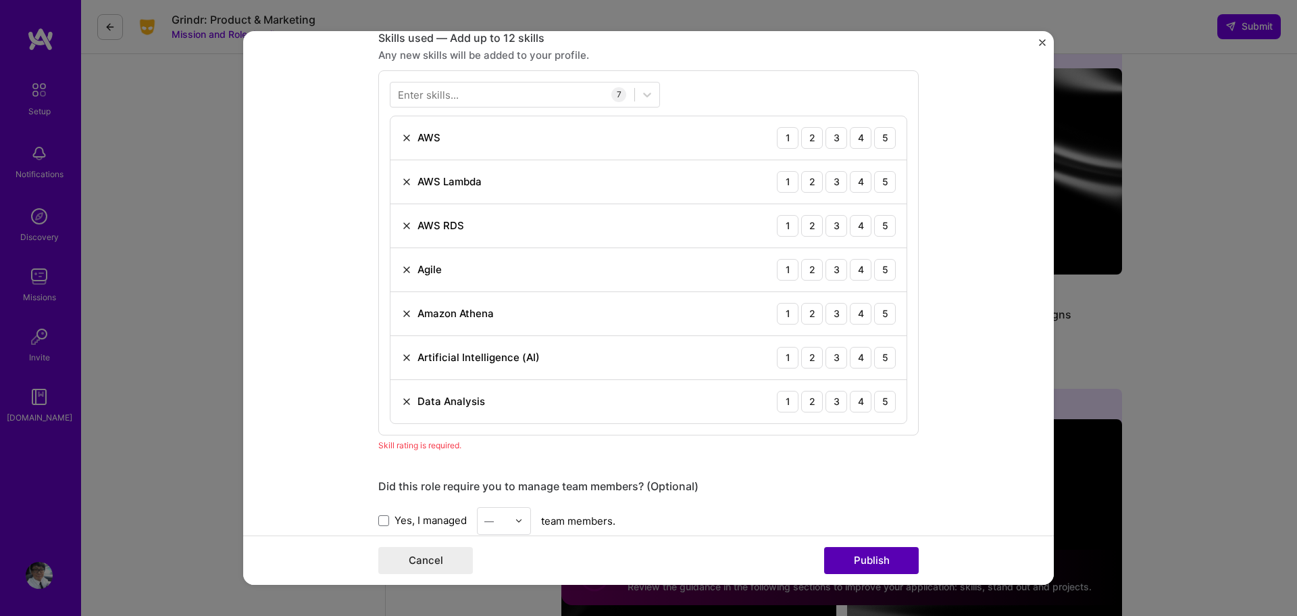
click at [888, 557] on button "Publish" at bounding box center [871, 560] width 95 height 27
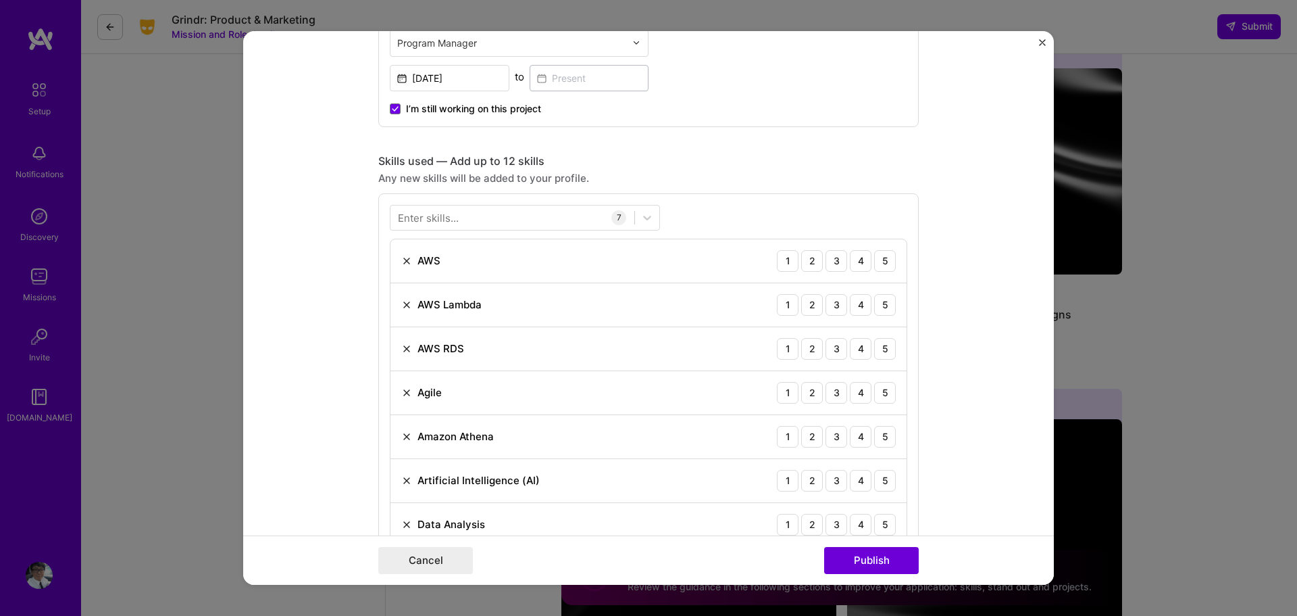
scroll to position [552, 0]
click at [879, 257] on div "5" at bounding box center [885, 262] width 22 height 22
click at [855, 307] on div "4" at bounding box center [861, 306] width 22 height 22
click at [879, 349] on div "5" at bounding box center [885, 350] width 22 height 22
click at [878, 395] on div "5" at bounding box center [885, 393] width 22 height 22
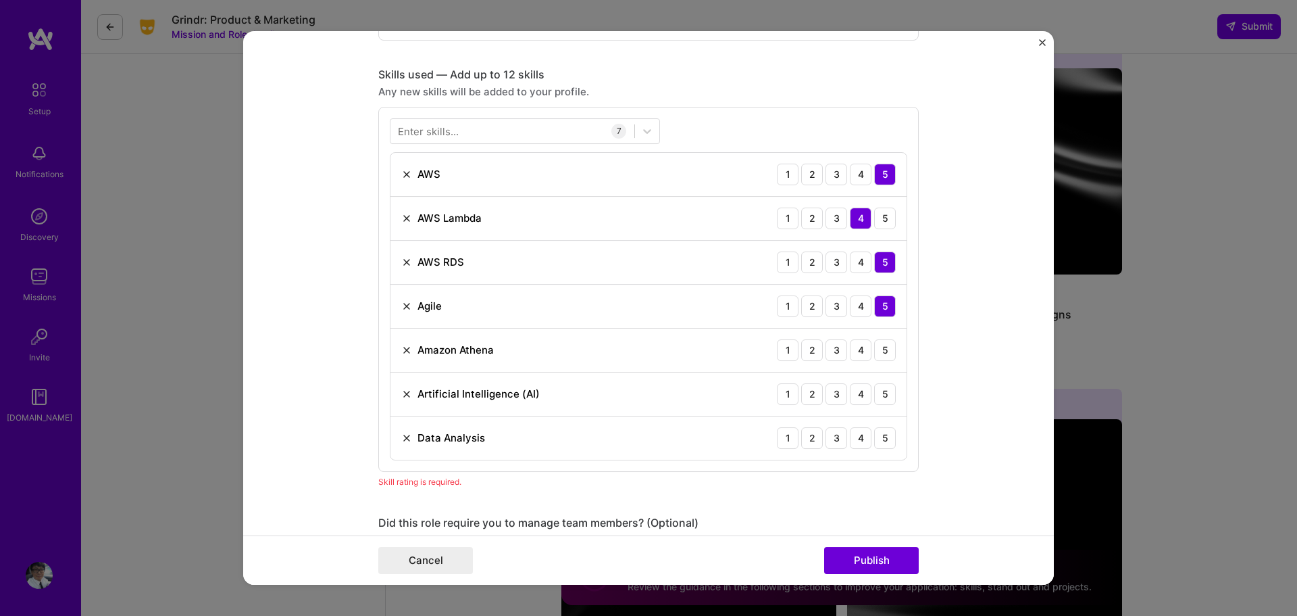
scroll to position [640, 0]
click at [874, 351] on div "5" at bounding box center [885, 350] width 22 height 22
click at [853, 393] on div "4" at bounding box center [861, 393] width 22 height 22
click at [878, 436] on div "5" at bounding box center [885, 437] width 22 height 22
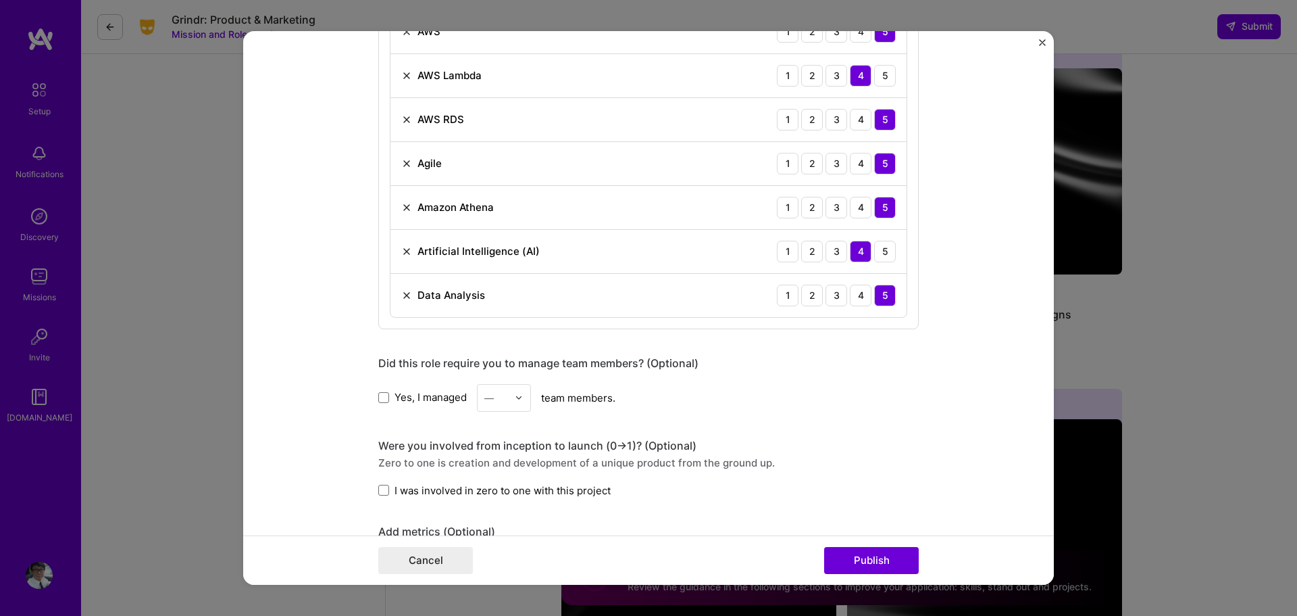
scroll to position [784, 0]
click at [401, 399] on span "Yes, I managed" at bounding box center [431, 394] width 72 height 14
click at [0, 0] on input "Yes, I managed" at bounding box center [0, 0] width 0 height 0
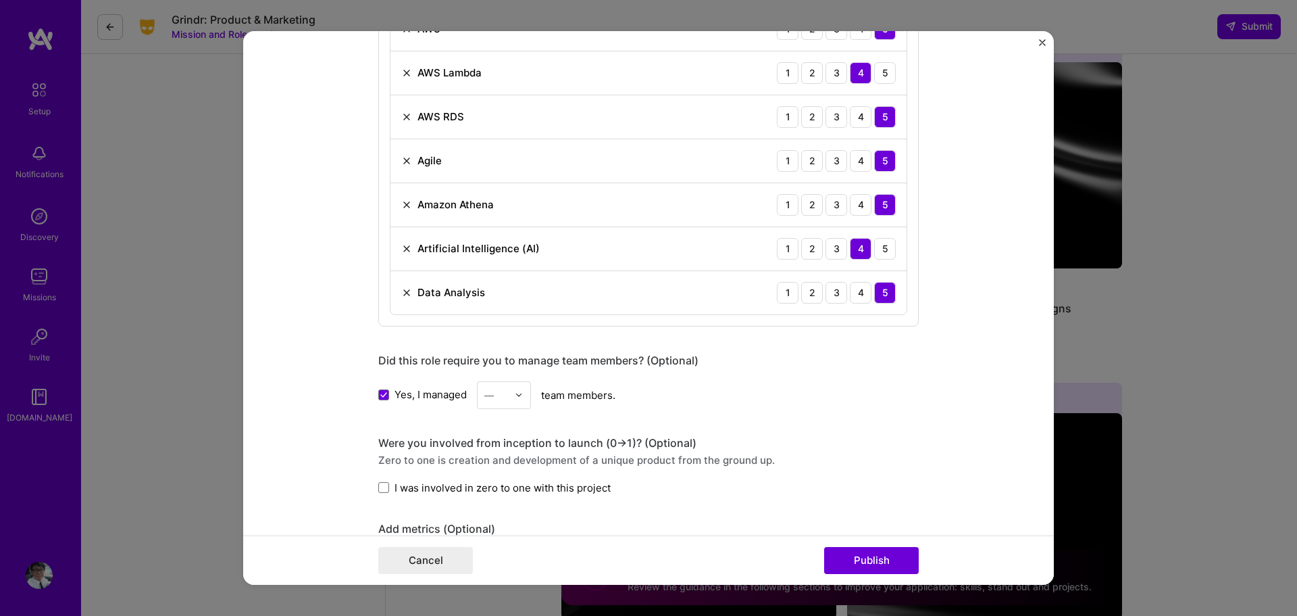
click at [520, 402] on div at bounding box center [523, 395] width 16 height 26
click at [493, 472] on div "5" at bounding box center [504, 467] width 46 height 25
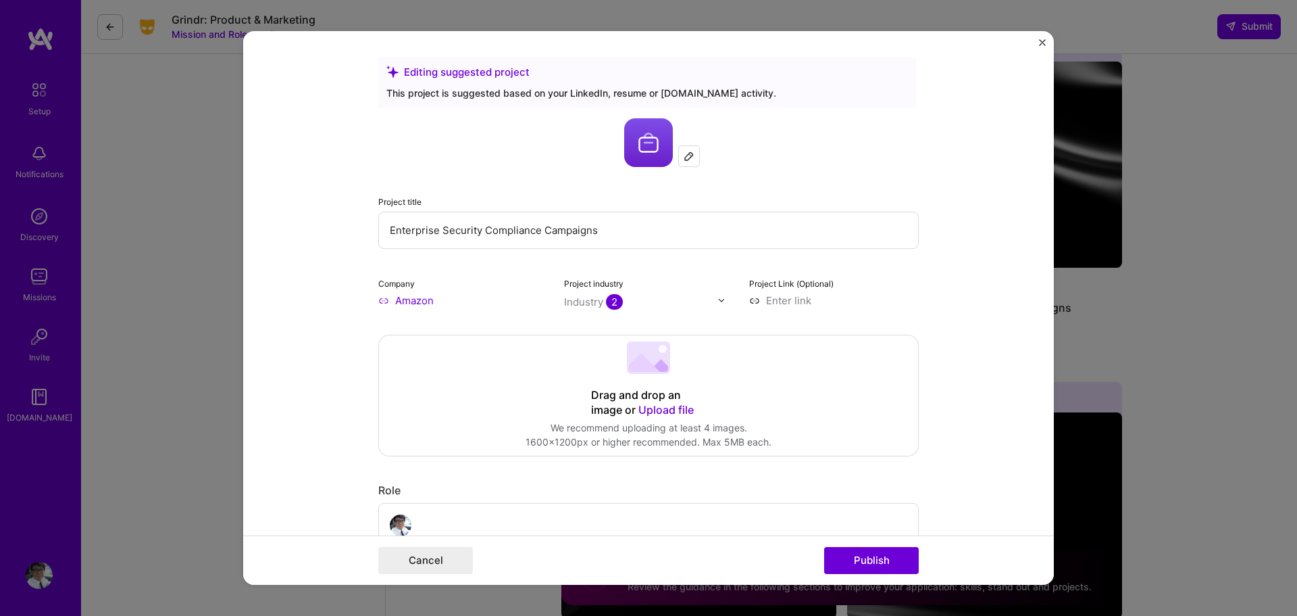
scroll to position [0, 0]
click at [503, 227] on input "Enterprise Security Compliance Campaigns" at bounding box center [648, 231] width 541 height 37
click at [587, 230] on input "Enterprise Security Compliance Campaigns" at bounding box center [648, 231] width 541 height 37
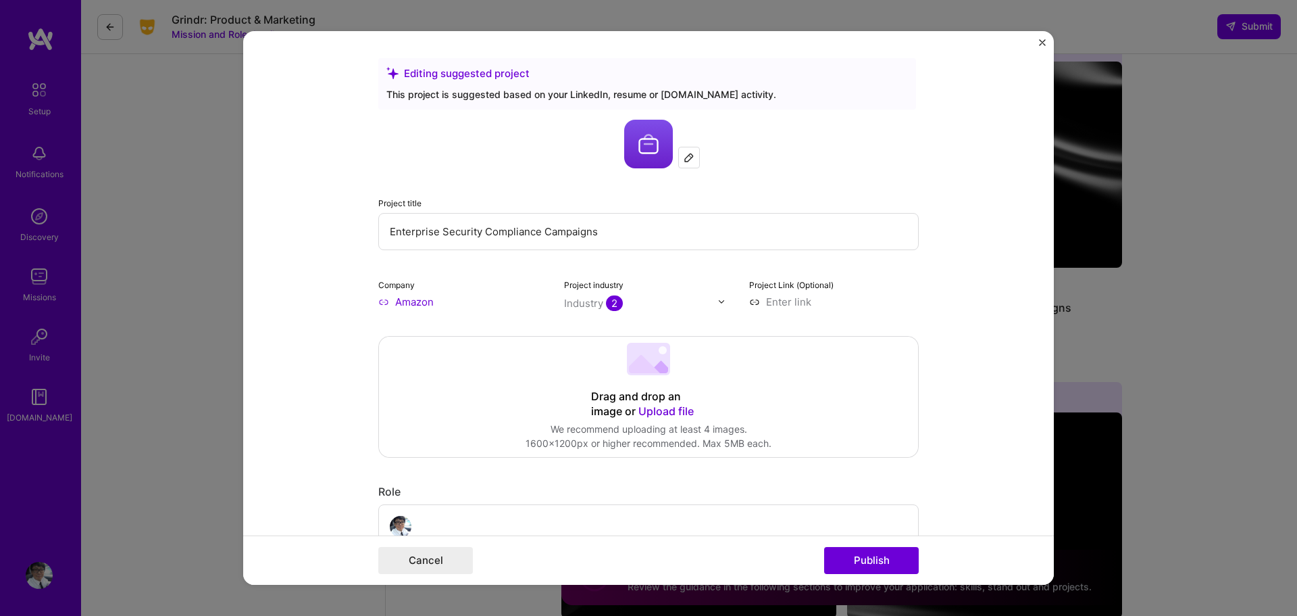
click at [437, 227] on input "Enterprise Security Compliance Campaigns" at bounding box center [648, 231] width 541 height 37
drag, startPoint x: 437, startPoint y: 227, endPoint x: 346, endPoint y: 233, distance: 91.4
click at [346, 233] on form "Editing suggested project This project is suggested based on your LinkedIn, res…" at bounding box center [648, 308] width 811 height 554
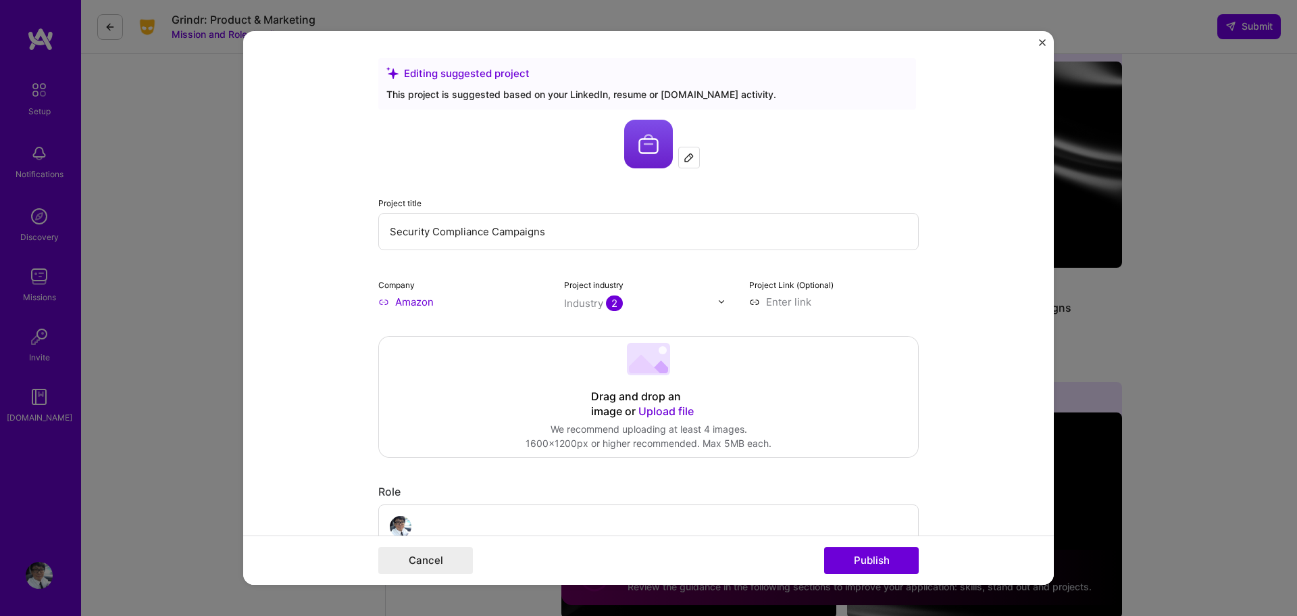
click at [520, 232] on input "Security Compliance Campaigns" at bounding box center [648, 231] width 541 height 37
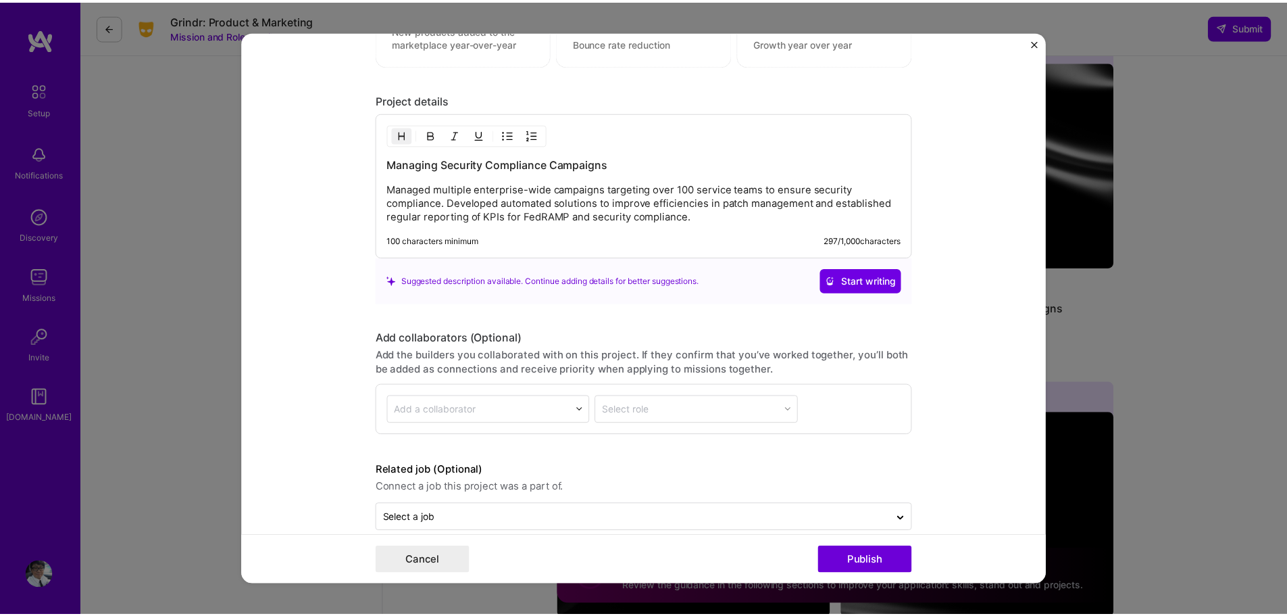
scroll to position [1410, 0]
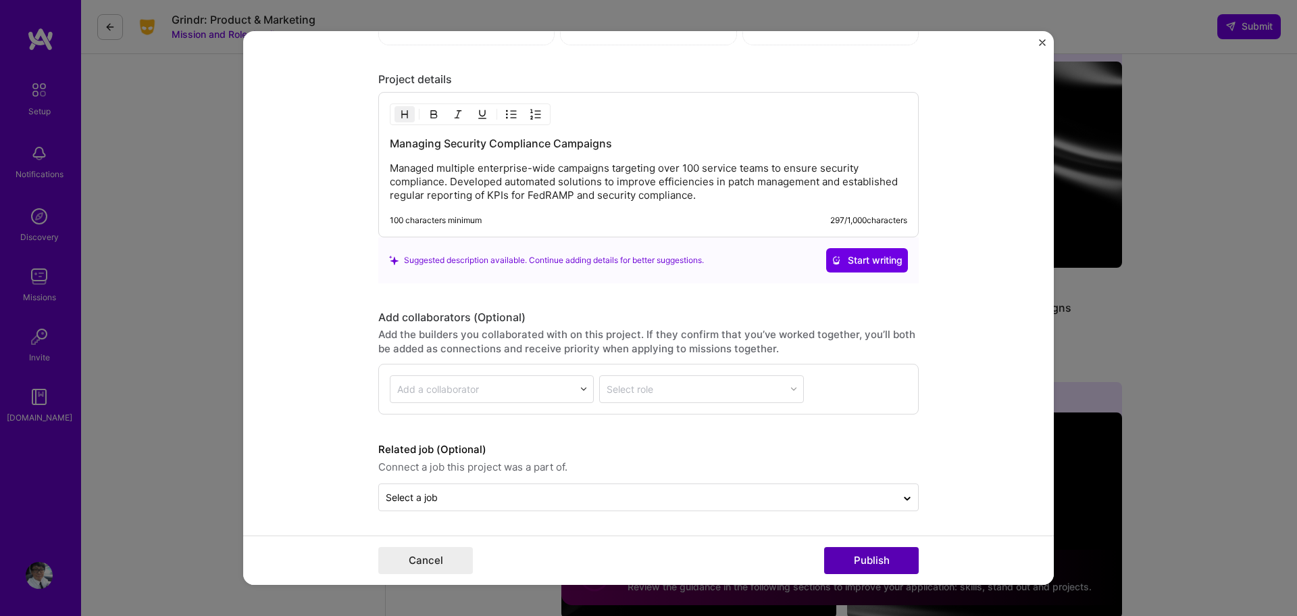
type input "Security Compliance Campaigns"
click at [838, 547] on button "Publish" at bounding box center [871, 560] width 95 height 27
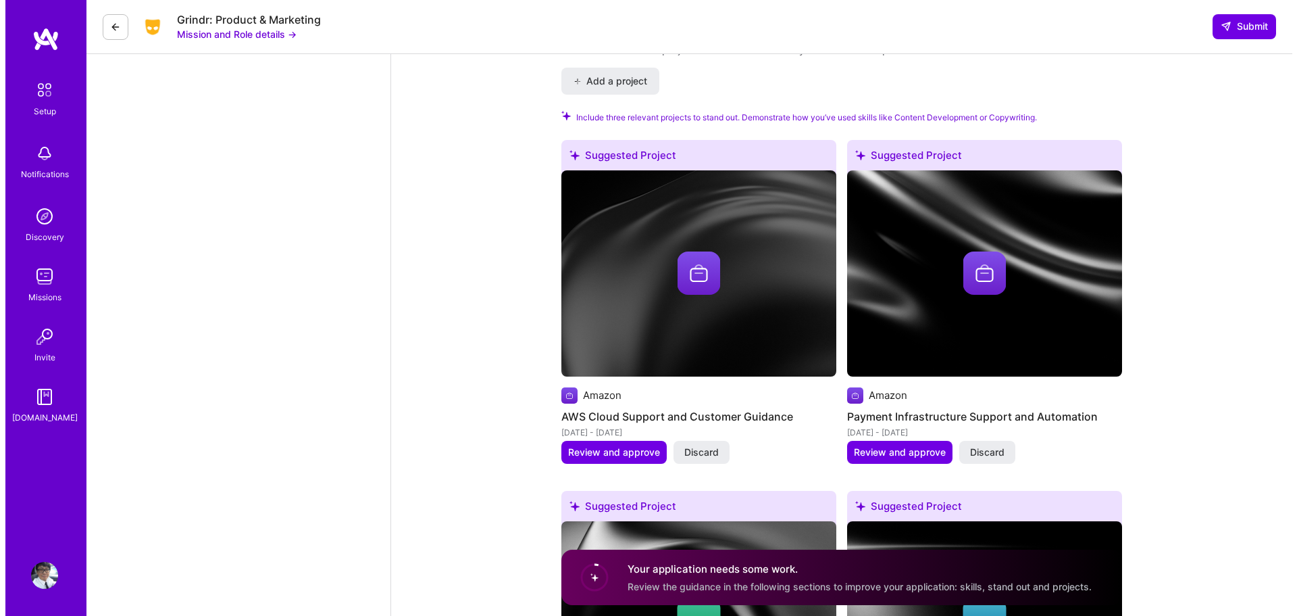
scroll to position [2273, 0]
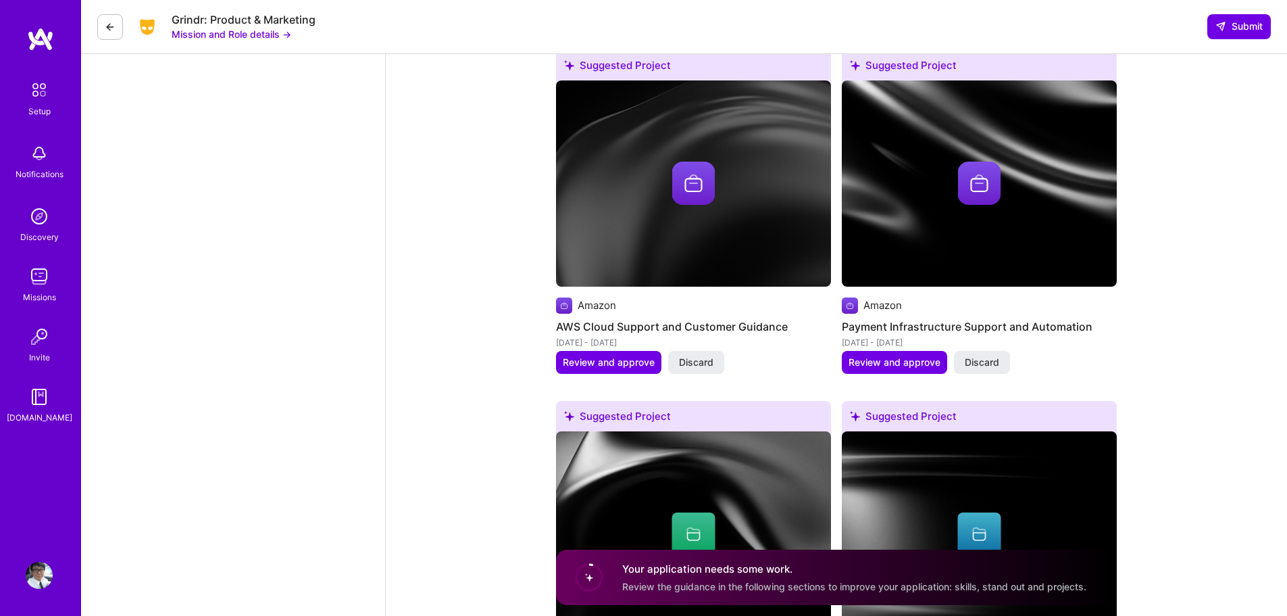
click at [682, 187] on img at bounding box center [693, 182] width 43 height 43
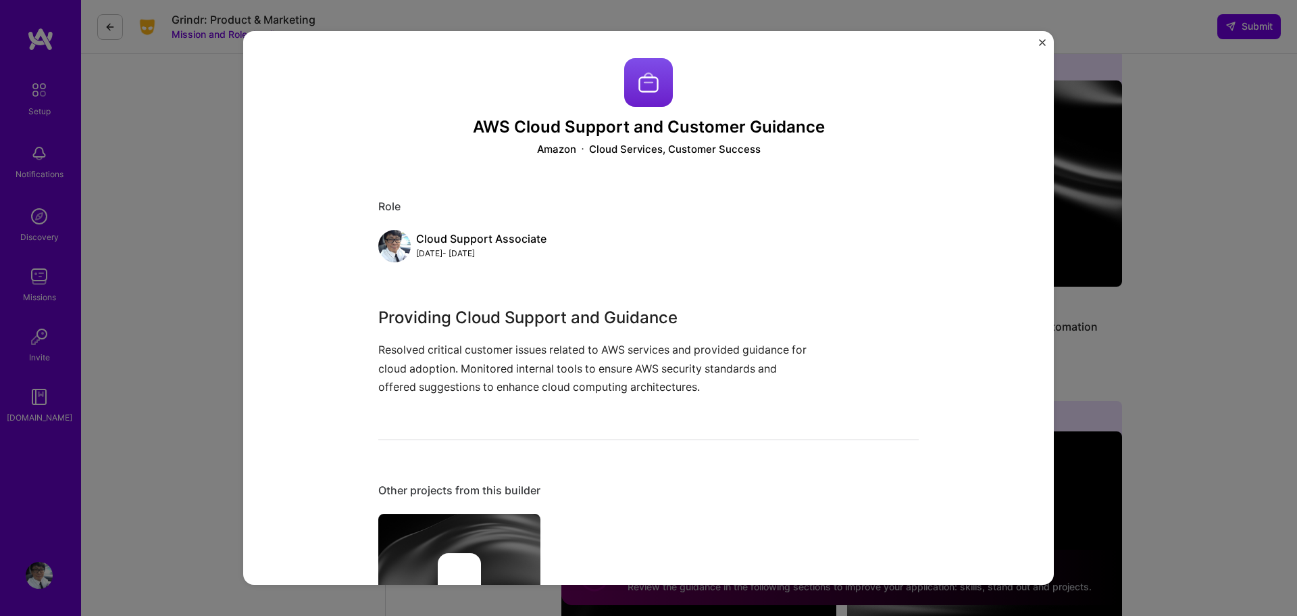
click at [634, 76] on img at bounding box center [648, 82] width 49 height 49
click at [1259, 185] on div "AWS Cloud Support and Customer Guidance Amazon Cloud Services, Customer Success…" at bounding box center [648, 308] width 1297 height 616
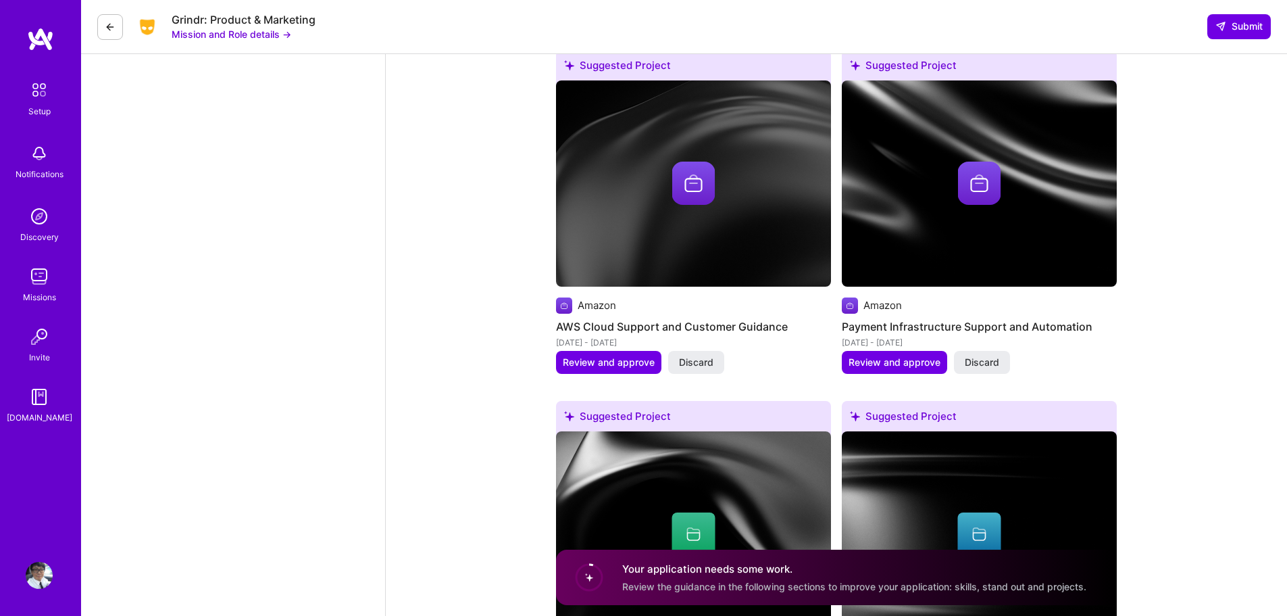
click at [703, 174] on img at bounding box center [693, 182] width 43 height 43
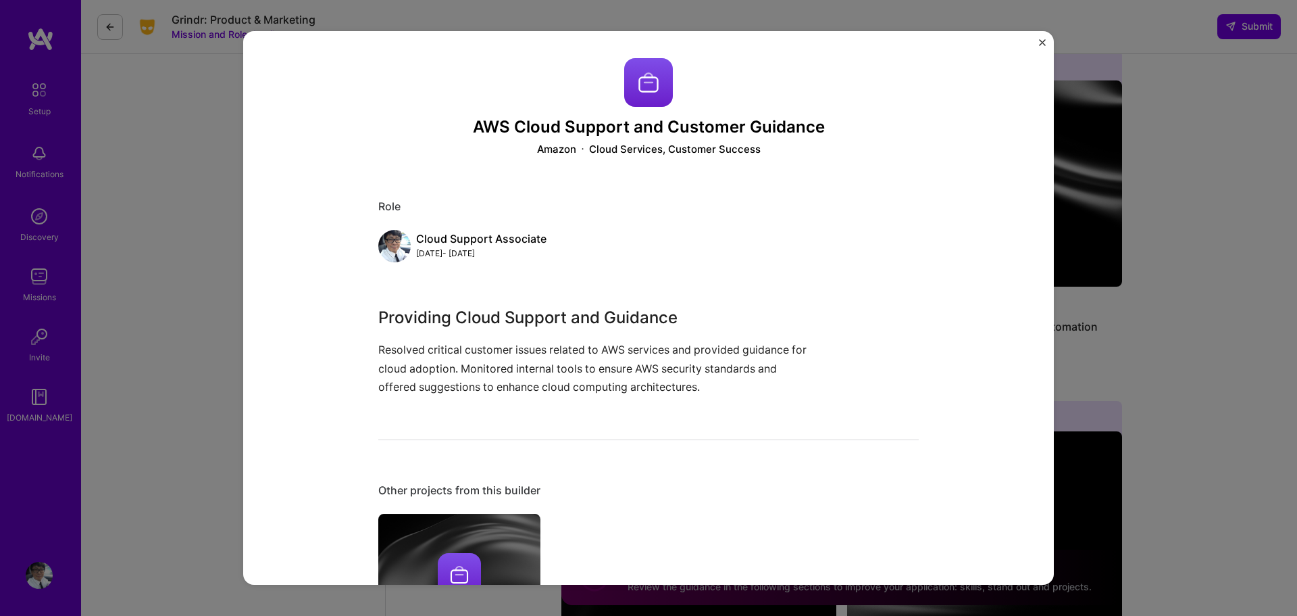
scroll to position [180, 0]
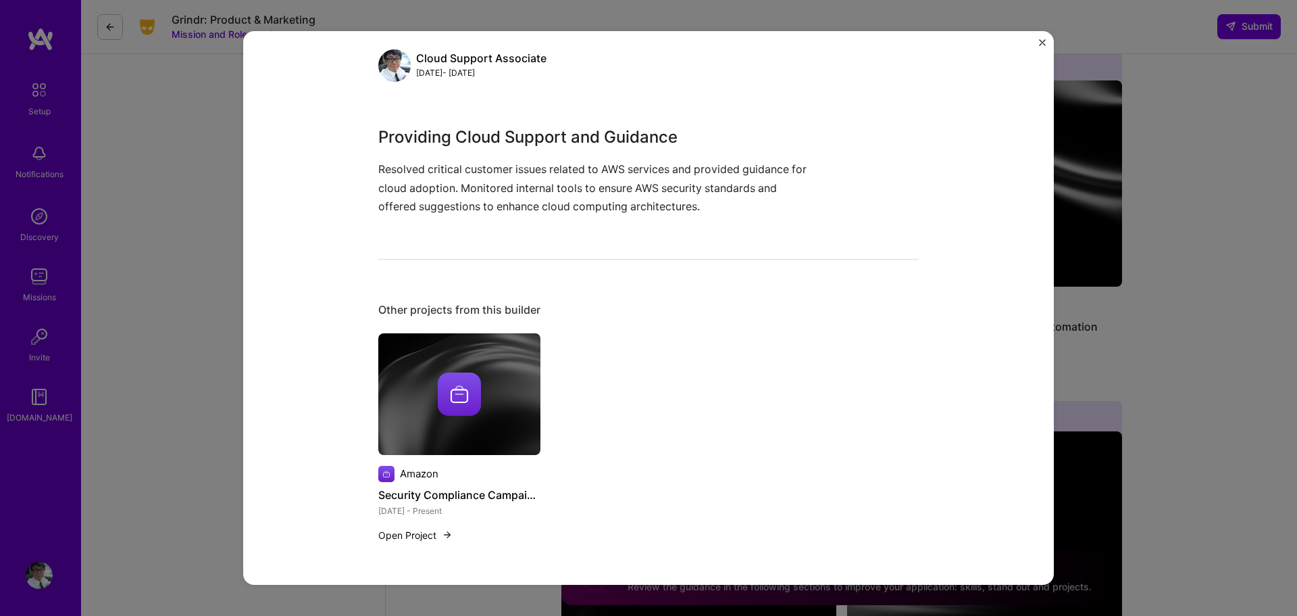
click at [414, 536] on button "Open Project" at bounding box center [415, 535] width 74 height 14
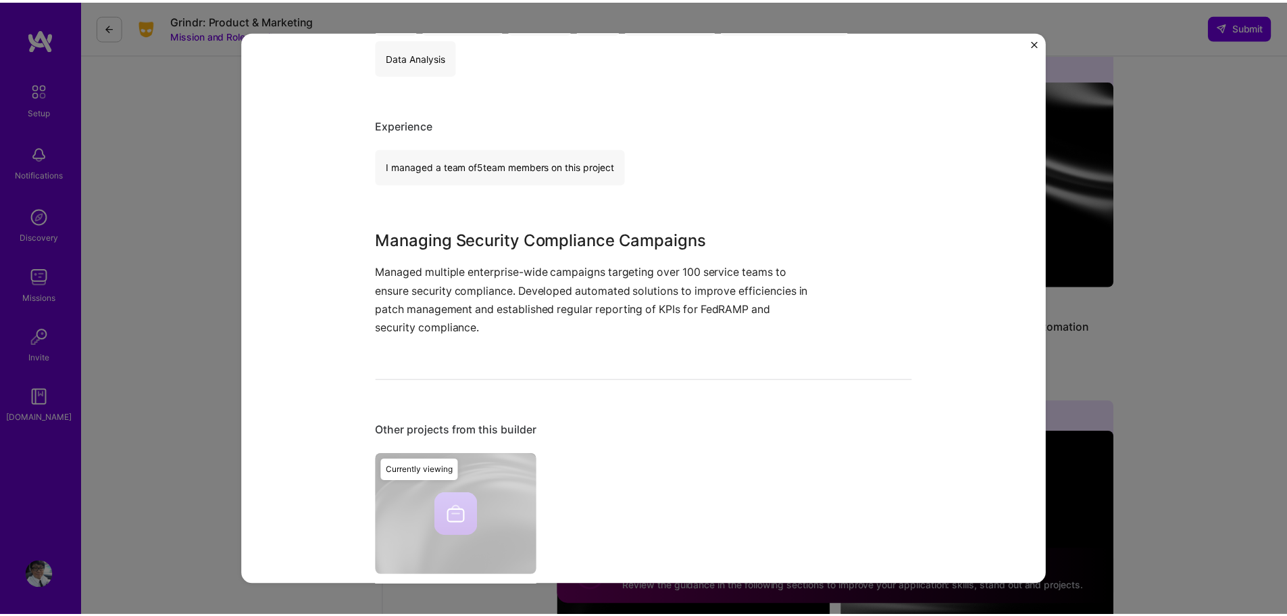
scroll to position [339, 0]
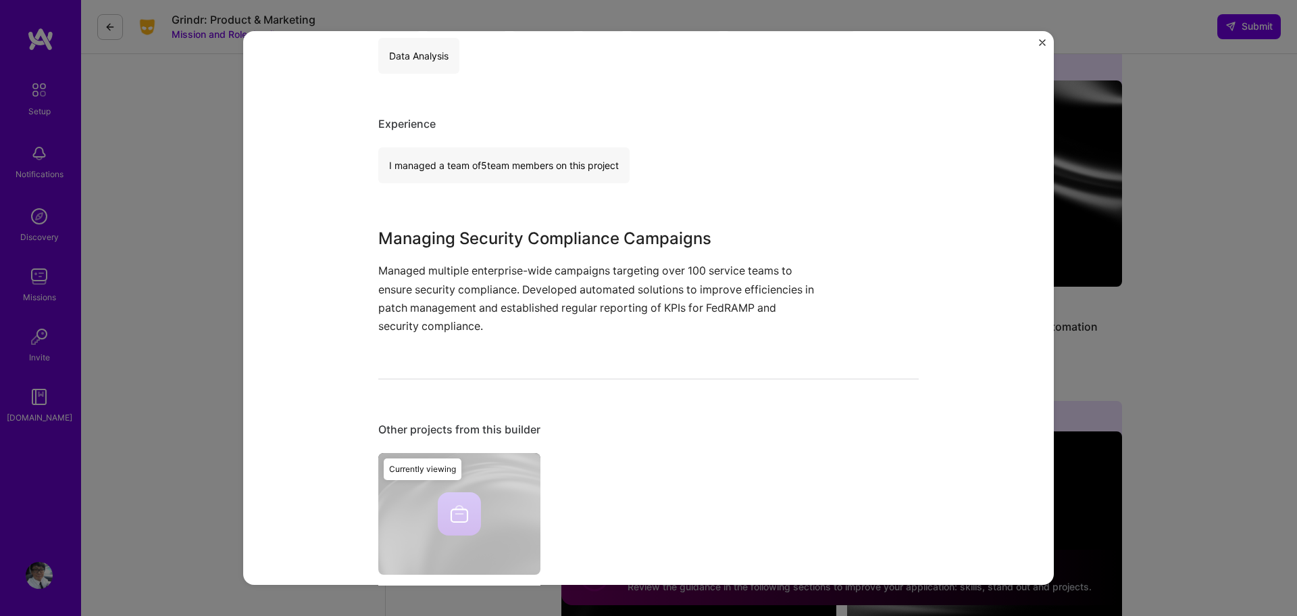
click at [1171, 276] on div "Security Compliance Campaigns Amazon Cloud Services, Cybersecurity Role Securit…" at bounding box center [648, 308] width 1297 height 616
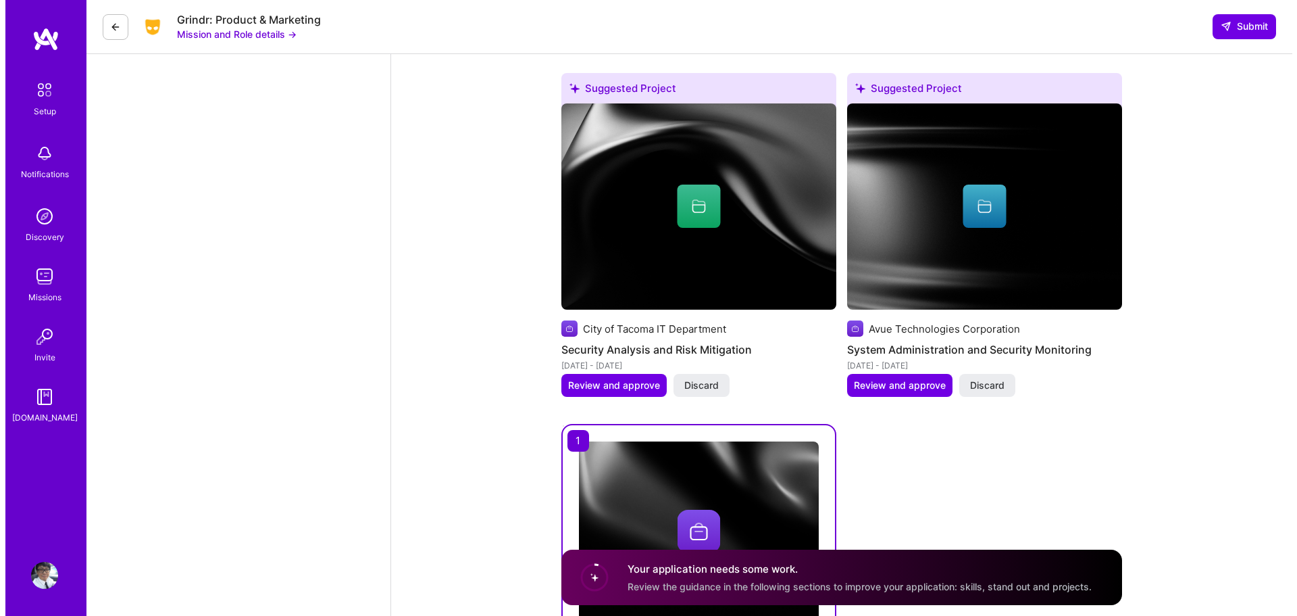
scroll to position [2603, 0]
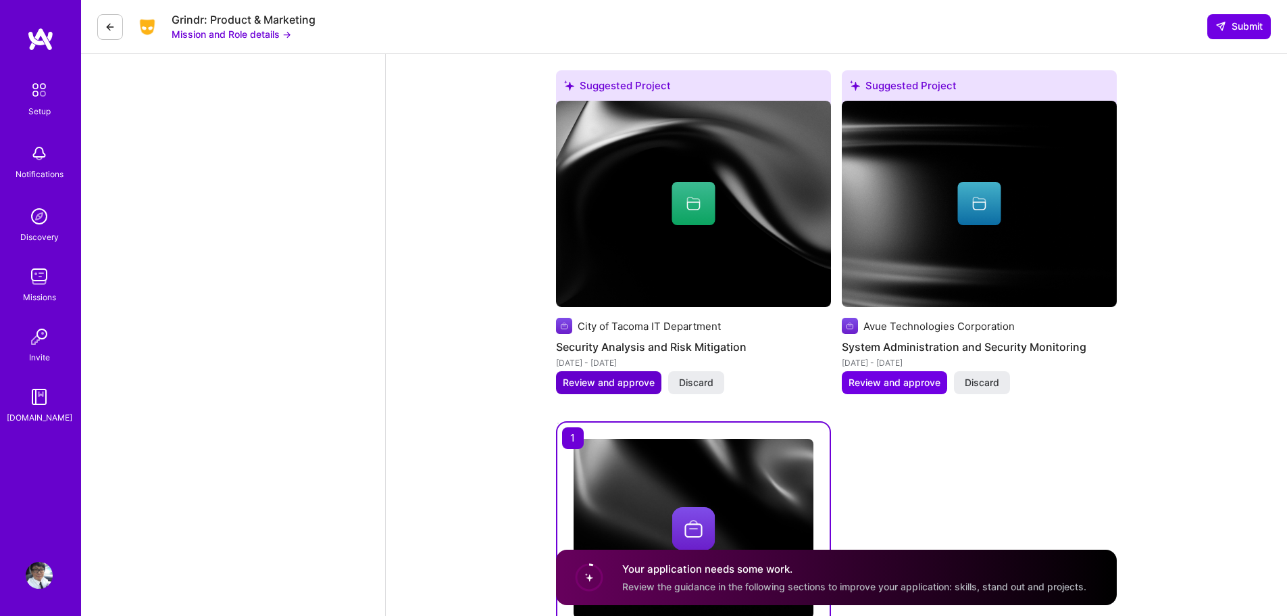
click at [638, 381] on span "Review and approve" at bounding box center [609, 383] width 92 height 14
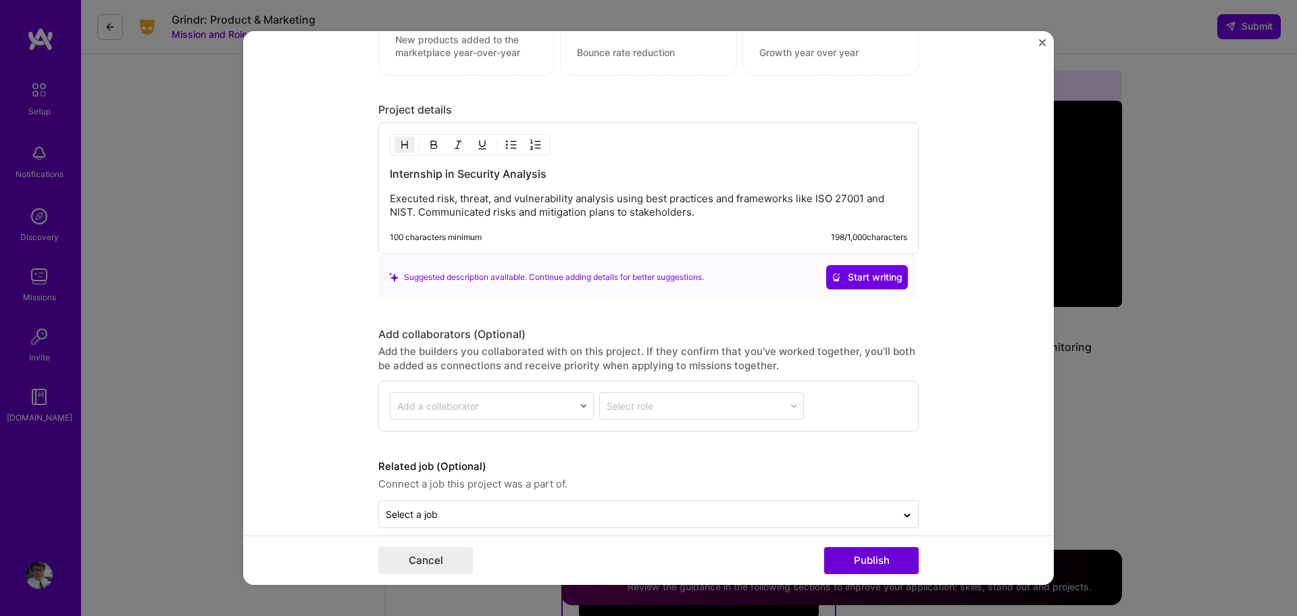
scroll to position [1080, 0]
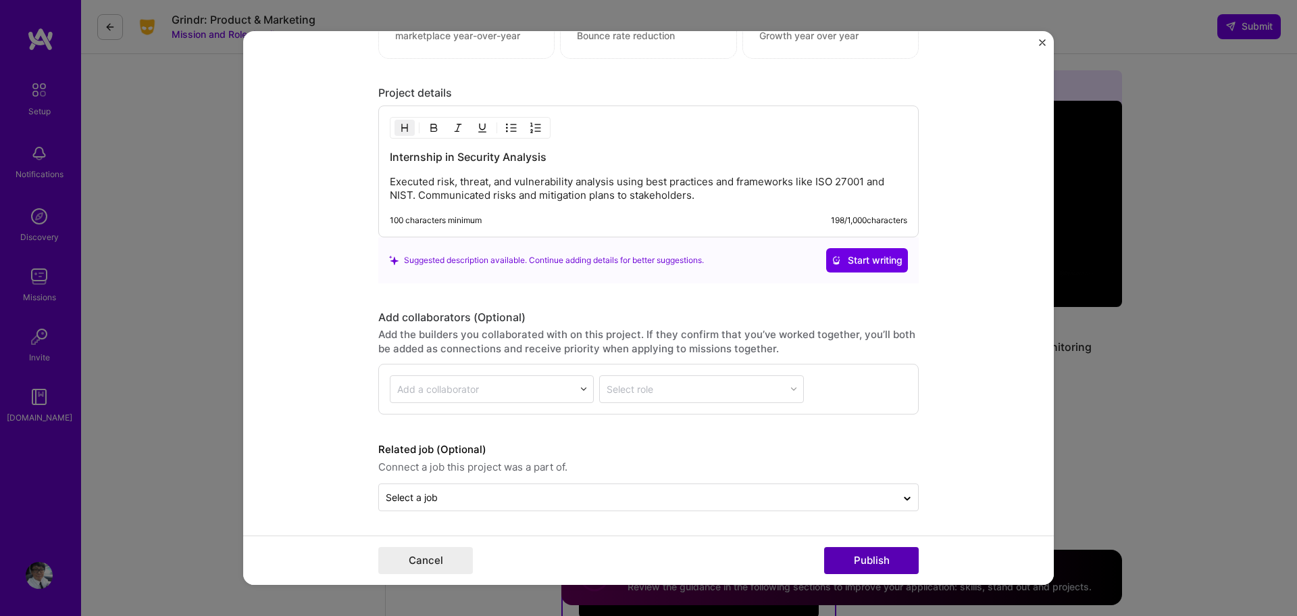
click at [872, 567] on button "Publish" at bounding box center [871, 560] width 95 height 27
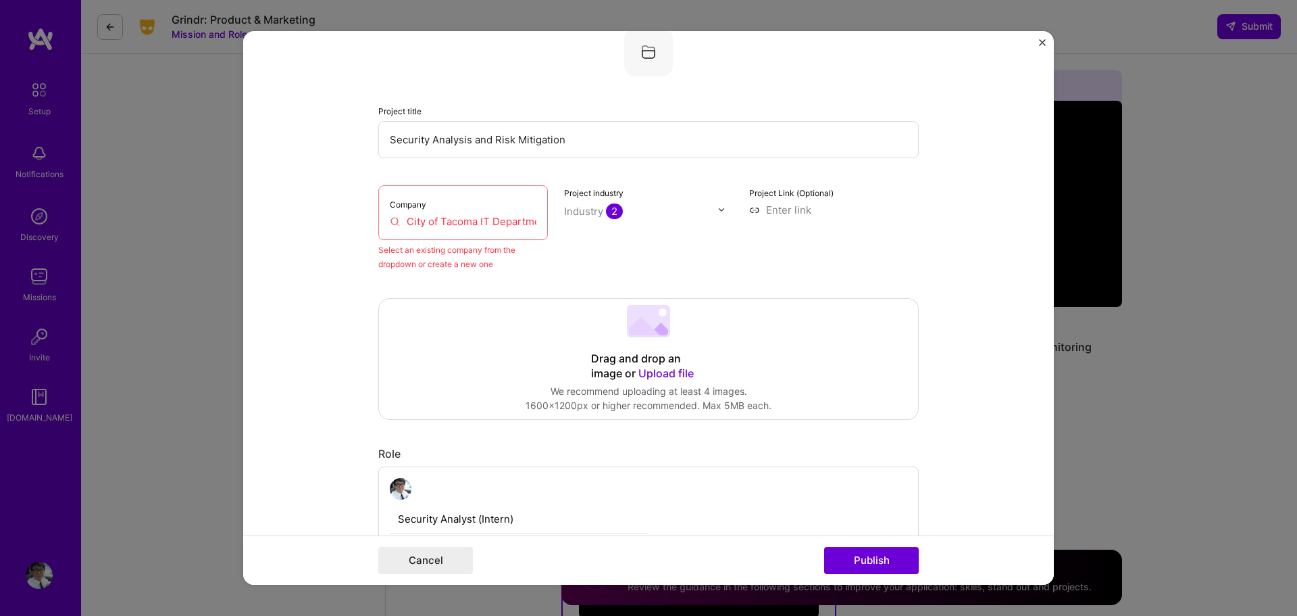
scroll to position [89, 0]
click at [451, 240] on div "Company City of Tacoma IT Department" at bounding box center [463, 216] width 170 height 55
click at [480, 224] on input "City of Tacoma IT Department" at bounding box center [463, 225] width 147 height 14
click at [514, 227] on input "City of Tacoma IT Department" at bounding box center [463, 225] width 147 height 14
click at [524, 226] on input "City of Tacoma IT Department" at bounding box center [463, 225] width 147 height 14
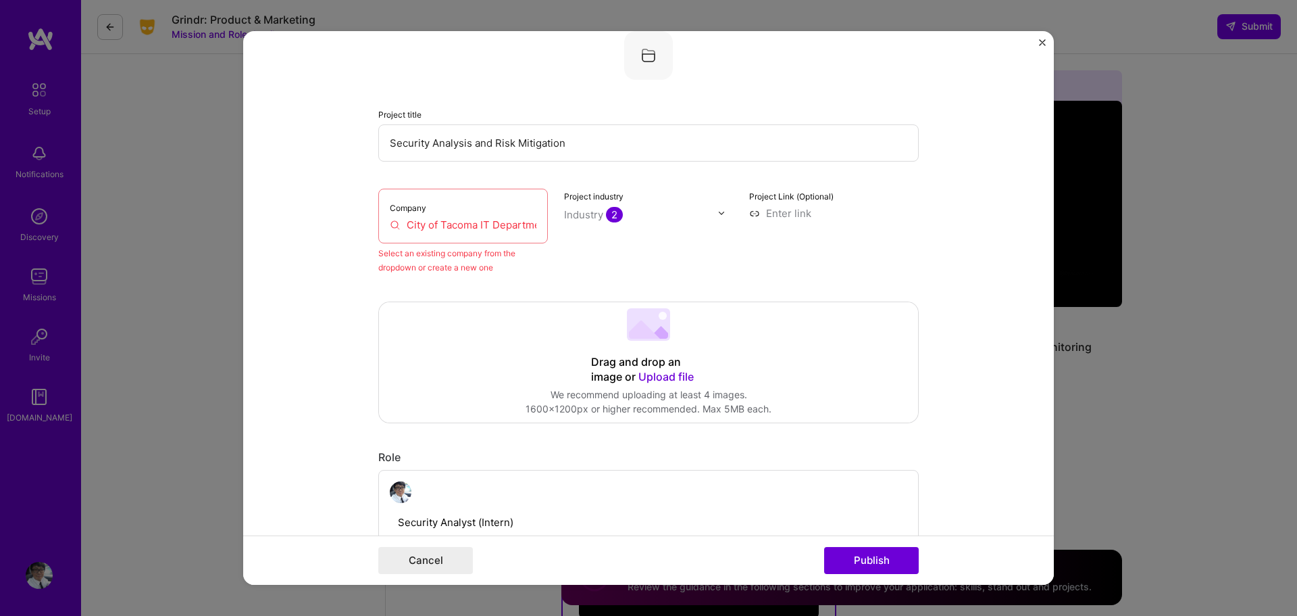
click at [593, 224] on div "Project industry Industry 2" at bounding box center [649, 232] width 170 height 86
click at [516, 222] on input "City of Tacoma IT Department" at bounding box center [463, 225] width 147 height 14
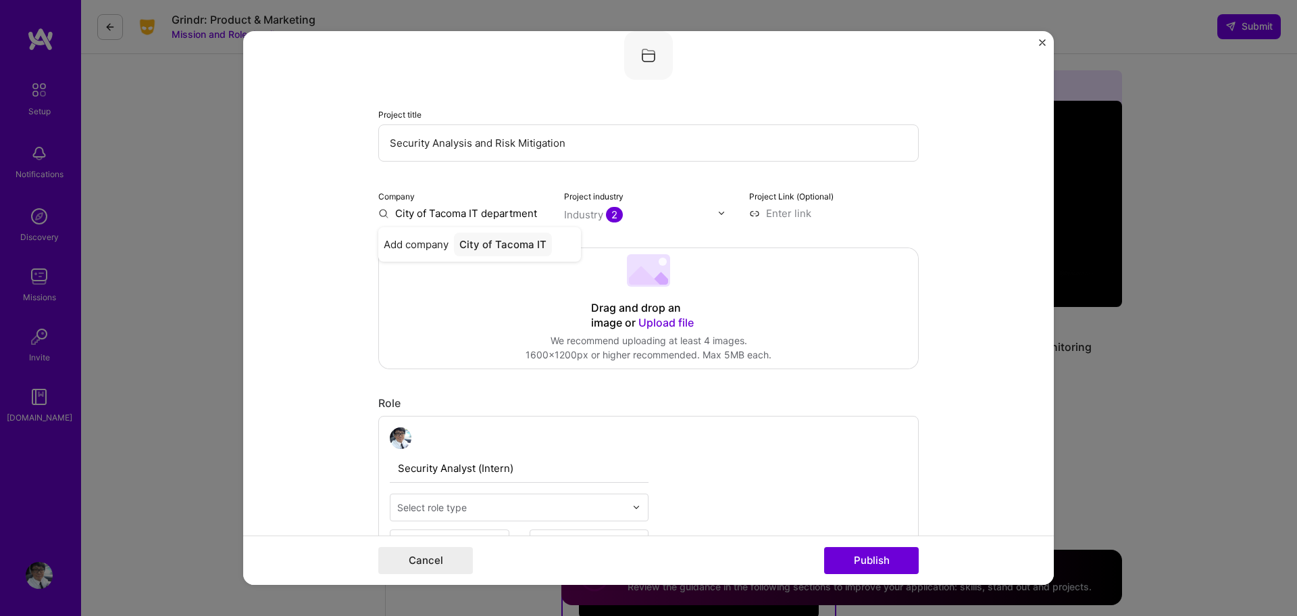
type input "City of Tacoma IT department"
click at [511, 244] on div "City of Tacoma IT department" at bounding box center [509, 250] width 133 height 36
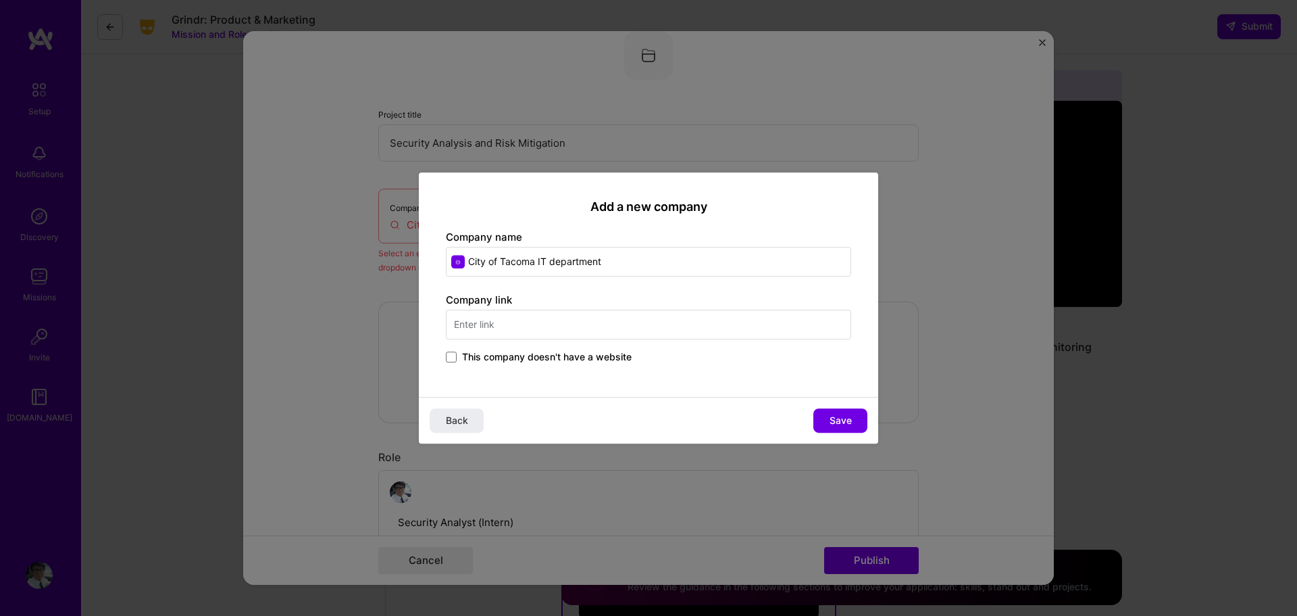
click at [608, 353] on span "This company doesn't have a website" at bounding box center [547, 357] width 170 height 14
click at [0, 0] on input "This company doesn't have a website" at bounding box center [0, 0] width 0 height 0
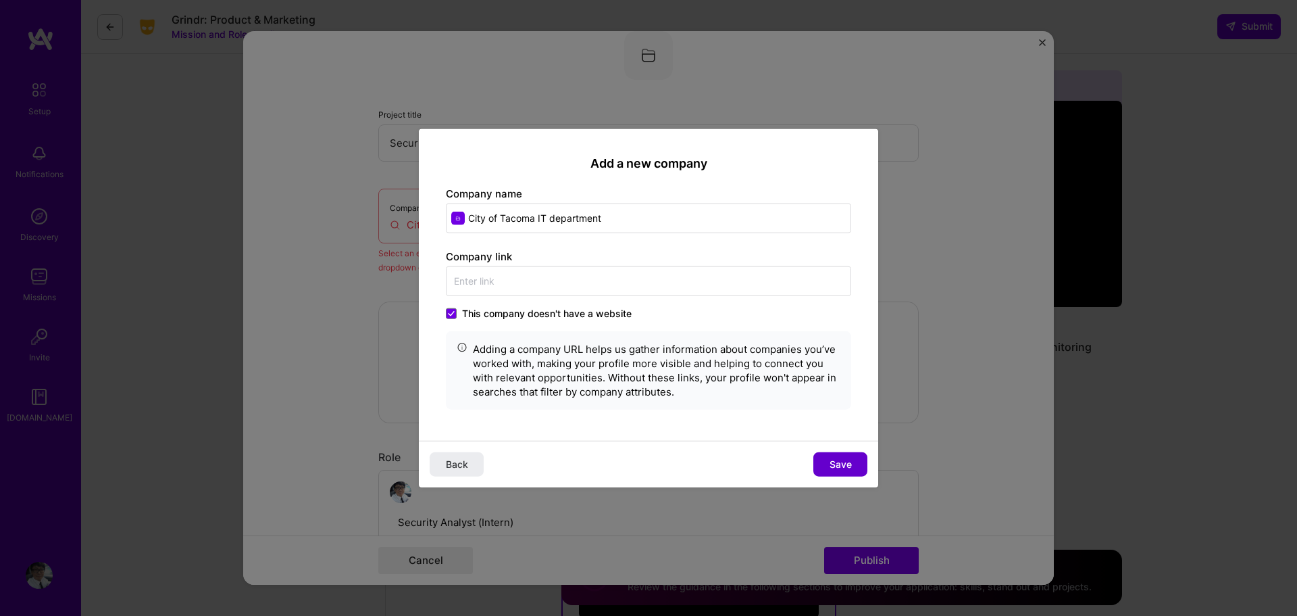
click at [850, 455] on button "Save" at bounding box center [841, 464] width 54 height 24
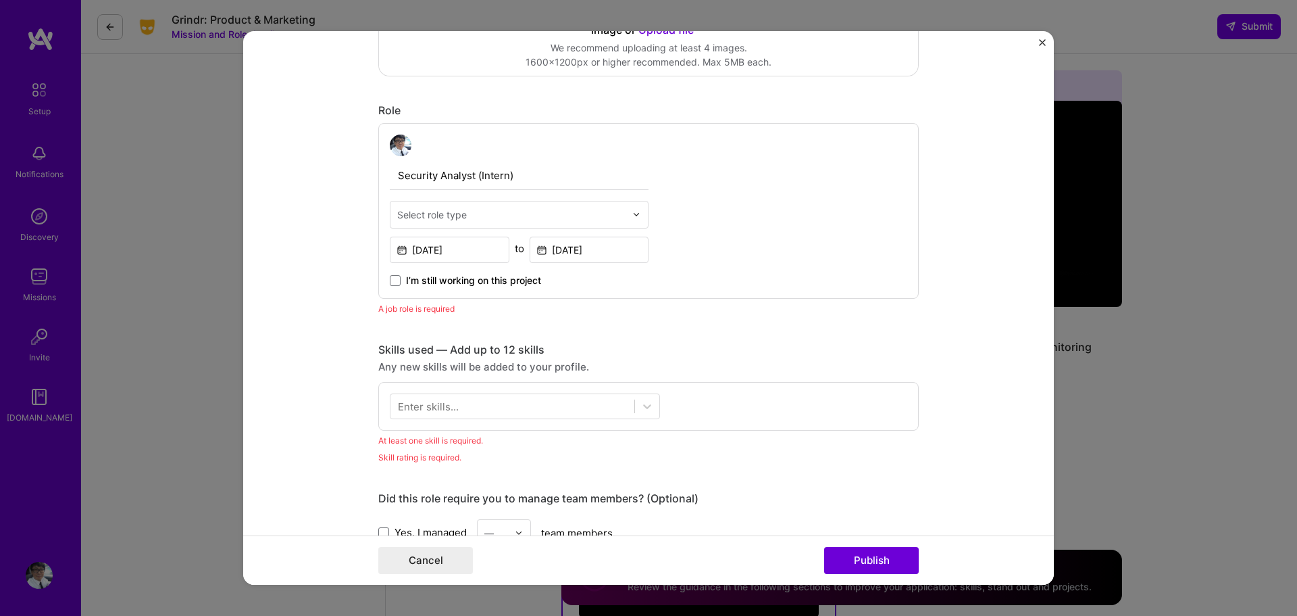
scroll to position [380, 0]
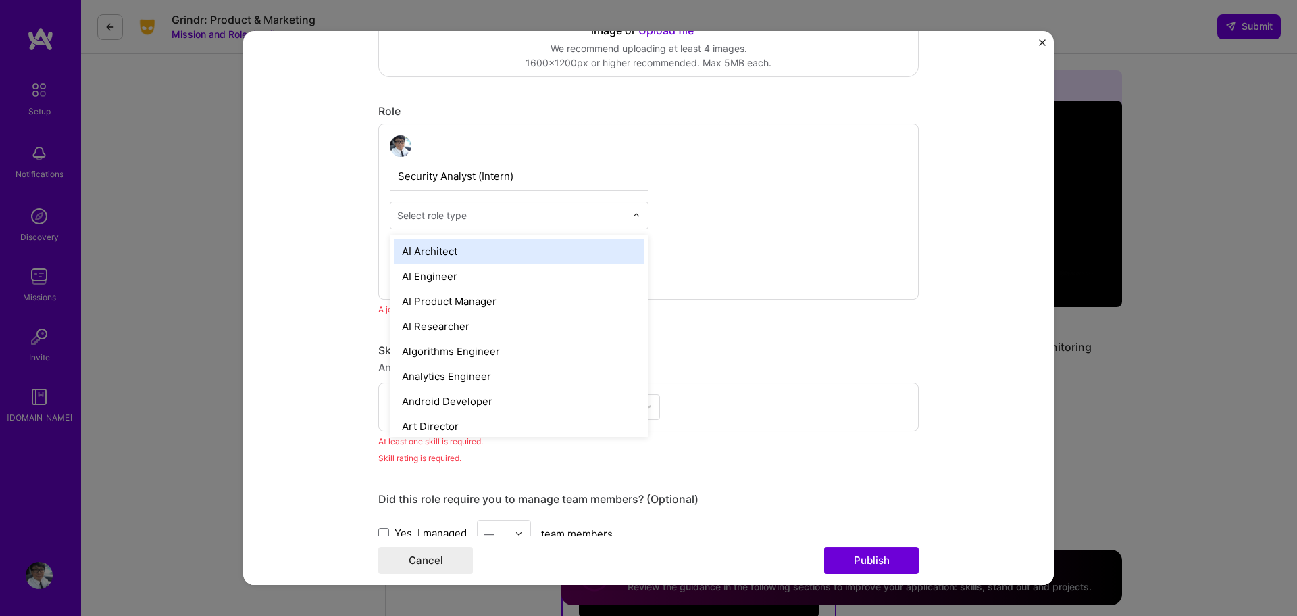
click at [570, 218] on input "text" at bounding box center [511, 215] width 228 height 14
type input "anal"
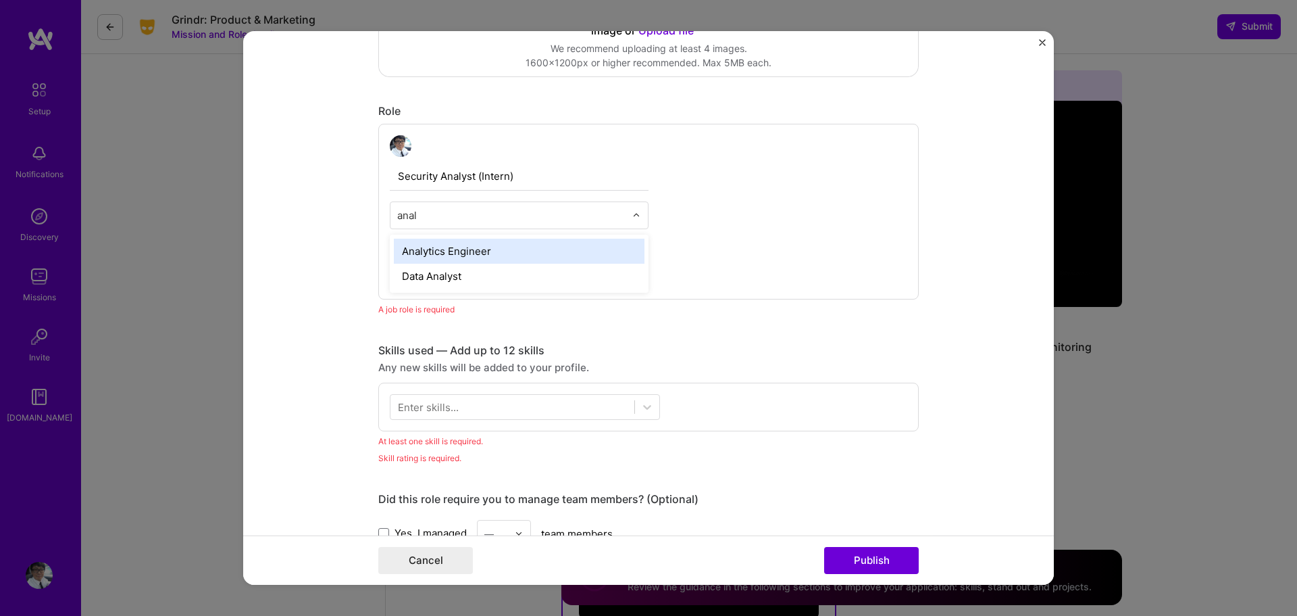
click at [554, 257] on div "Analytics Engineer" at bounding box center [519, 251] width 251 height 25
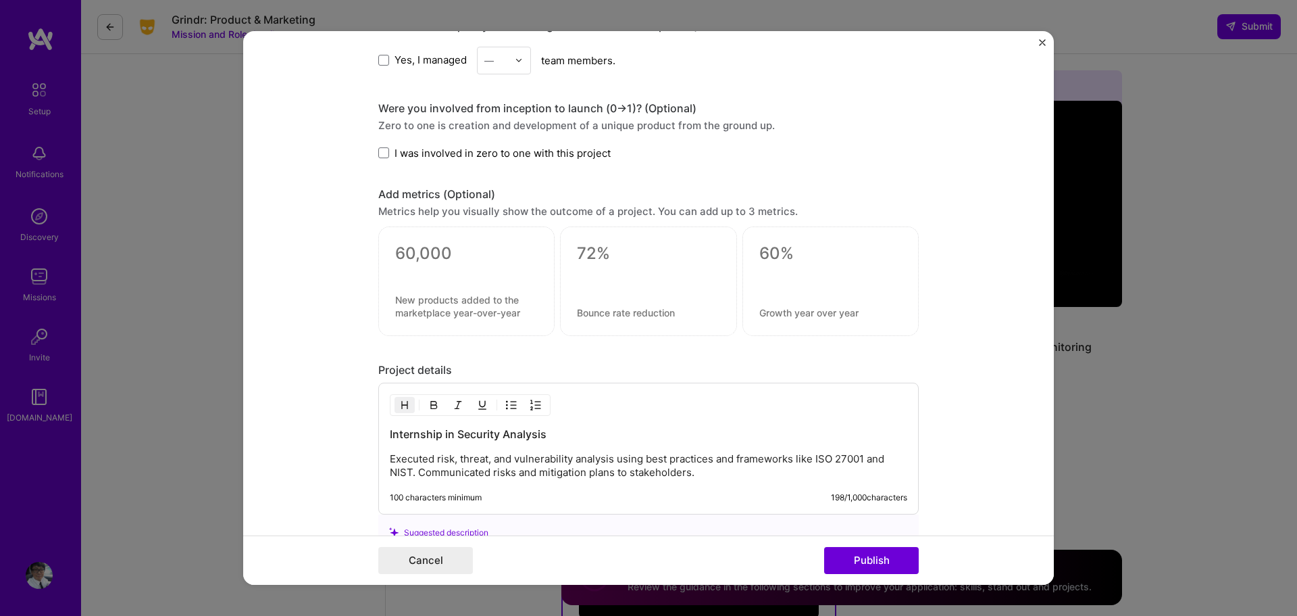
scroll to position [836, 0]
click at [553, 152] on span "I was involved in zero to one with this project" at bounding box center [503, 154] width 216 height 14
click at [0, 0] on input "I was involved in zero to one with this project" at bounding box center [0, 0] width 0 height 0
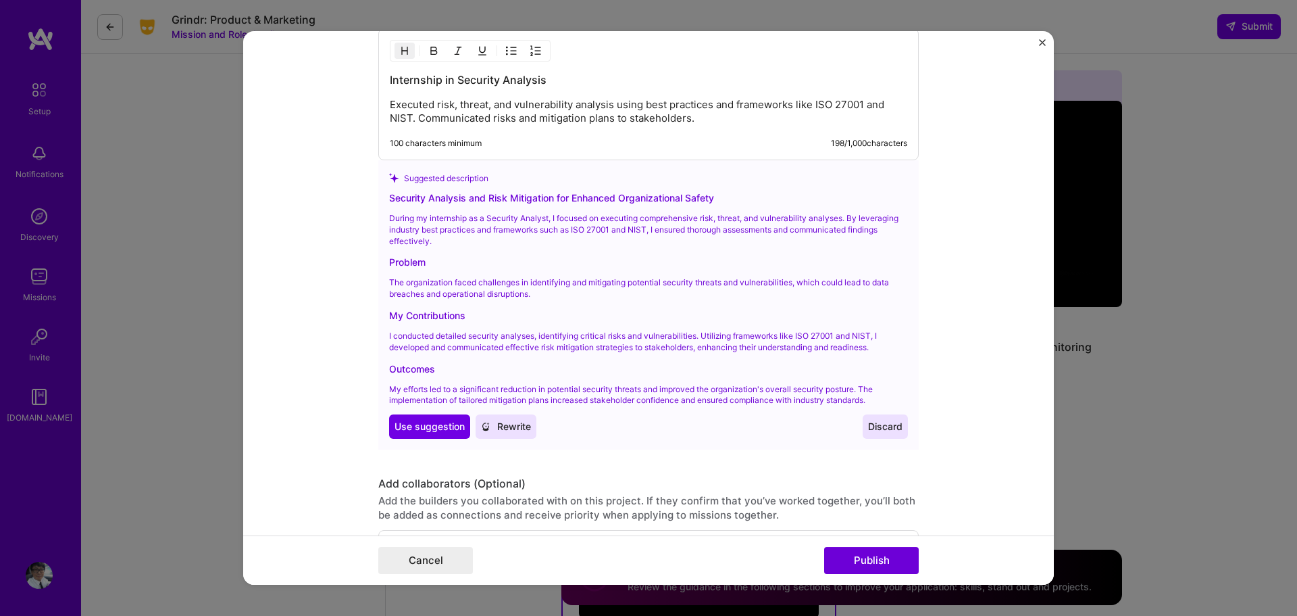
scroll to position [1191, 0]
click at [453, 402] on p "My efforts led to a significant reduction in potential security threats and imp…" at bounding box center [648, 394] width 519 height 23
click at [438, 427] on span "Use suggestion" at bounding box center [430, 426] width 70 height 14
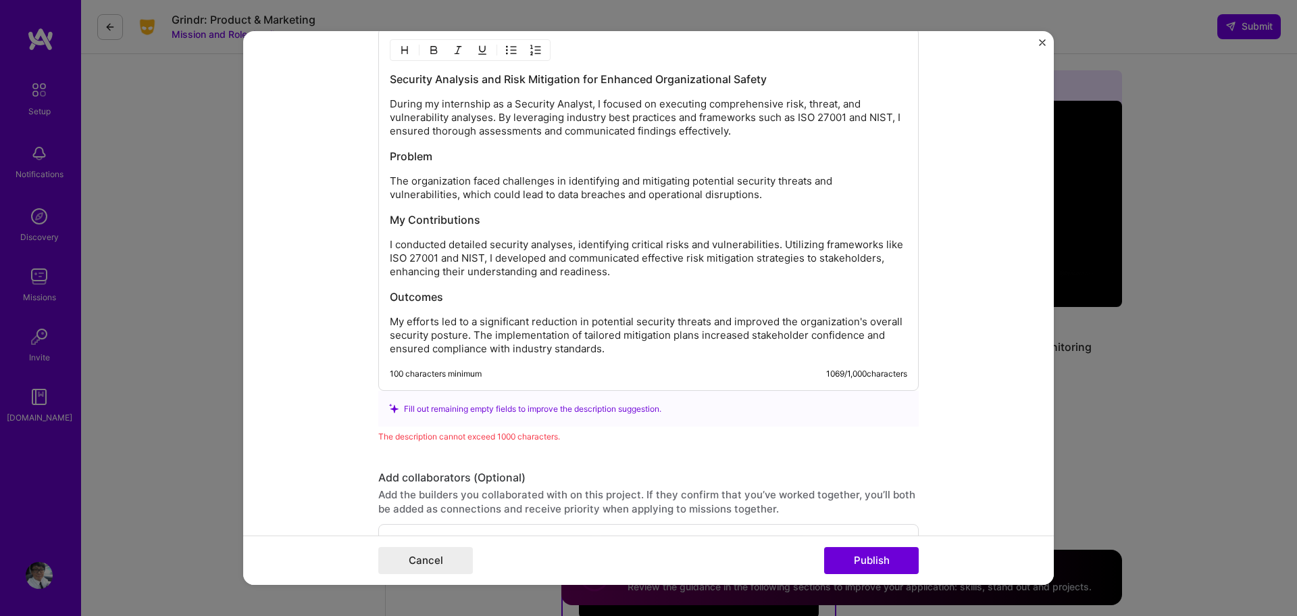
scroll to position [1351, 0]
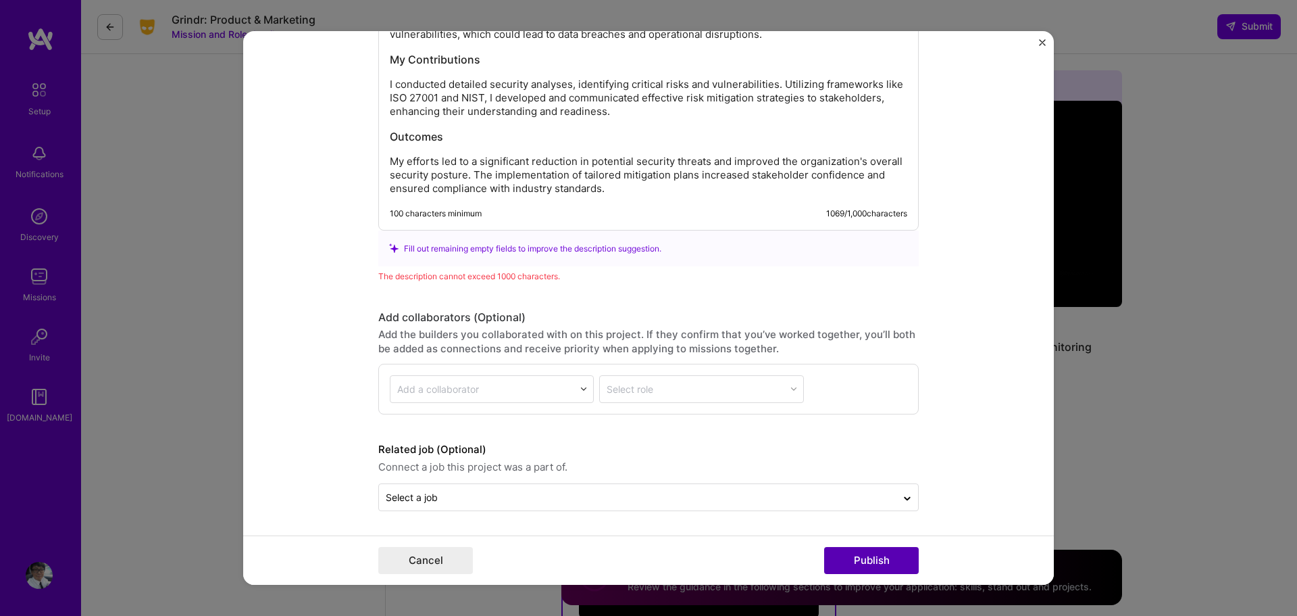
click at [866, 553] on button "Publish" at bounding box center [871, 560] width 95 height 27
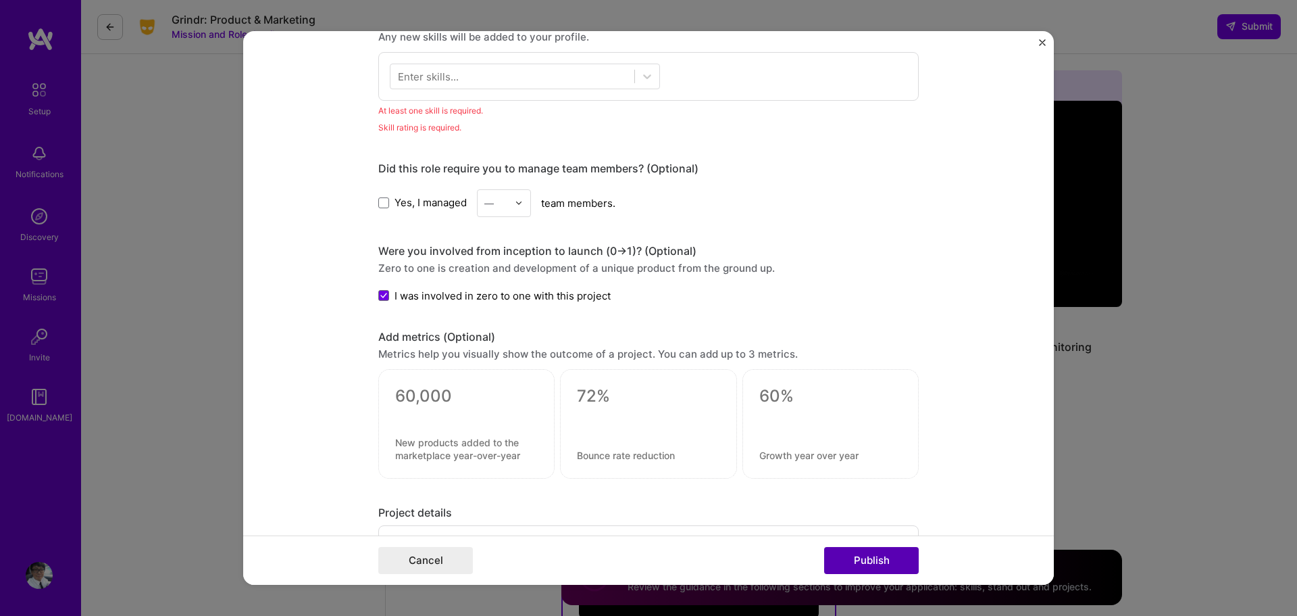
scroll to position [676, 0]
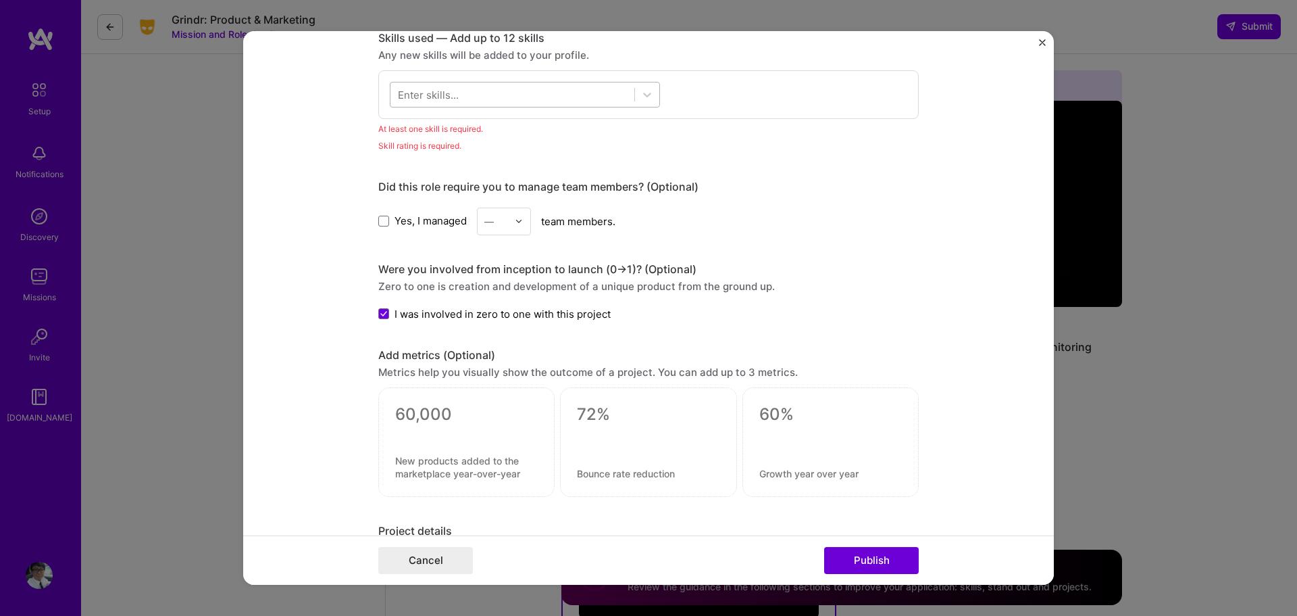
click at [557, 95] on div at bounding box center [513, 94] width 244 height 22
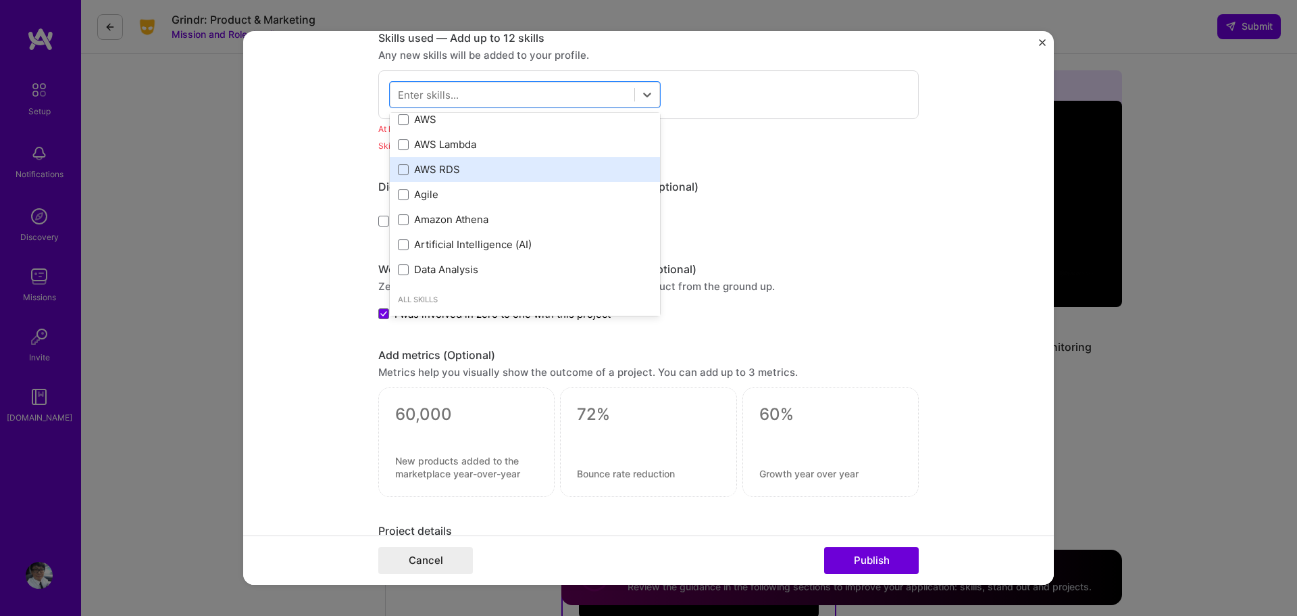
scroll to position [31, 0]
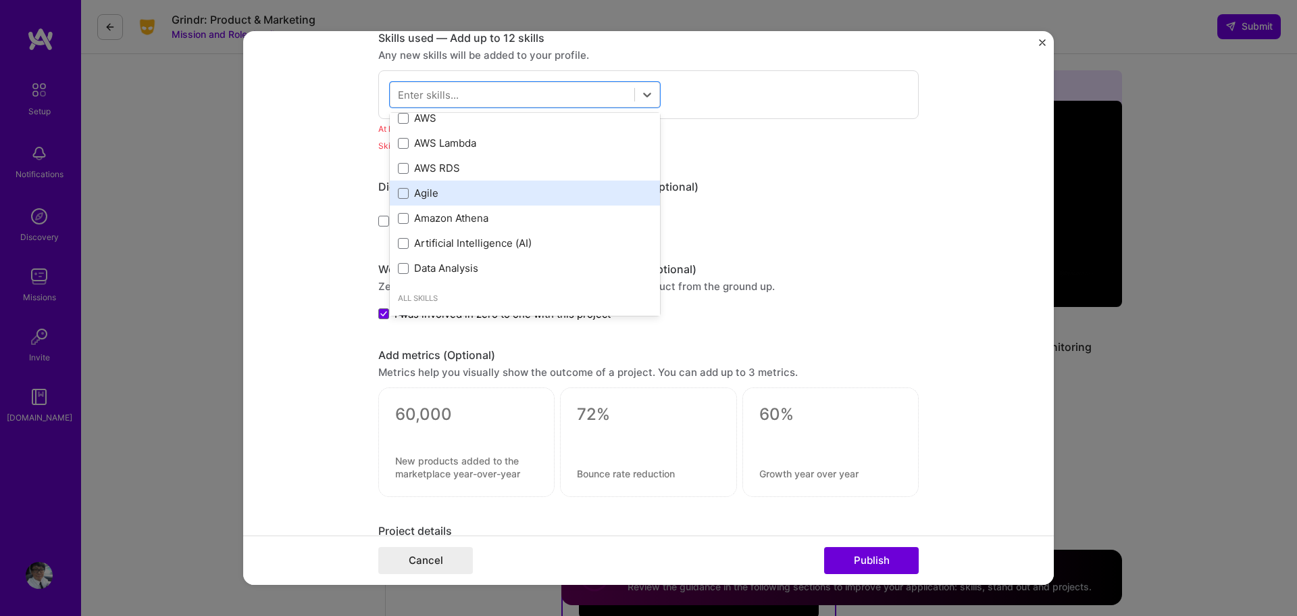
click at [519, 197] on div "Agile" at bounding box center [525, 193] width 254 height 14
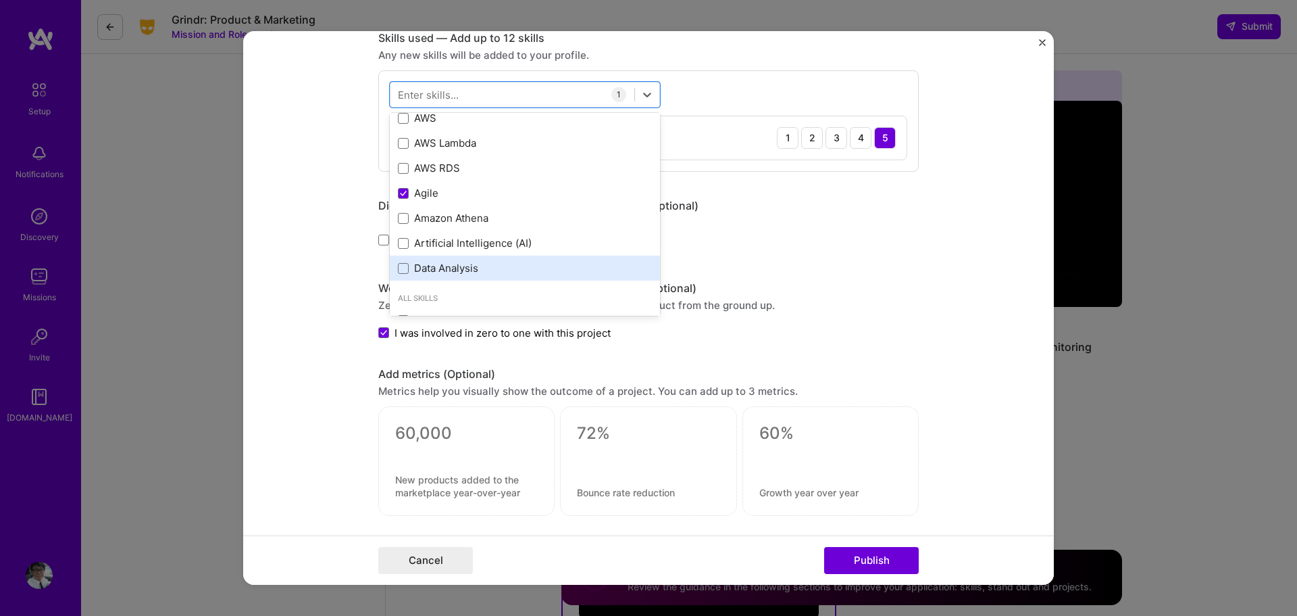
click at [497, 264] on div "Data Analysis" at bounding box center [525, 268] width 254 height 14
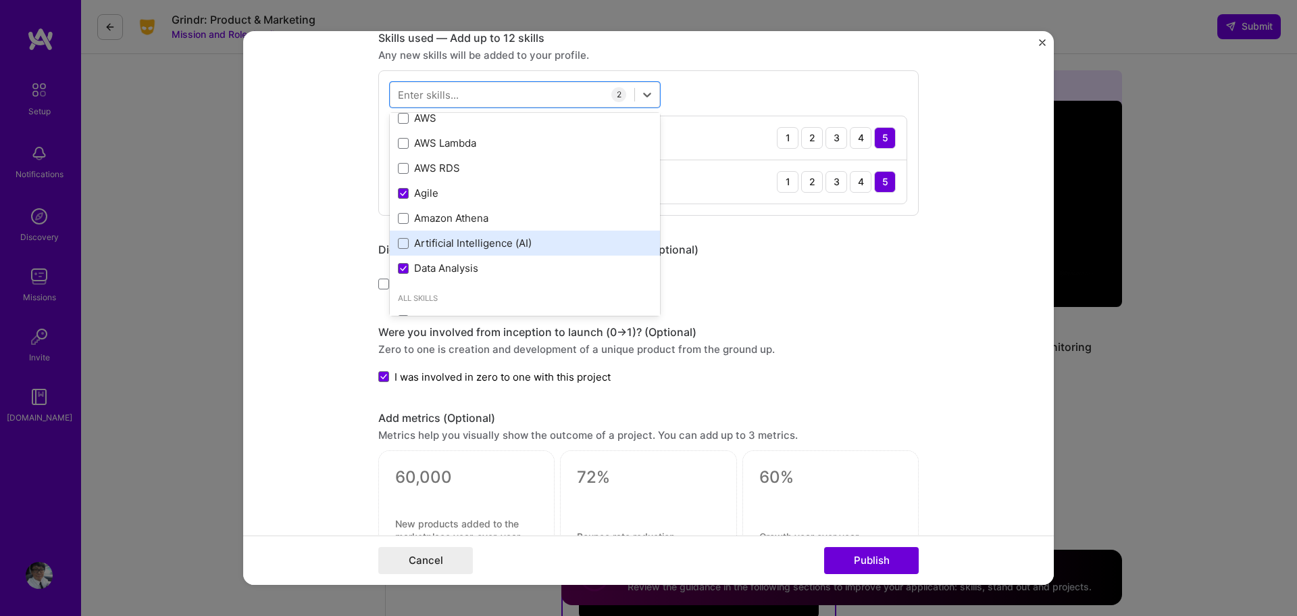
click at [499, 244] on div "Artificial Intelligence (AI)" at bounding box center [525, 243] width 254 height 14
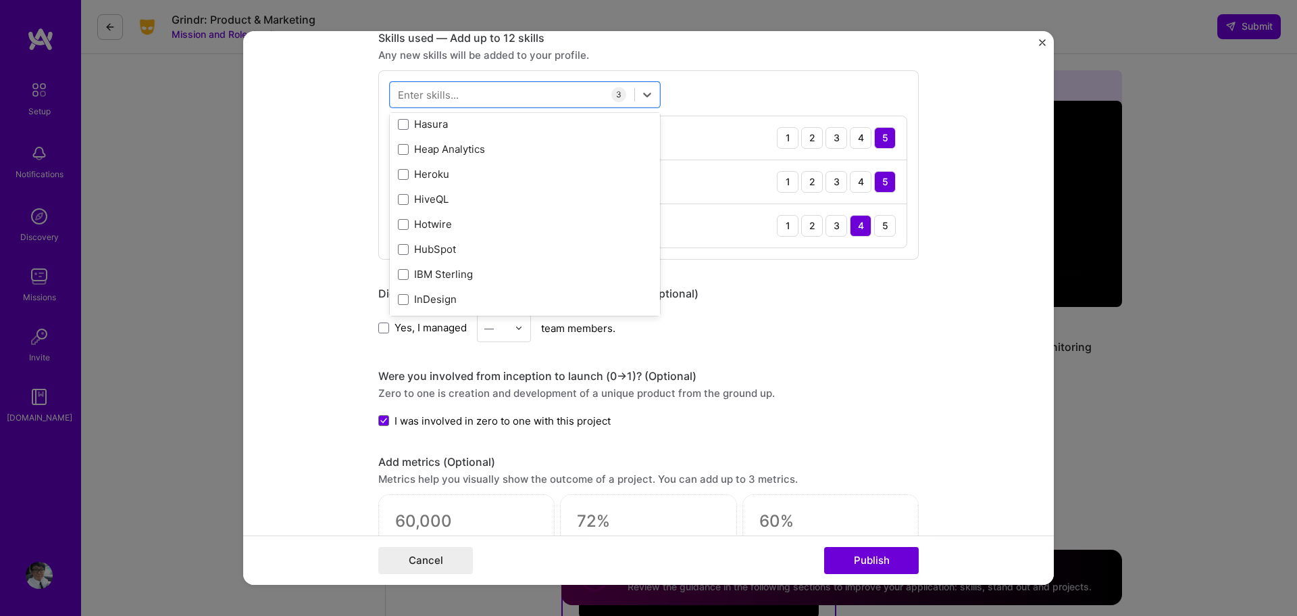
scroll to position [4053, 0]
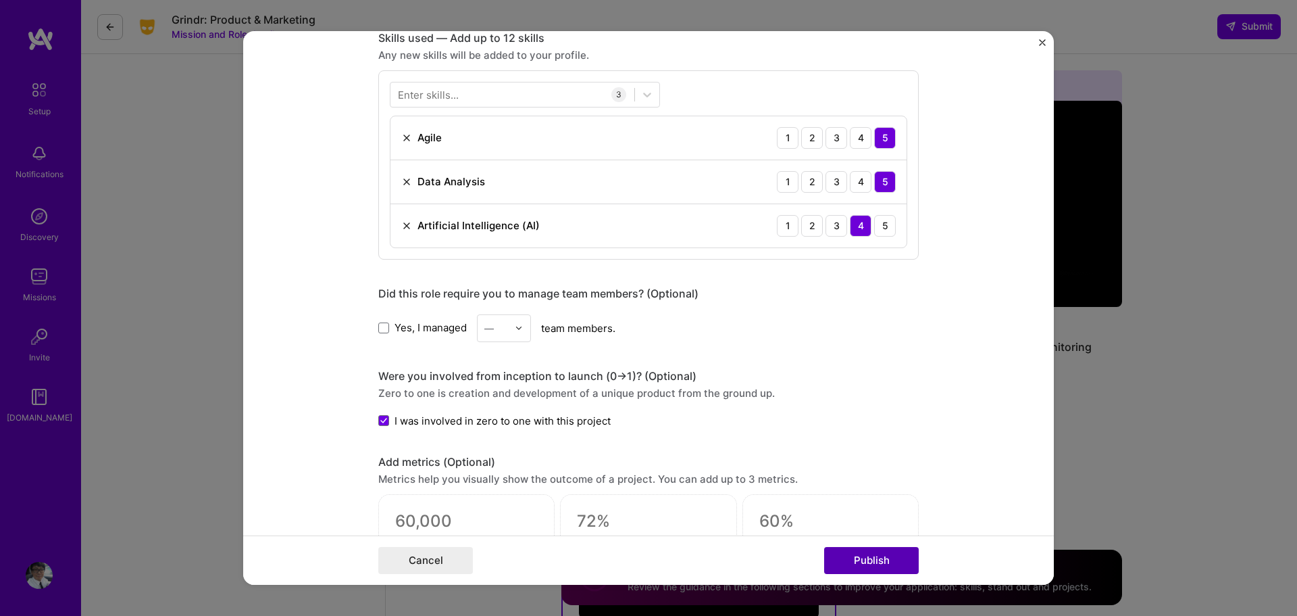
click at [876, 562] on button "Publish" at bounding box center [871, 560] width 95 height 27
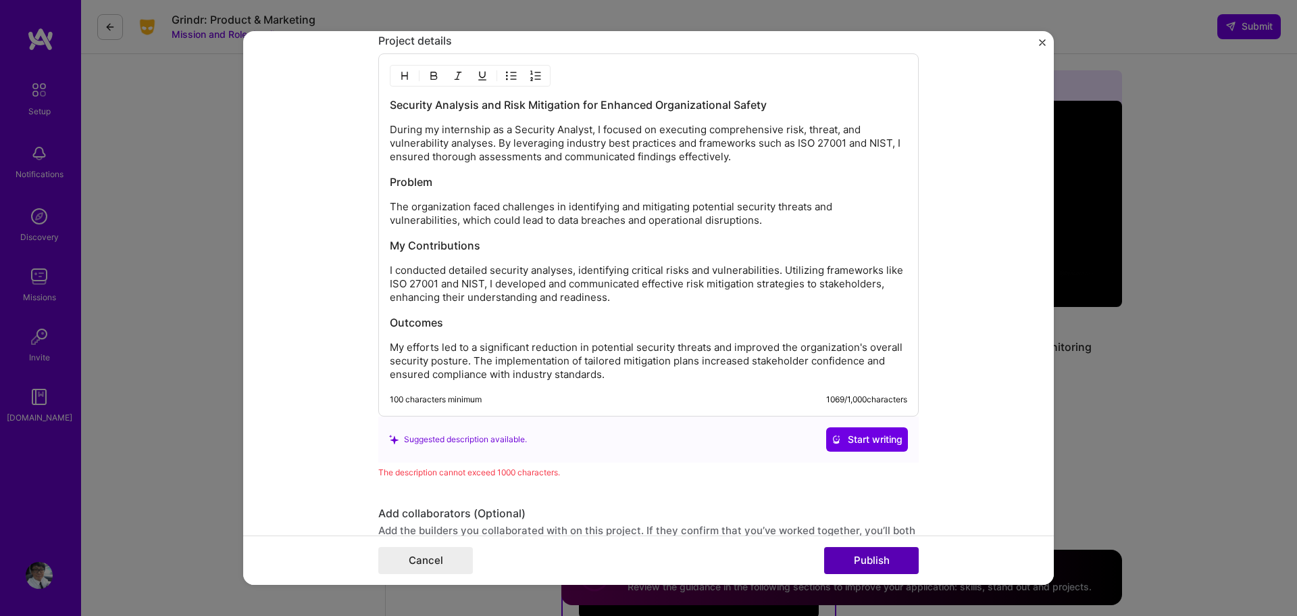
scroll to position [1275, 0]
click at [876, 562] on button "Publish" at bounding box center [871, 560] width 95 height 27
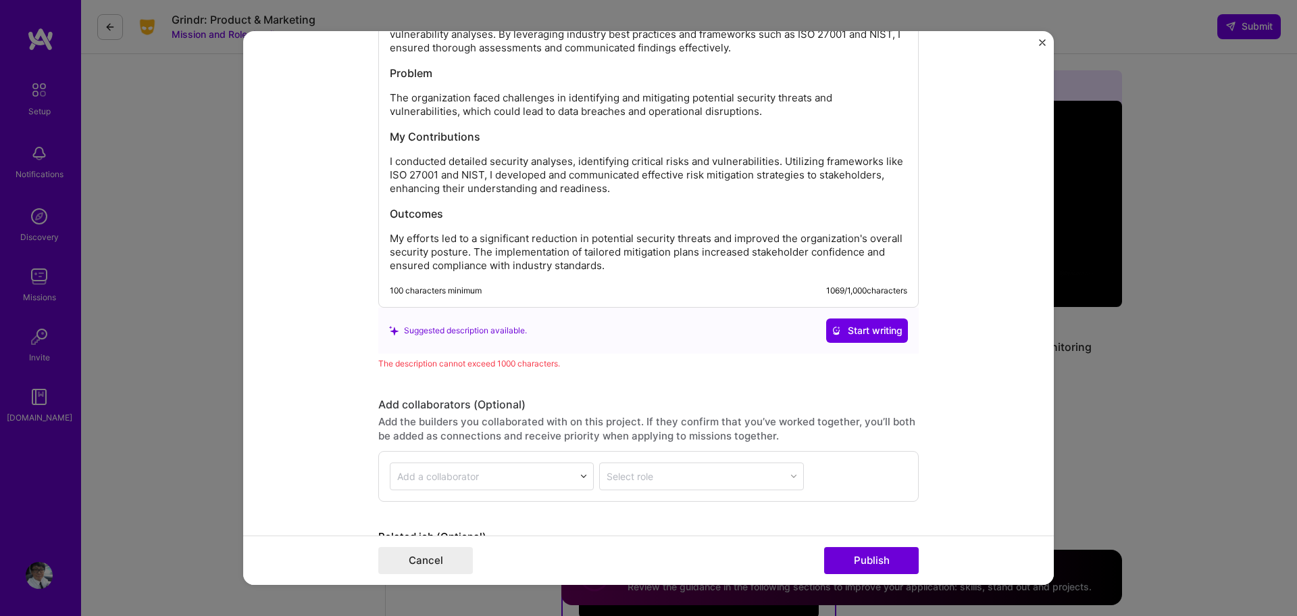
scroll to position [1380, 0]
click at [734, 286] on div "100 characters minimum 1069 / 1,000 characters" at bounding box center [649, 291] width 518 height 11
click at [621, 269] on p "My efforts led to a significant reduction in potential security threats and imp…" at bounding box center [649, 253] width 518 height 41
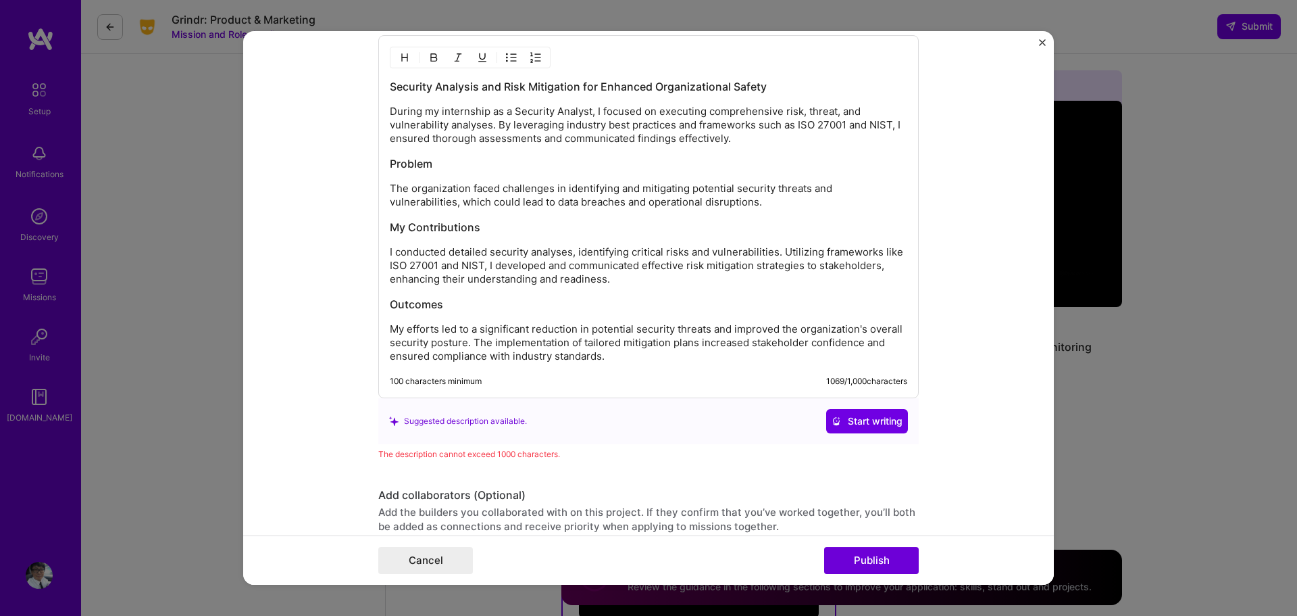
scroll to position [1290, 0]
drag, startPoint x: 590, startPoint y: 111, endPoint x: 368, endPoint y: 116, distance: 221.7
click at [368, 116] on form "Editing suggested project This project is suggested based on your LinkedIn, res…" at bounding box center [648, 308] width 811 height 554
drag, startPoint x: 780, startPoint y: 247, endPoint x: 482, endPoint y: 266, distance: 298.6
click at [482, 266] on p "I conducted detailed security analyses, identifying critical risks and vulnerab…" at bounding box center [649, 266] width 518 height 41
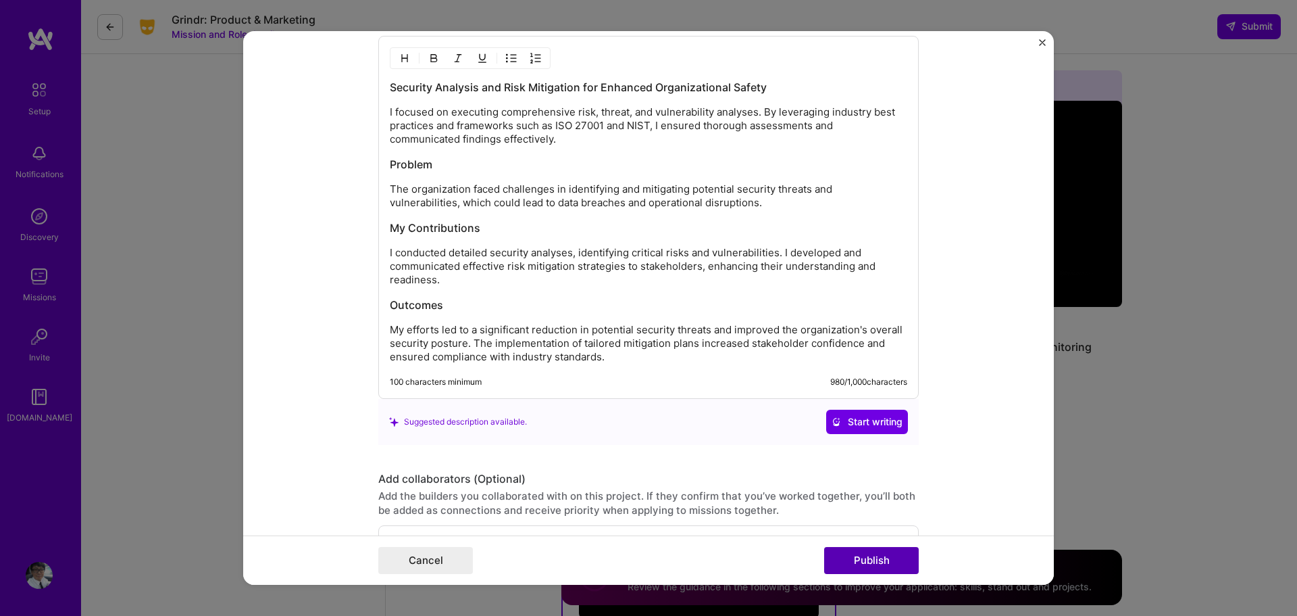
click at [870, 555] on button "Publish" at bounding box center [871, 560] width 95 height 27
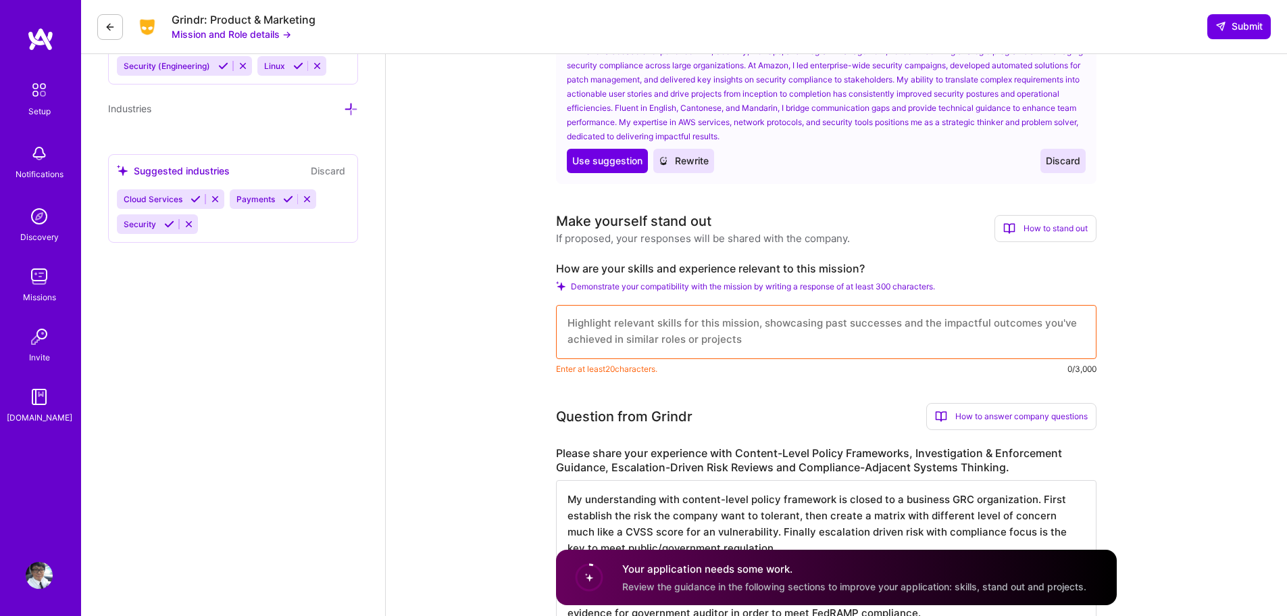
scroll to position [0, 0]
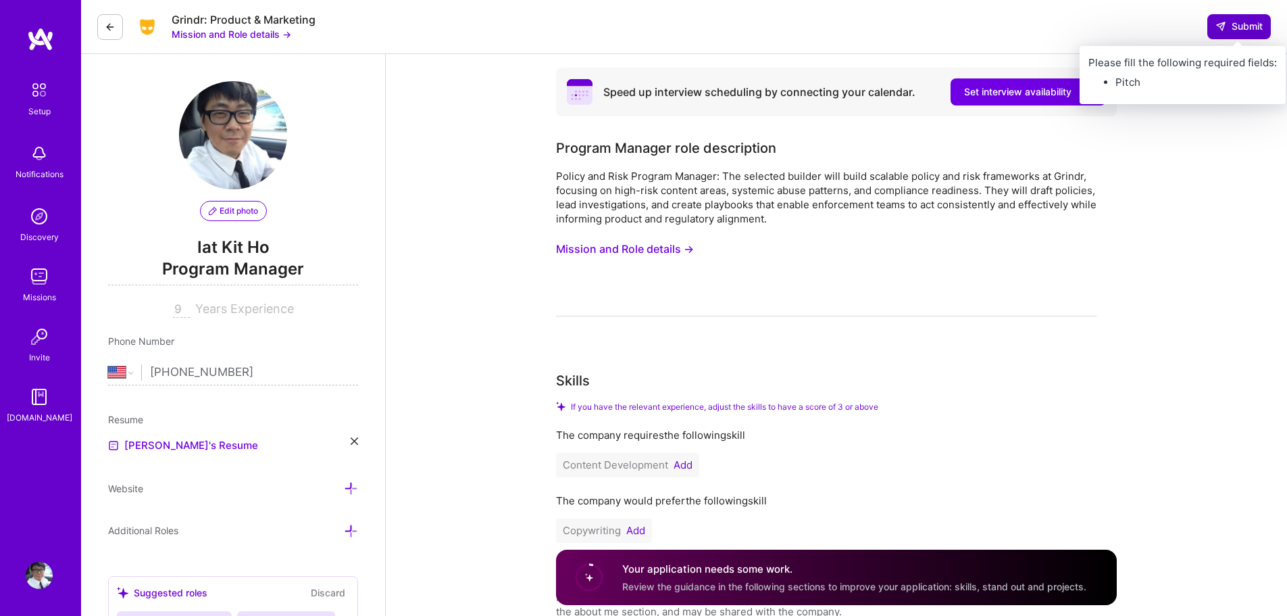
click at [1247, 20] on span "Submit" at bounding box center [1239, 27] width 47 height 14
click at [1225, 31] on icon at bounding box center [1221, 26] width 11 height 11
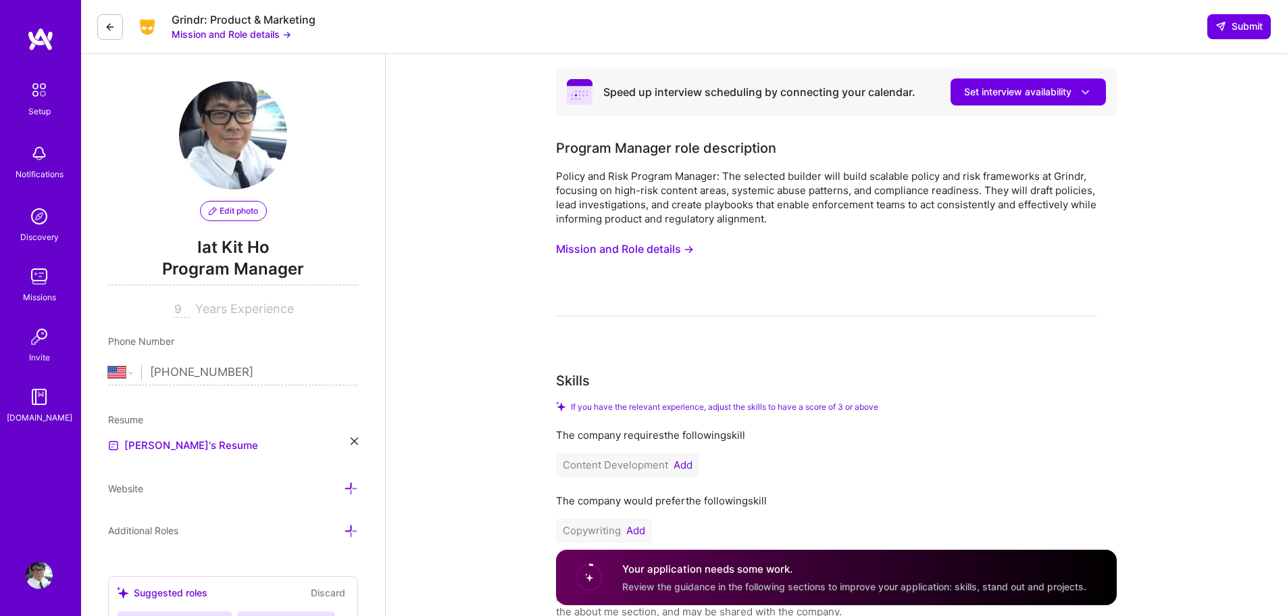
click at [1241, 13] on div "Grindr: Product & Marketing Mission and Role details → Submit" at bounding box center [684, 27] width 1206 height 54
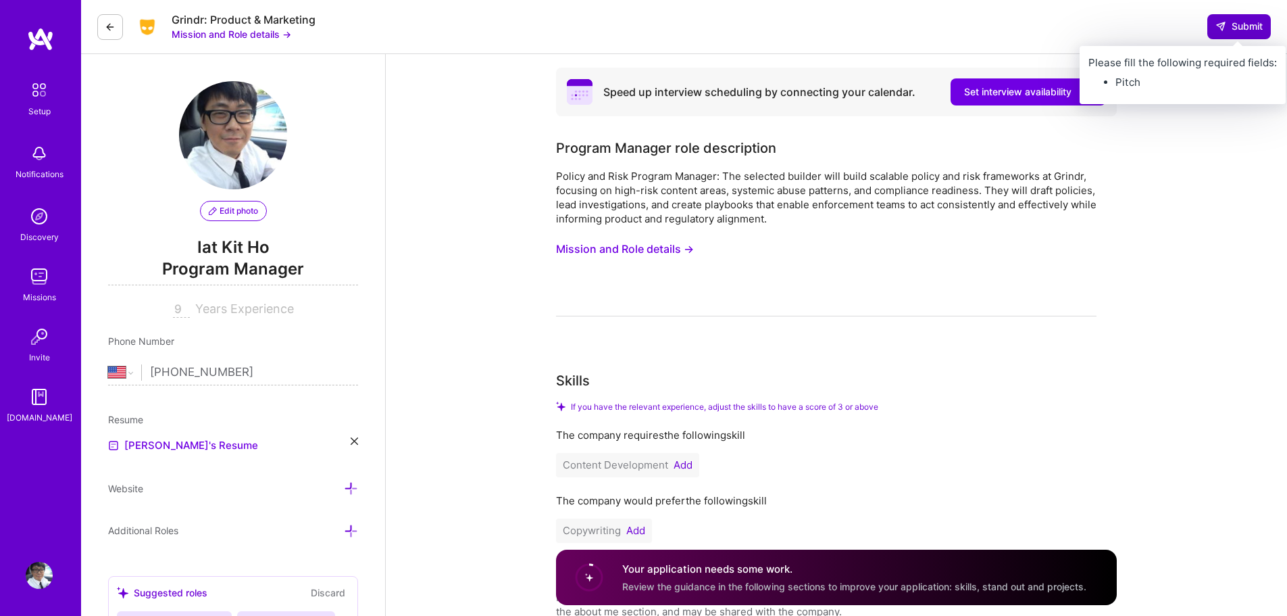
click at [1241, 31] on span "Submit" at bounding box center [1239, 27] width 47 height 14
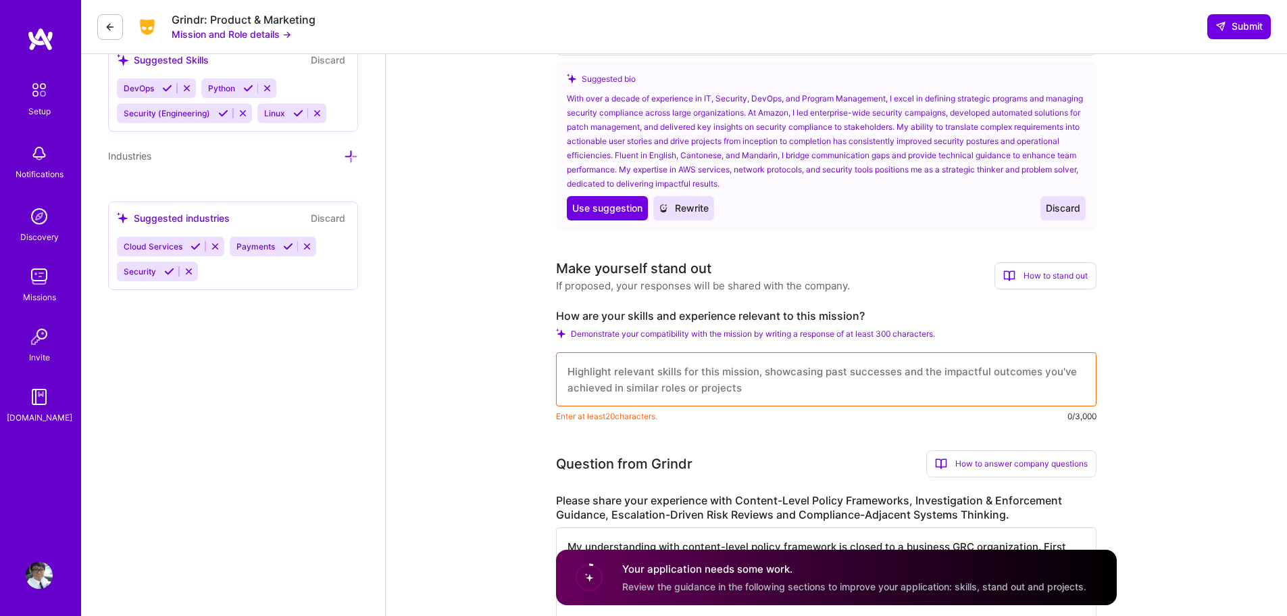
click at [851, 393] on textarea at bounding box center [826, 379] width 541 height 54
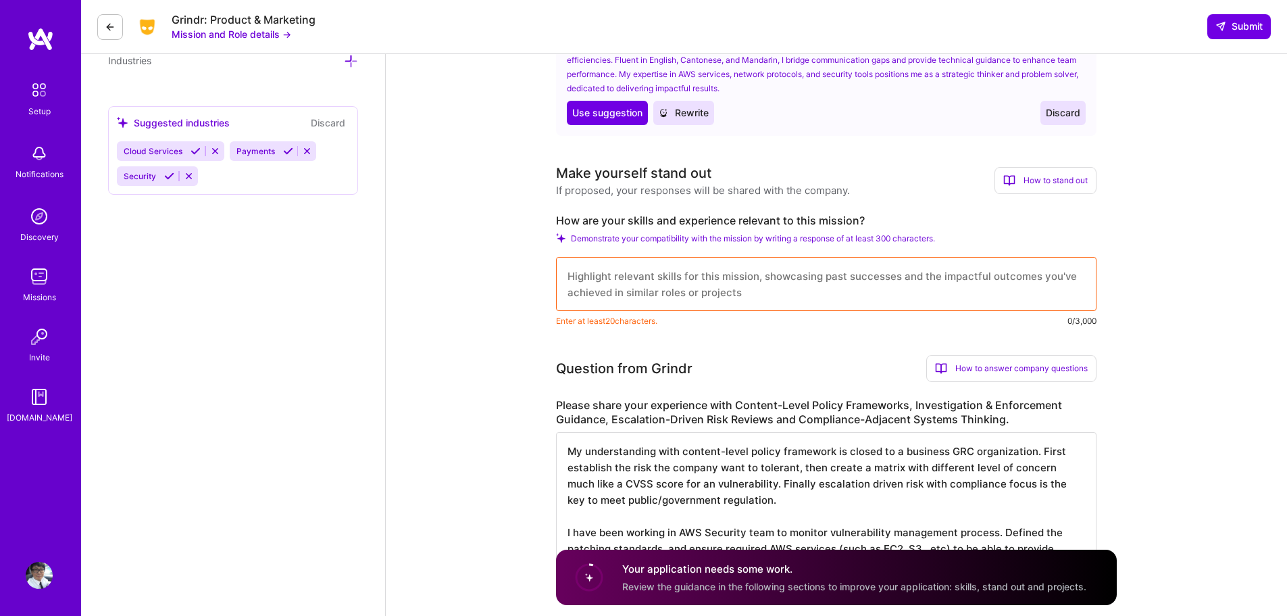
scroll to position [852, 0]
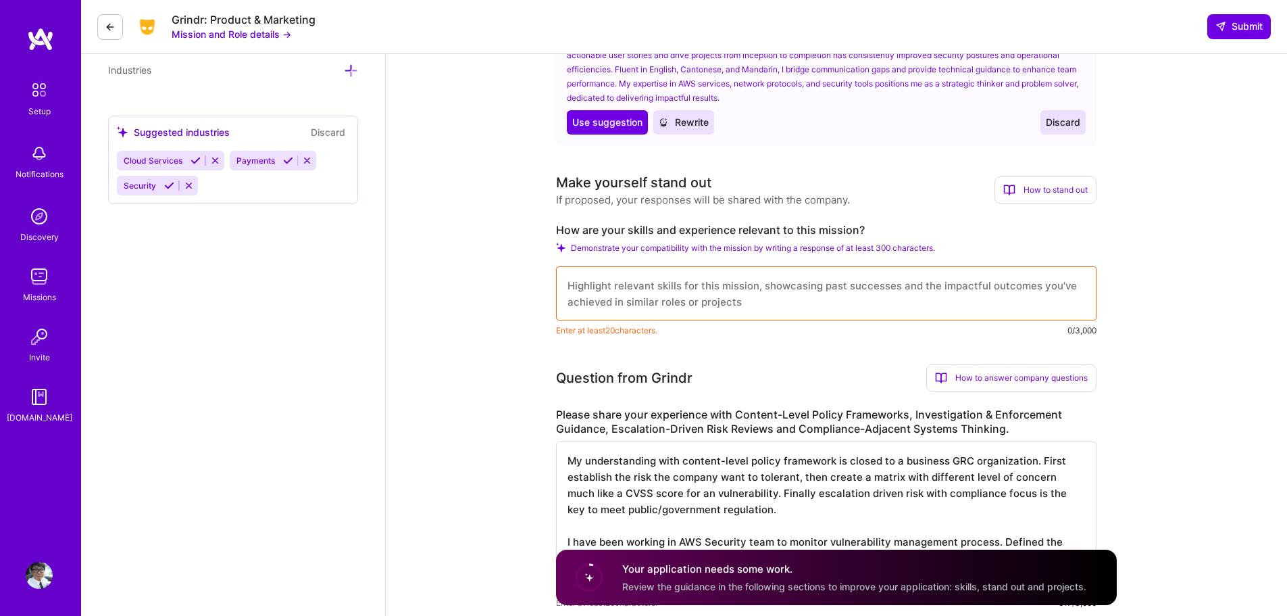
click at [654, 175] on div "Make yourself stand out" at bounding box center [633, 182] width 155 height 20
click at [700, 220] on div "Make yourself stand out If proposed, your responses will be shared with the com…" at bounding box center [826, 254] width 541 height 165
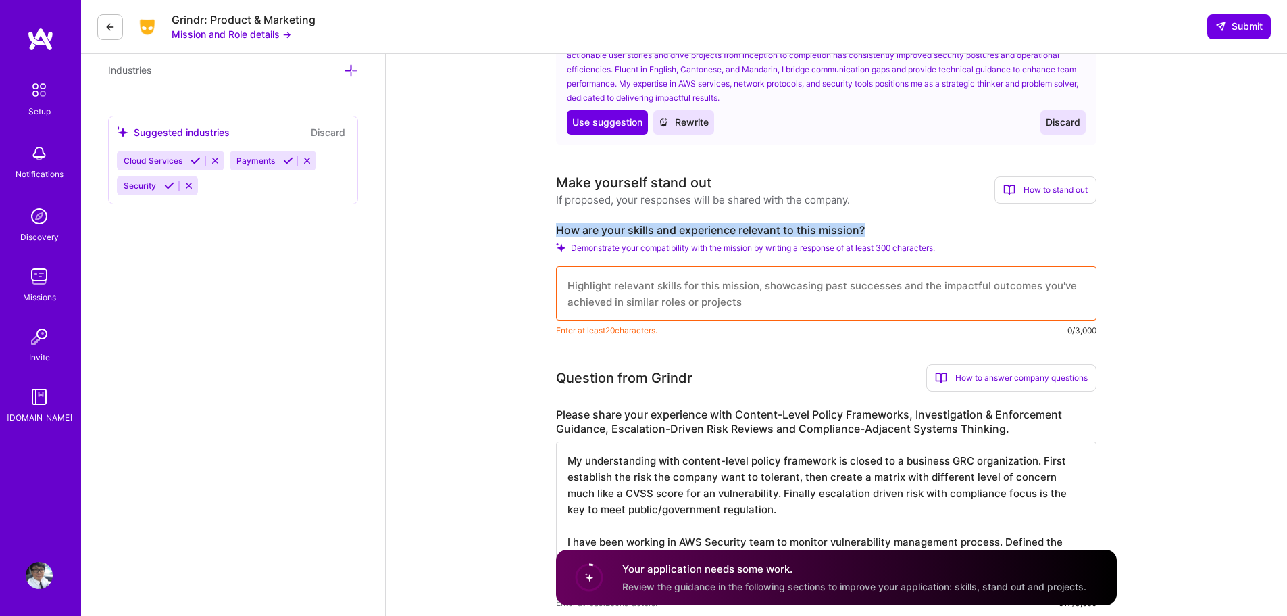
click at [700, 220] on div "Make yourself stand out If proposed, your responses will be shared with the com…" at bounding box center [826, 254] width 541 height 165
copy label "How are your skills and experience relevant to this mission?"
click at [715, 313] on textarea at bounding box center [826, 293] width 541 height 54
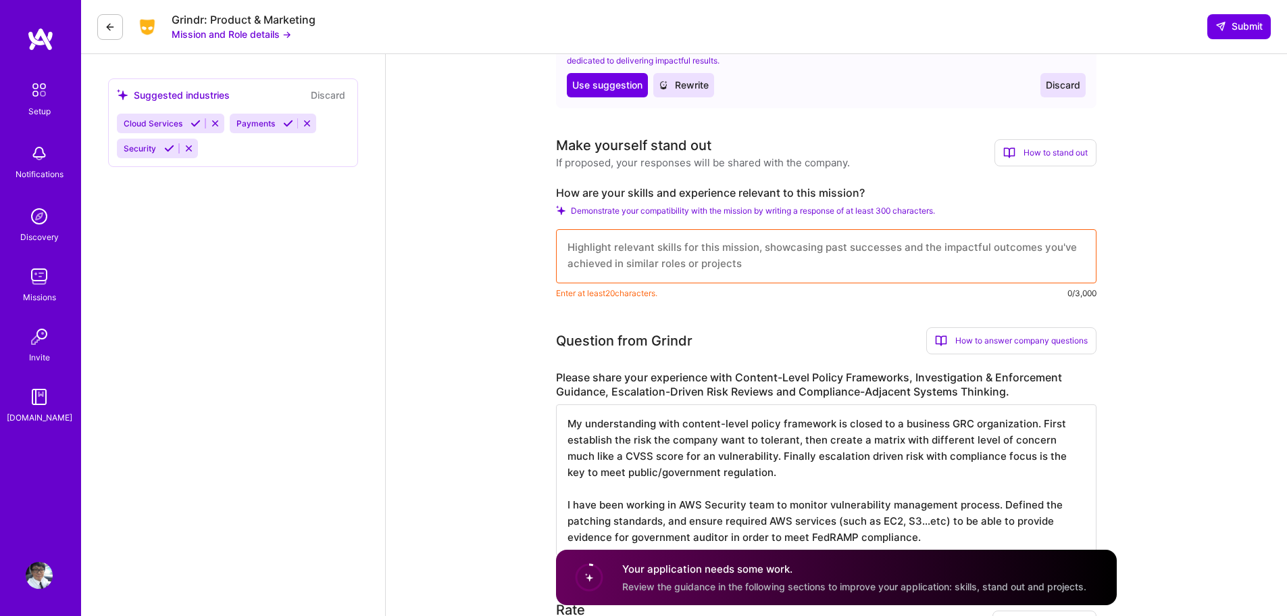
scroll to position [889, 0]
click at [910, 234] on textarea at bounding box center [826, 257] width 541 height 54
type textarea "I"
click at [970, 247] on textarea "Compliance program is still beginning when I first join the team, and I am able…" at bounding box center [826, 257] width 541 height 54
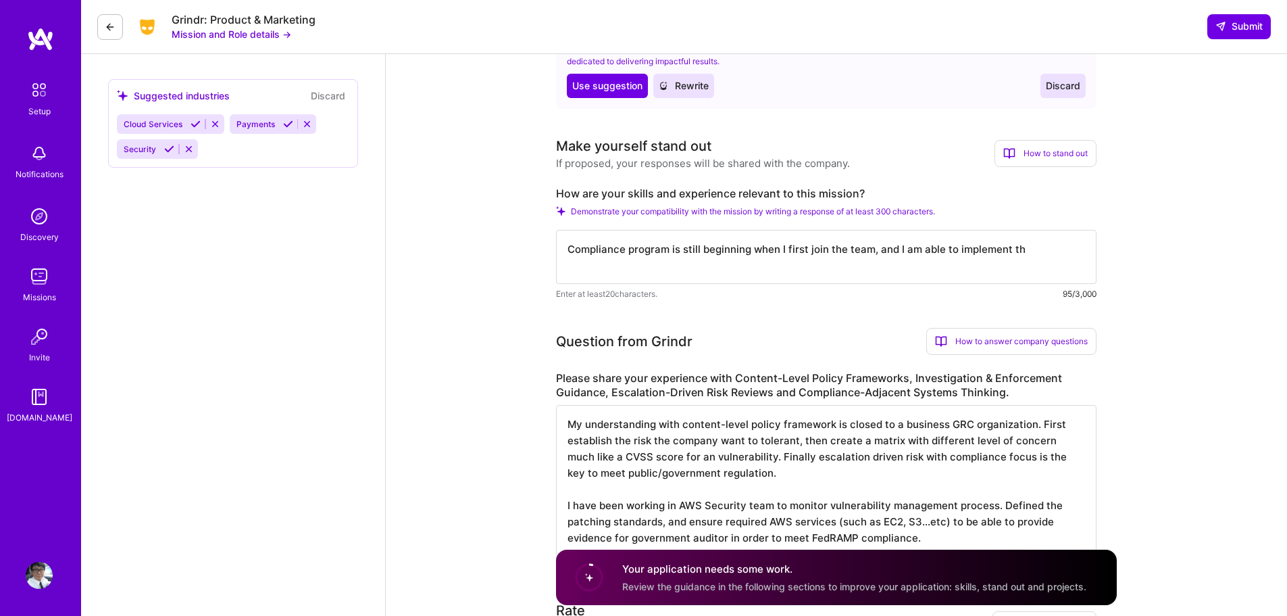
click at [1023, 253] on textarea "Compliance program is still beginning when I first join the team, and I am able…" at bounding box center [826, 257] width 541 height 54
type textarea "Compliance program is still beginning when I first join the team, and I am able…"
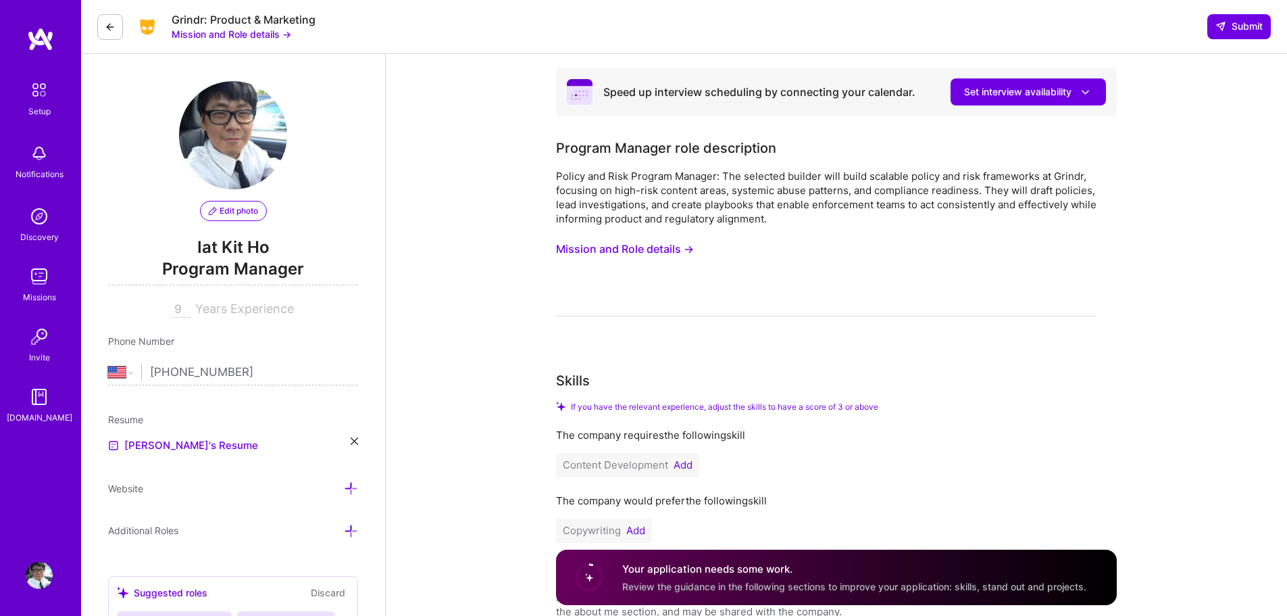
select select "US"
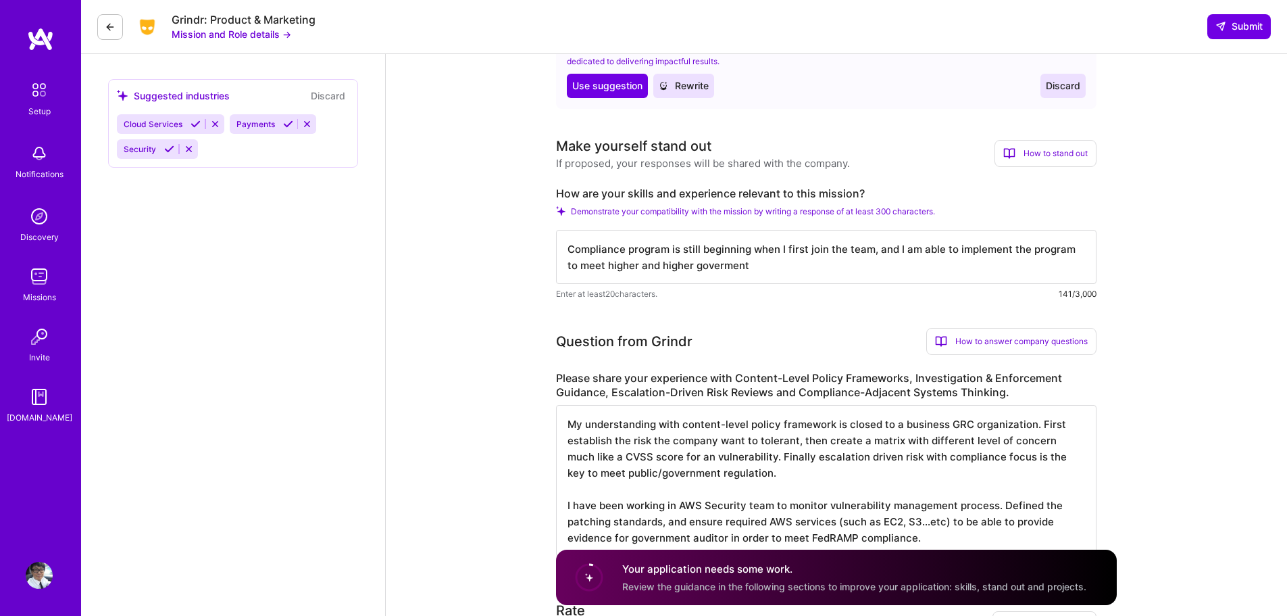
click at [737, 271] on textarea "Compliance program is still beginning when I first join the team, and I am able…" at bounding box center [826, 257] width 541 height 54
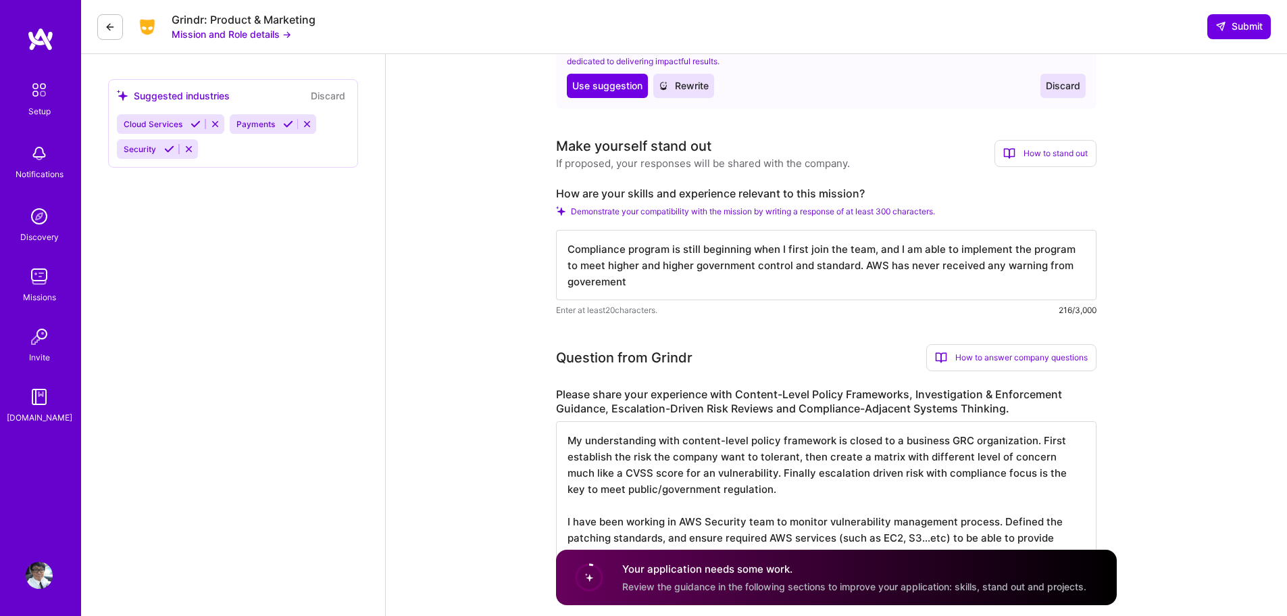
click at [614, 279] on textarea "Compliance program is still beginning when I first join the team, and I am able…" at bounding box center [826, 265] width 541 height 70
click at [1042, 268] on textarea "Compliance program is still beginning when I first join the team, and I am able…" at bounding box center [826, 265] width 541 height 70
click at [926, 291] on textarea "Compliance program is still beginning when I first join the team, and I am able…" at bounding box center [826, 265] width 541 height 70
click at [953, 268] on textarea "Compliance program is still beginning when I first join the team, and I am able…" at bounding box center [826, 265] width 541 height 70
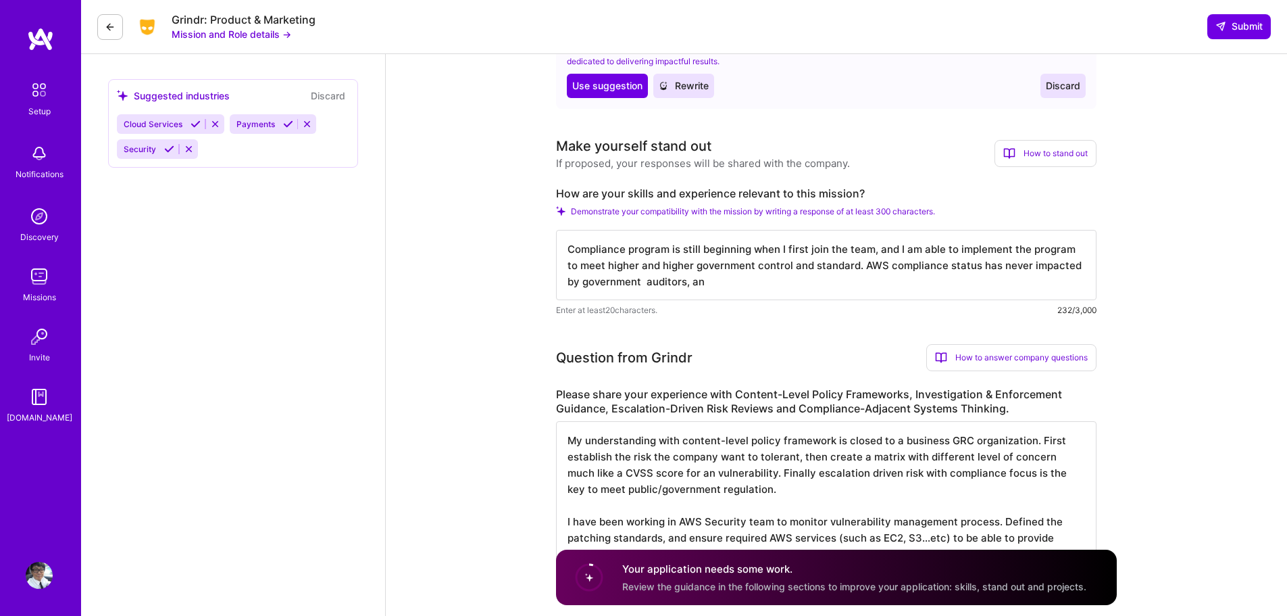
click at [744, 289] on textarea "Compliance program is still beginning when I first join the team, and I am able…" at bounding box center [826, 265] width 541 height 70
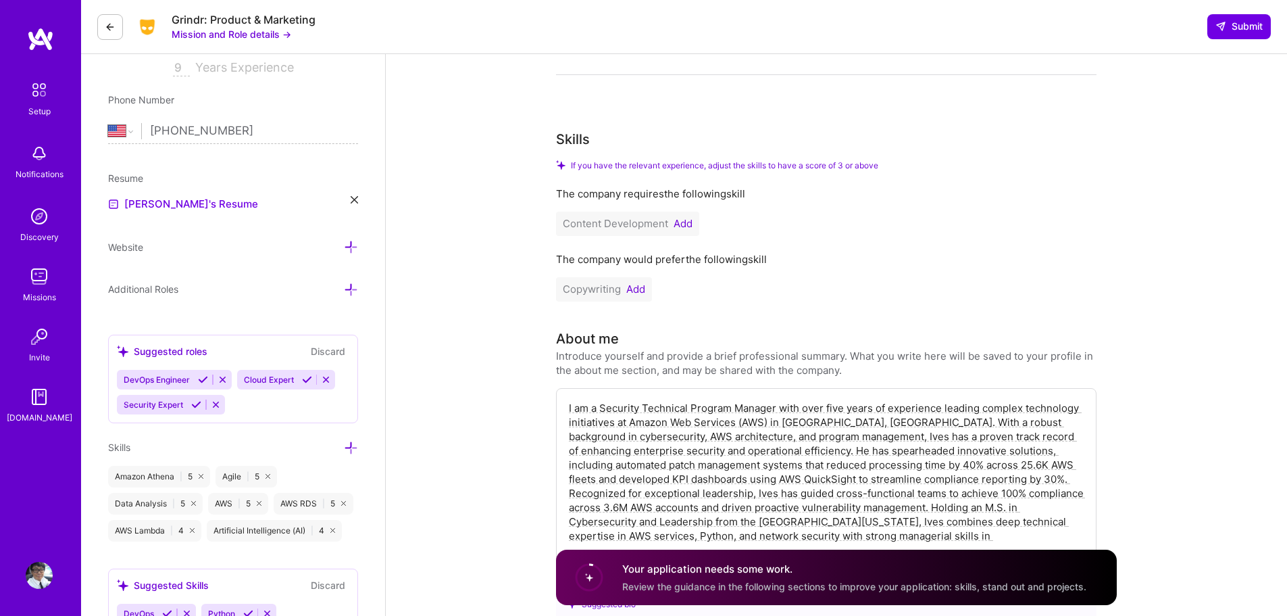
scroll to position [0, 0]
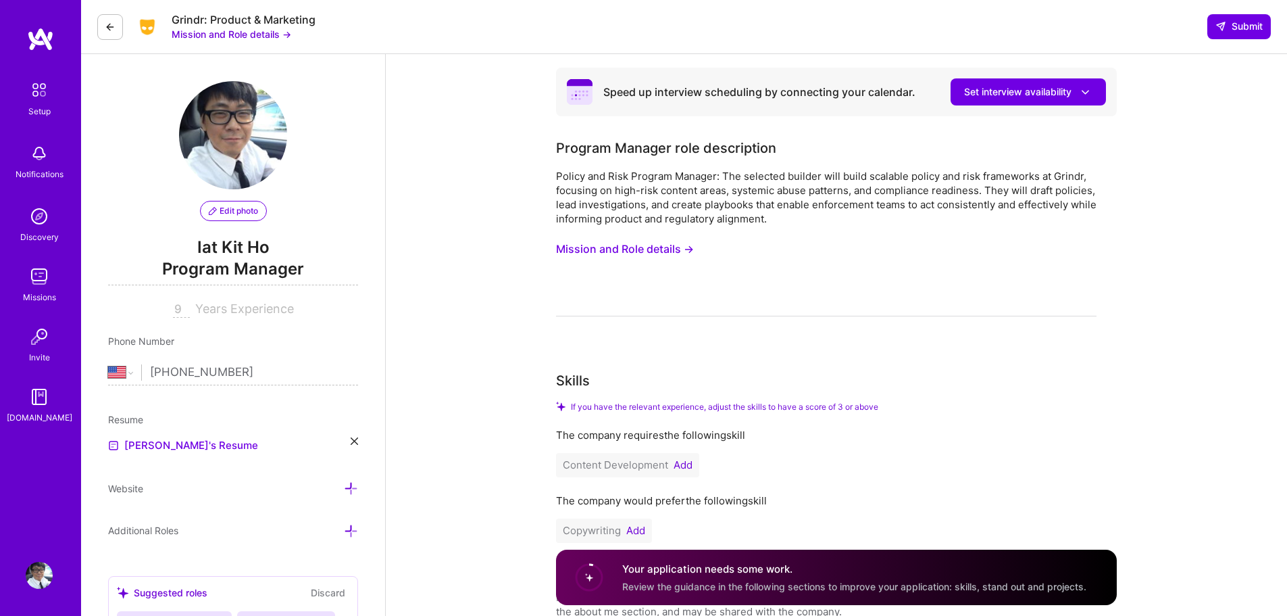
type textarea "Compliance program is still beginning when I first join the team, and I am able…"
click at [1242, 30] on span "Submit" at bounding box center [1239, 27] width 47 height 14
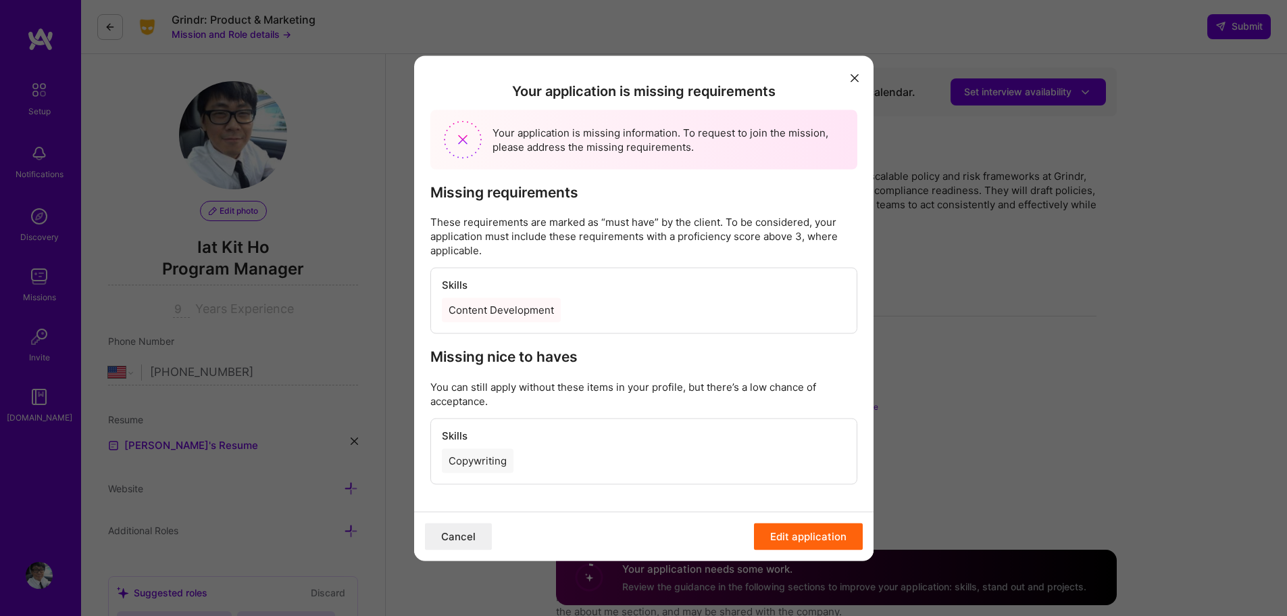
click at [829, 528] on button "Edit application" at bounding box center [808, 535] width 109 height 27
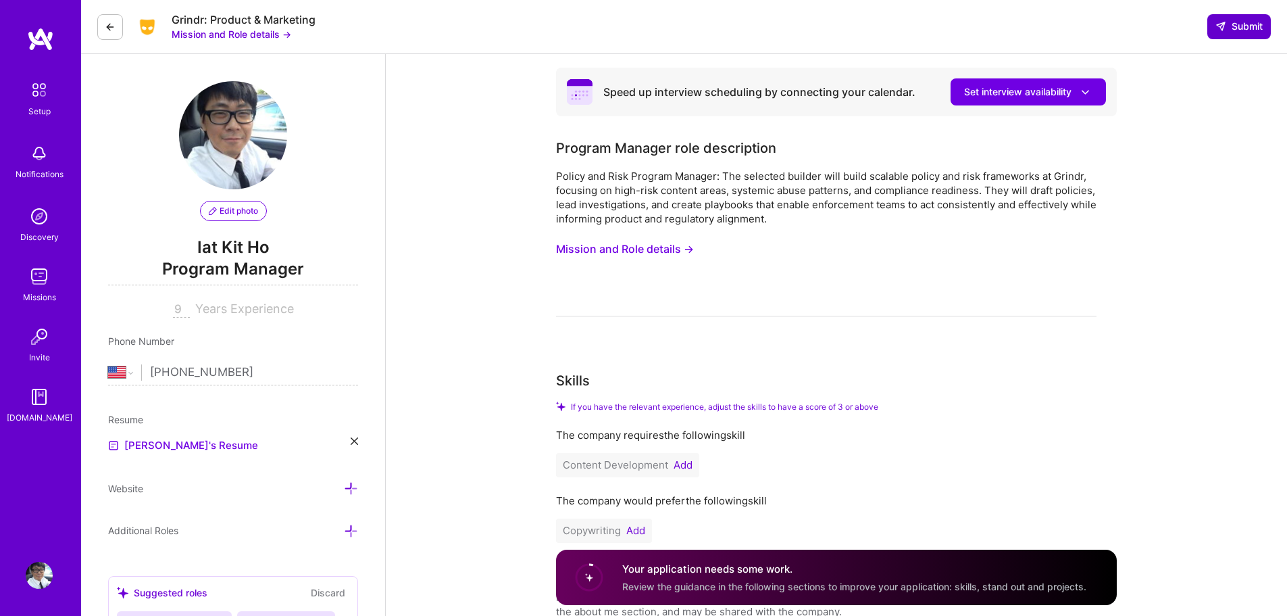
click at [1230, 20] on span "Submit" at bounding box center [1239, 27] width 47 height 14
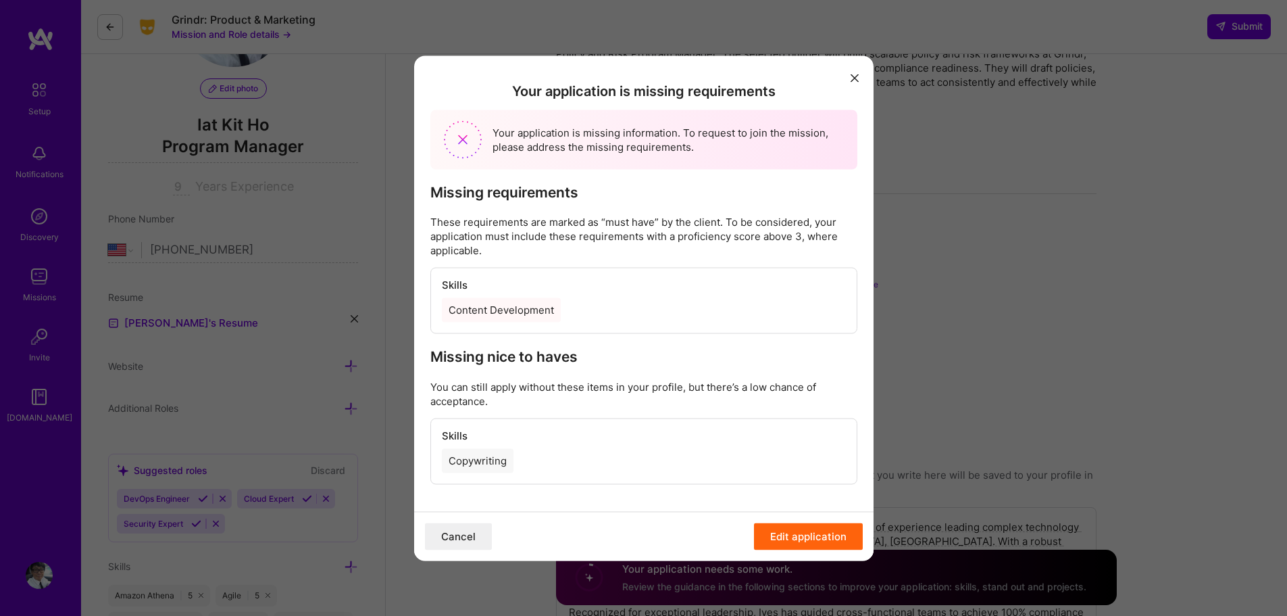
scroll to position [126, 0]
click at [509, 312] on div "Content Development" at bounding box center [501, 310] width 119 height 24
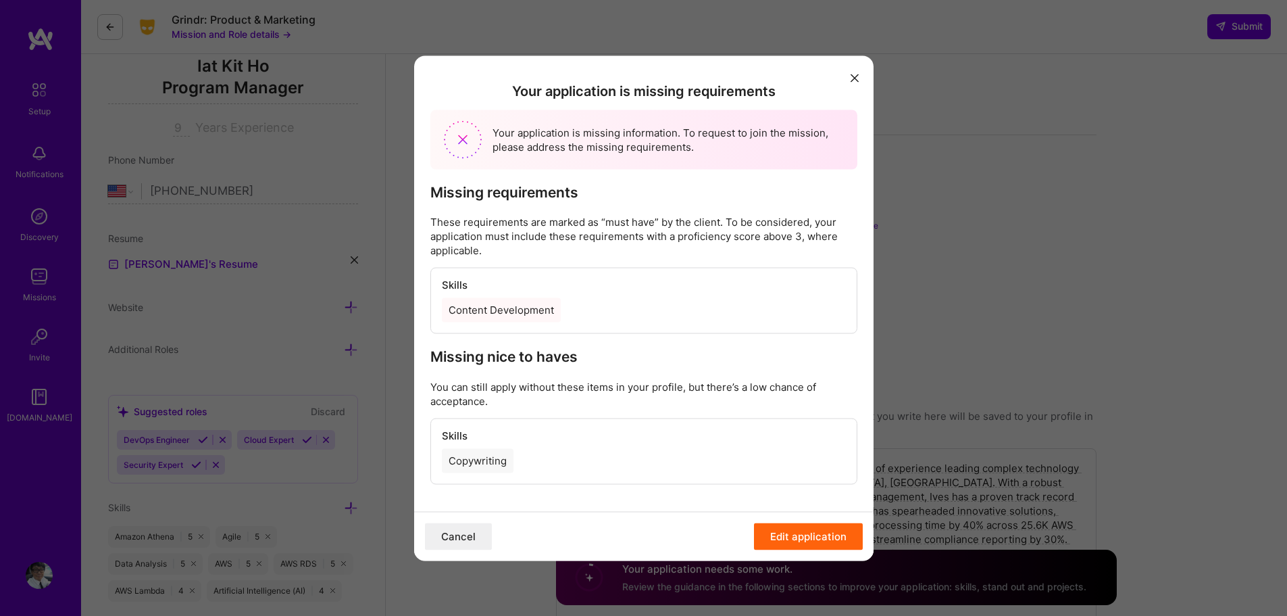
scroll to position [182, 0]
click at [741, 416] on div "Your application is missing requirements Your application is missing informatio…" at bounding box center [643, 282] width 459 height 455
click at [468, 537] on button "Cancel" at bounding box center [458, 535] width 67 height 27
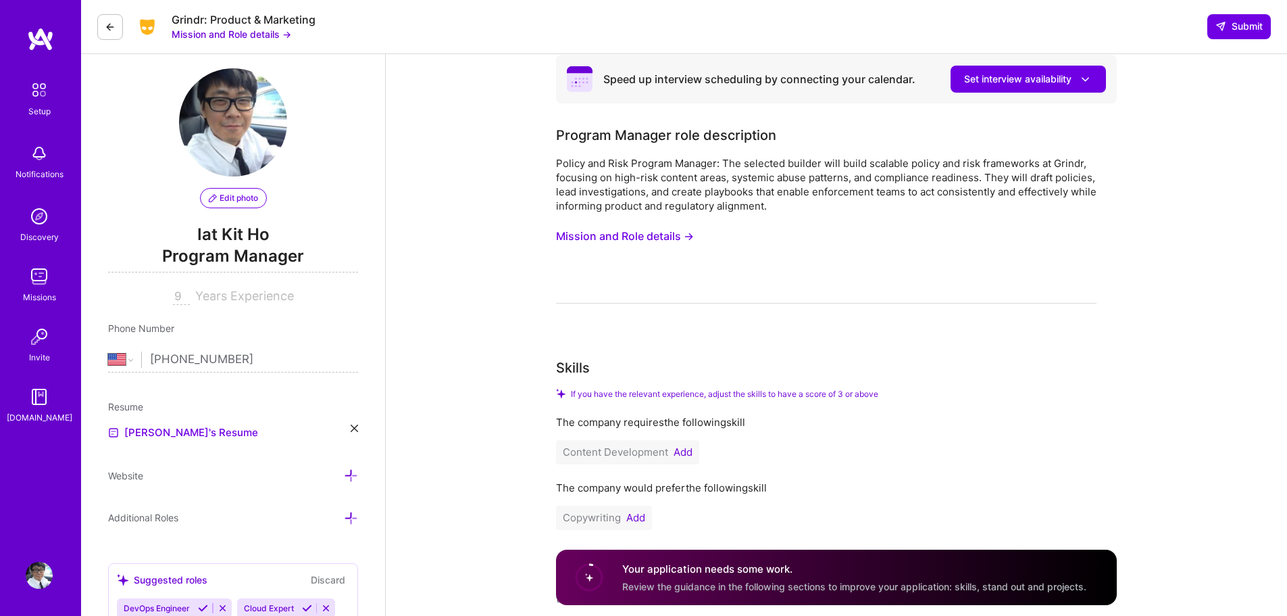
scroll to position [0, 0]
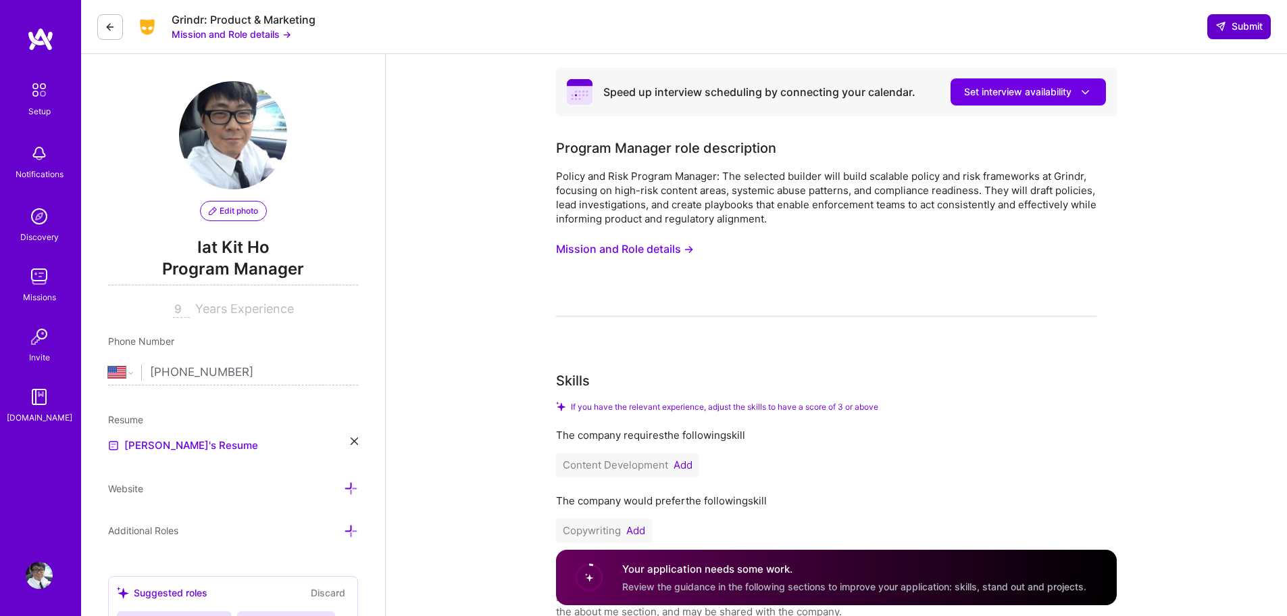
click at [1265, 21] on button "Submit" at bounding box center [1239, 26] width 64 height 24
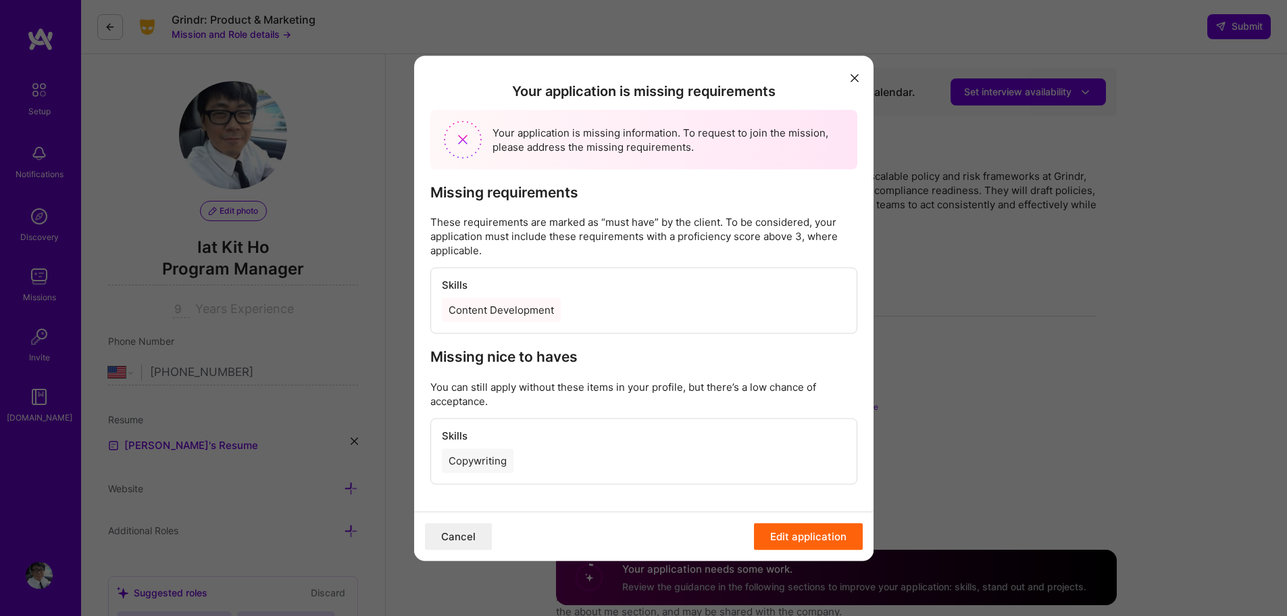
click at [485, 316] on div "Content Development" at bounding box center [501, 310] width 119 height 24
drag, startPoint x: 553, startPoint y: 295, endPoint x: 645, endPoint y: 274, distance: 94.4
click at [645, 274] on div "Skills Content Development" at bounding box center [644, 300] width 426 height 65
click at [855, 74] on icon "modal" at bounding box center [855, 78] width 8 height 8
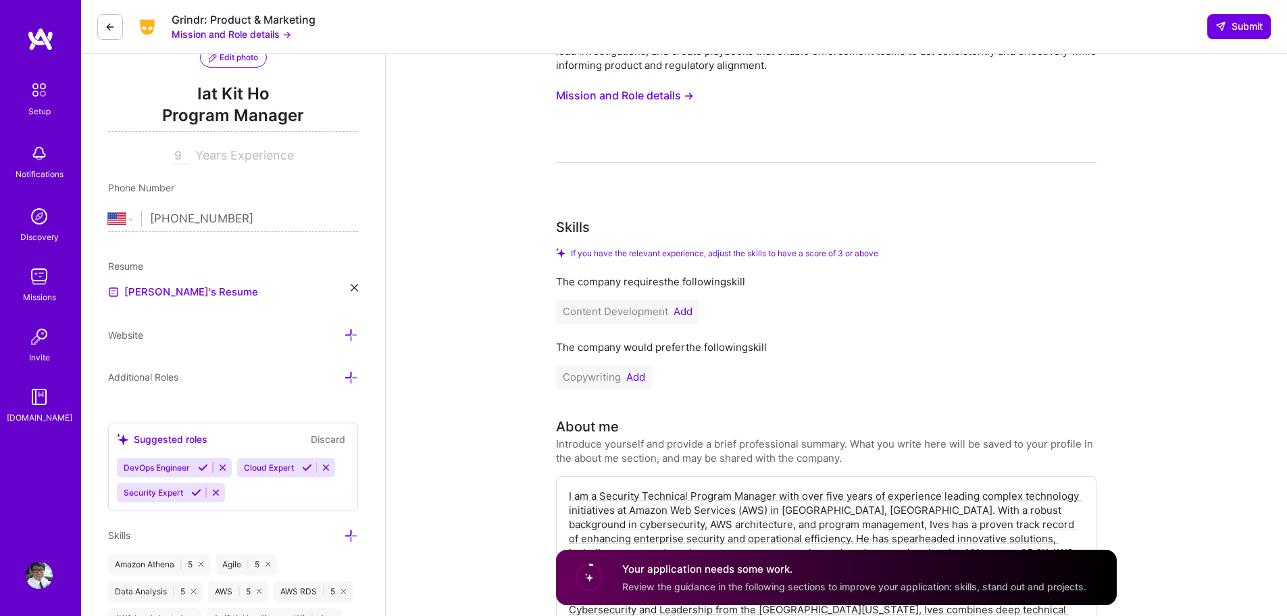
scroll to position [155, 0]
click at [686, 312] on button "Add" at bounding box center [683, 309] width 19 height 11
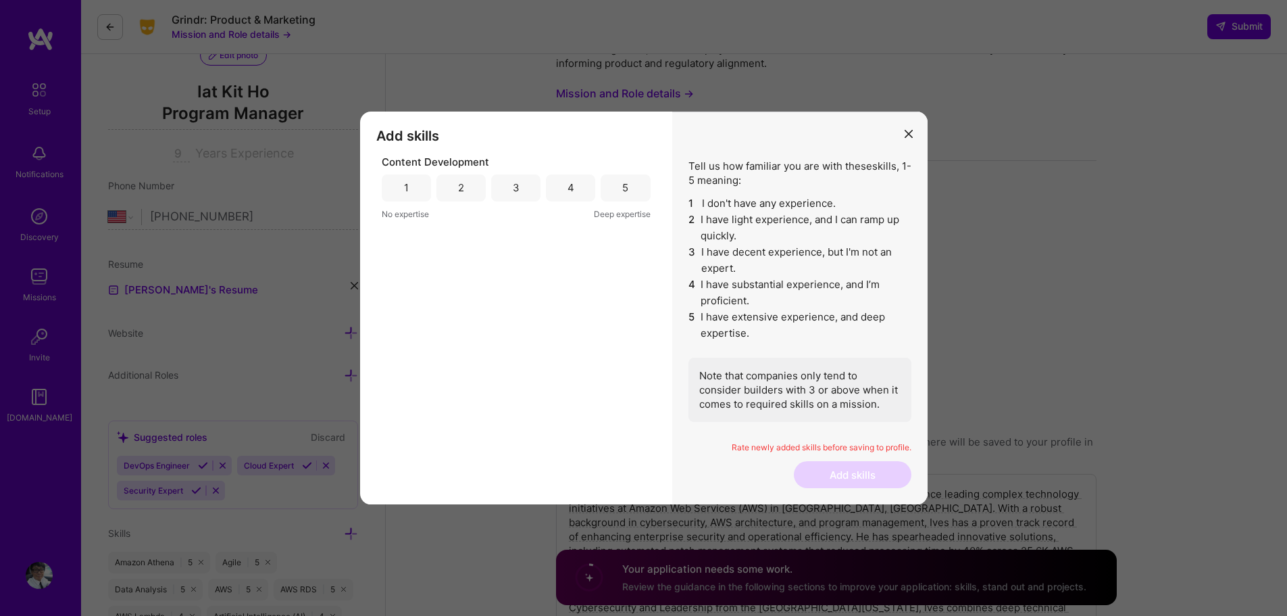
click at [636, 190] on div "5" at bounding box center [625, 187] width 49 height 27
click at [840, 474] on button "Add skills" at bounding box center [853, 474] width 118 height 27
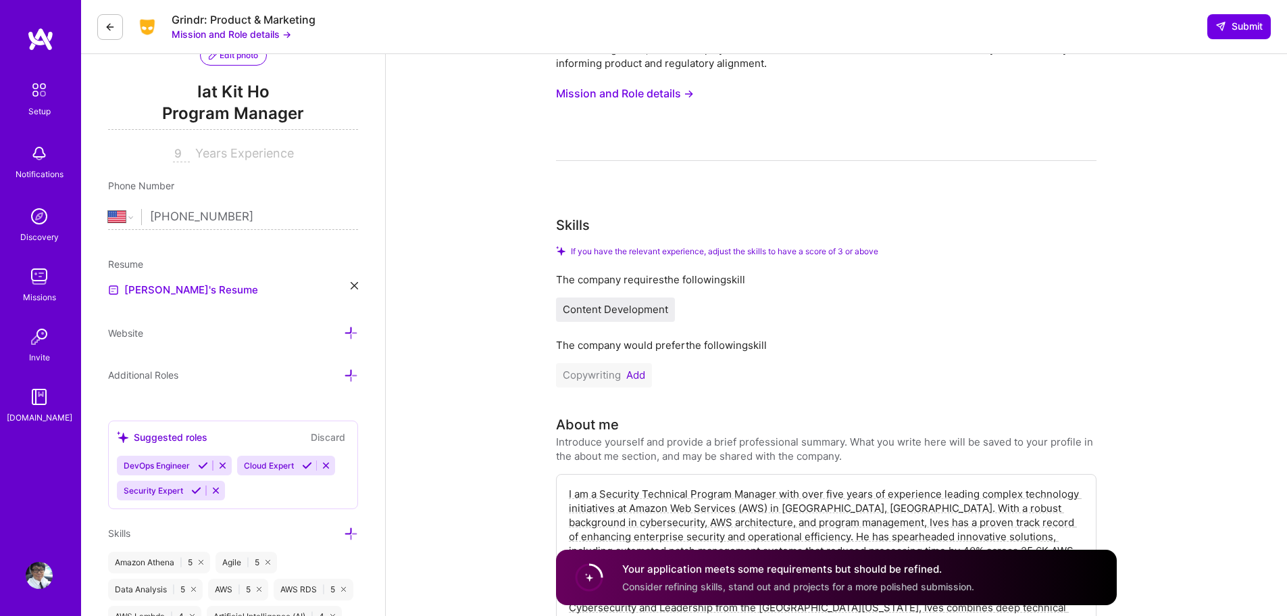
click at [640, 307] on span "Content Development" at bounding box center [615, 309] width 105 height 13
click at [635, 372] on button "Add" at bounding box center [635, 375] width 19 height 11
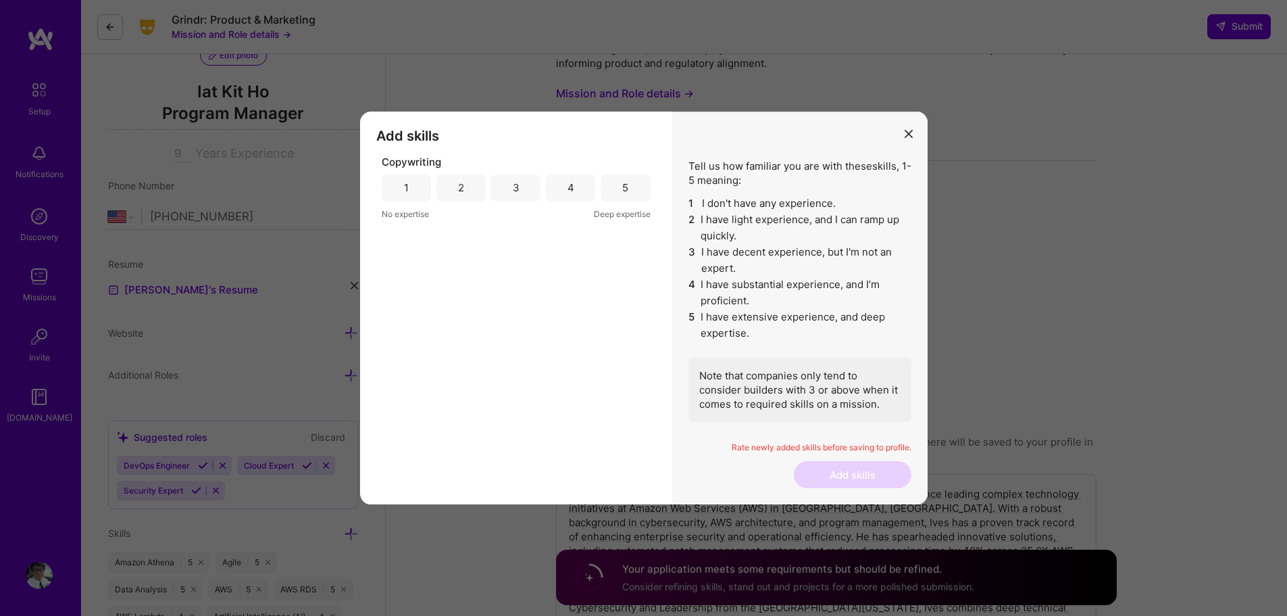
click at [444, 176] on div "2" at bounding box center [461, 187] width 49 height 27
click at [839, 469] on button "Add skills" at bounding box center [853, 474] width 118 height 27
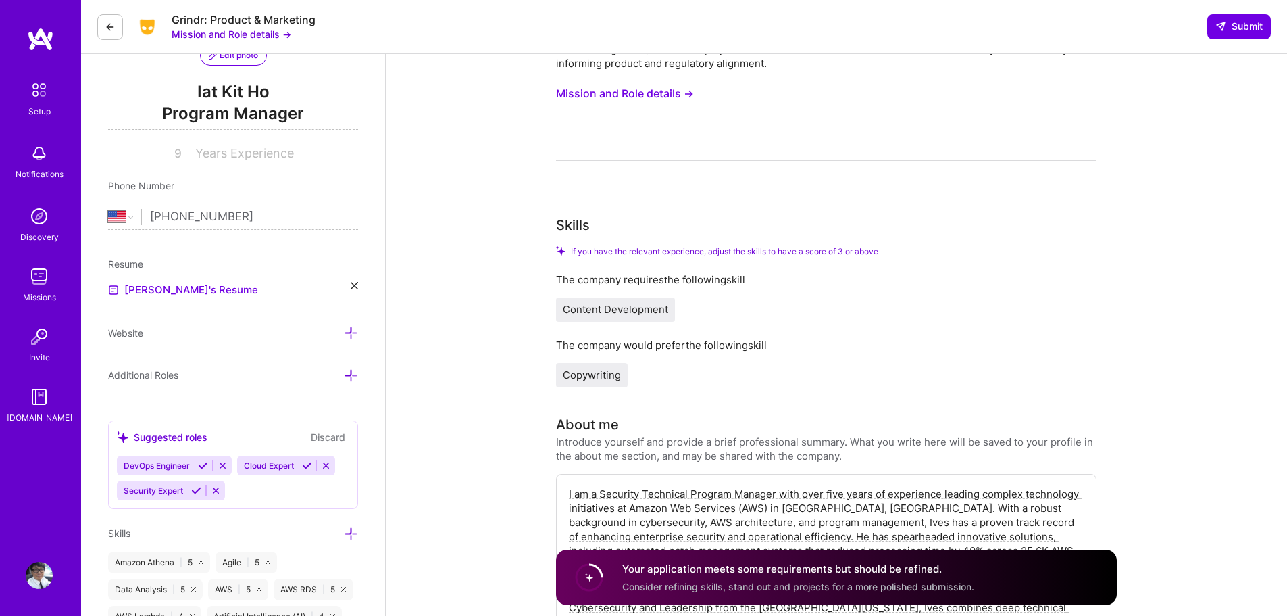
click at [605, 309] on span "Content Development" at bounding box center [615, 309] width 105 height 13
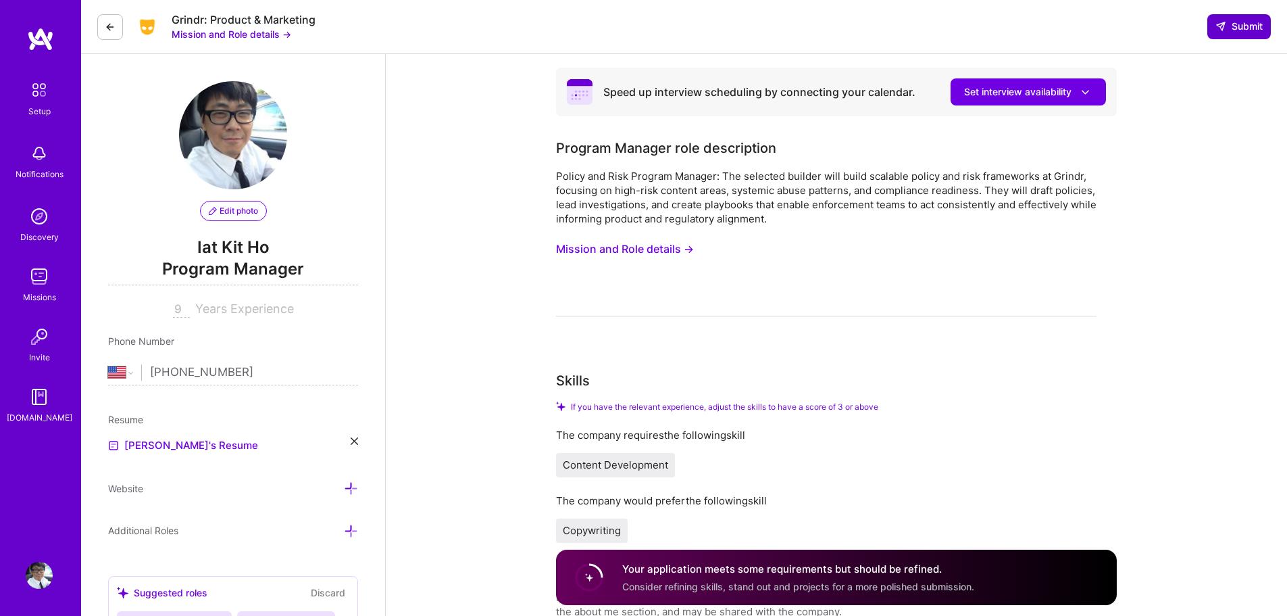
click at [1226, 25] on span "Submit" at bounding box center [1239, 27] width 47 height 14
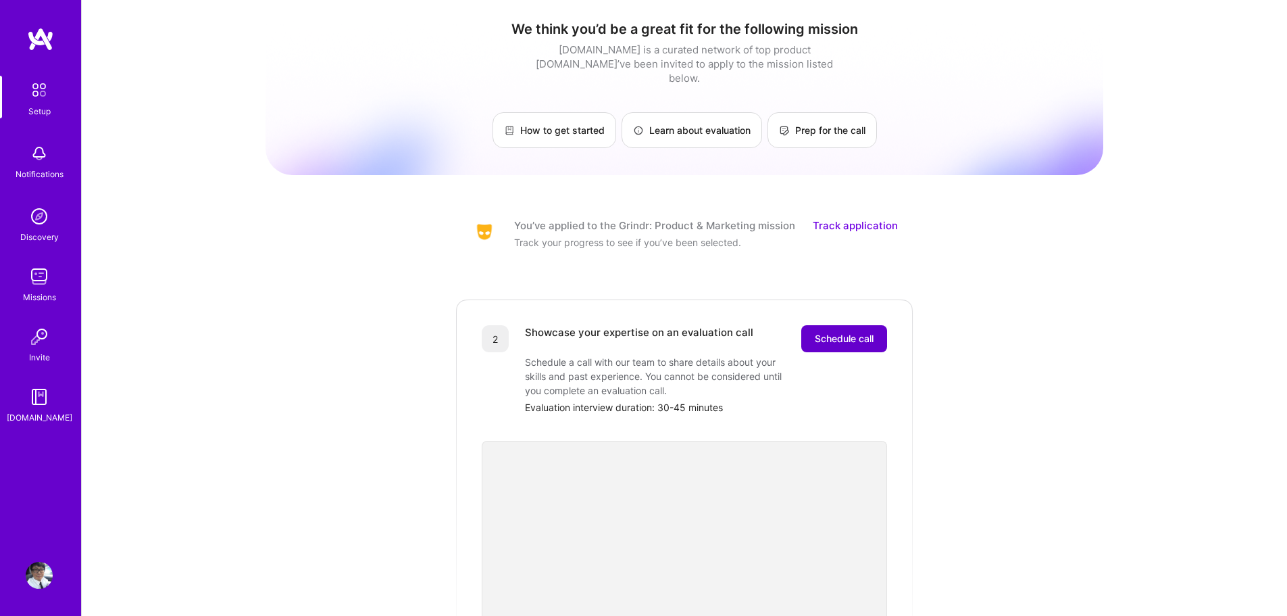
click at [857, 325] on button "Schedule call" at bounding box center [844, 338] width 86 height 27
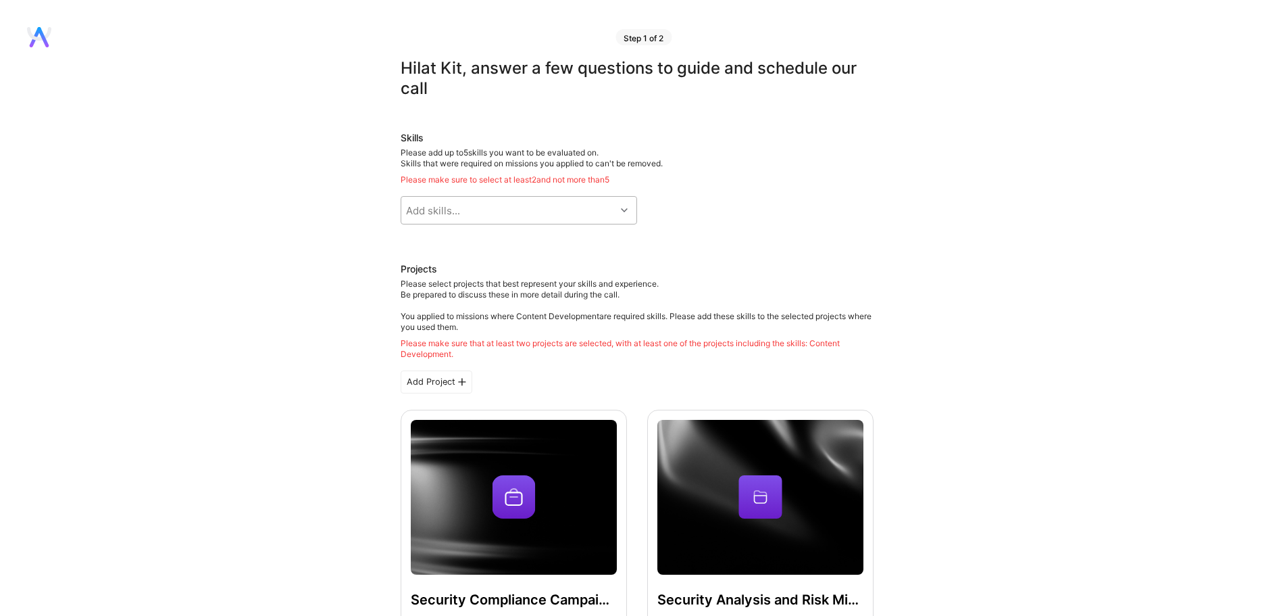
click at [577, 197] on div "Add skills..." at bounding box center [508, 210] width 214 height 27
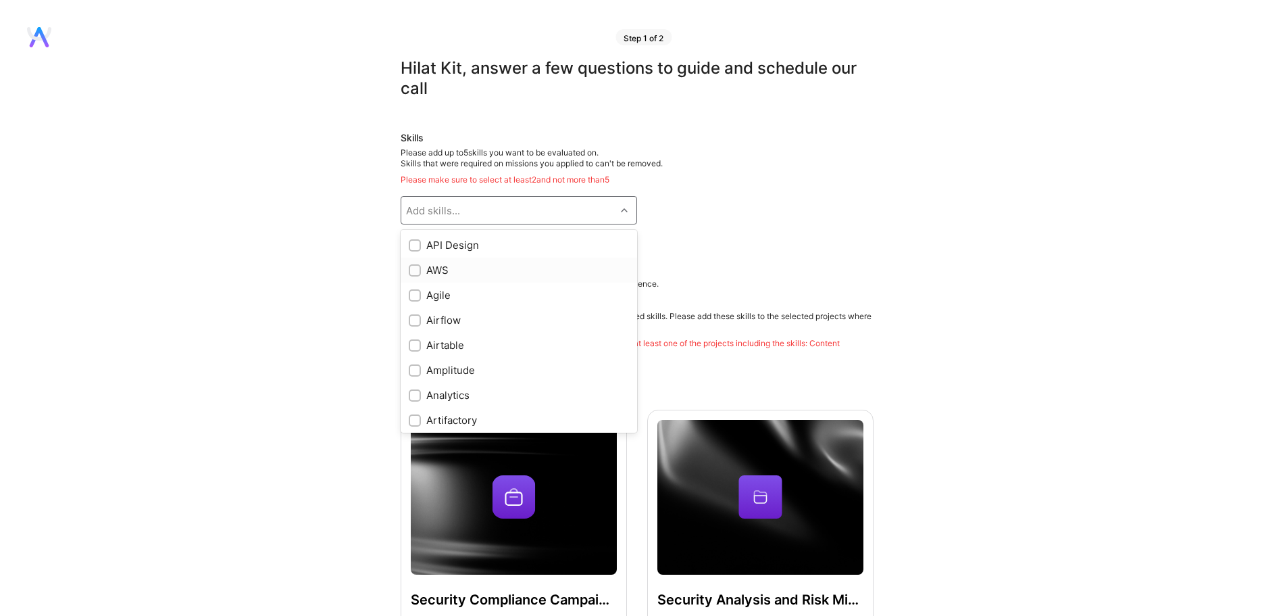
click at [530, 264] on div "AWS" at bounding box center [519, 270] width 220 height 14
checkbox input "true"
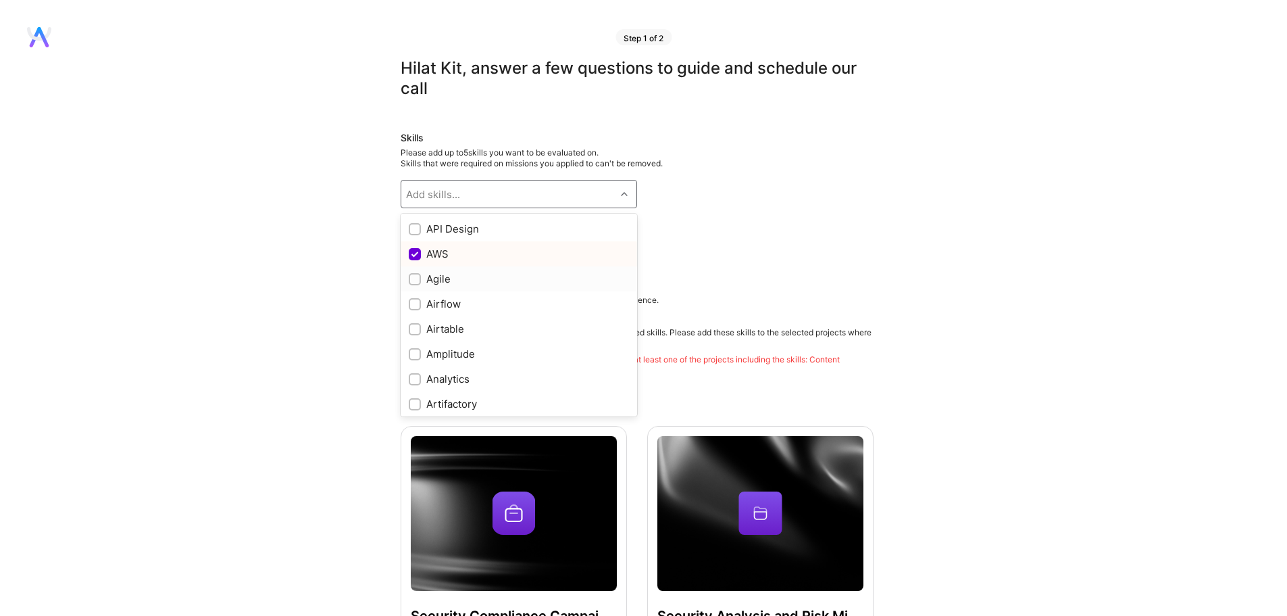
click at [512, 283] on div "Agile" at bounding box center [519, 279] width 220 height 14
checkbox input "true"
